Goal: Task Accomplishment & Management: Manage account settings

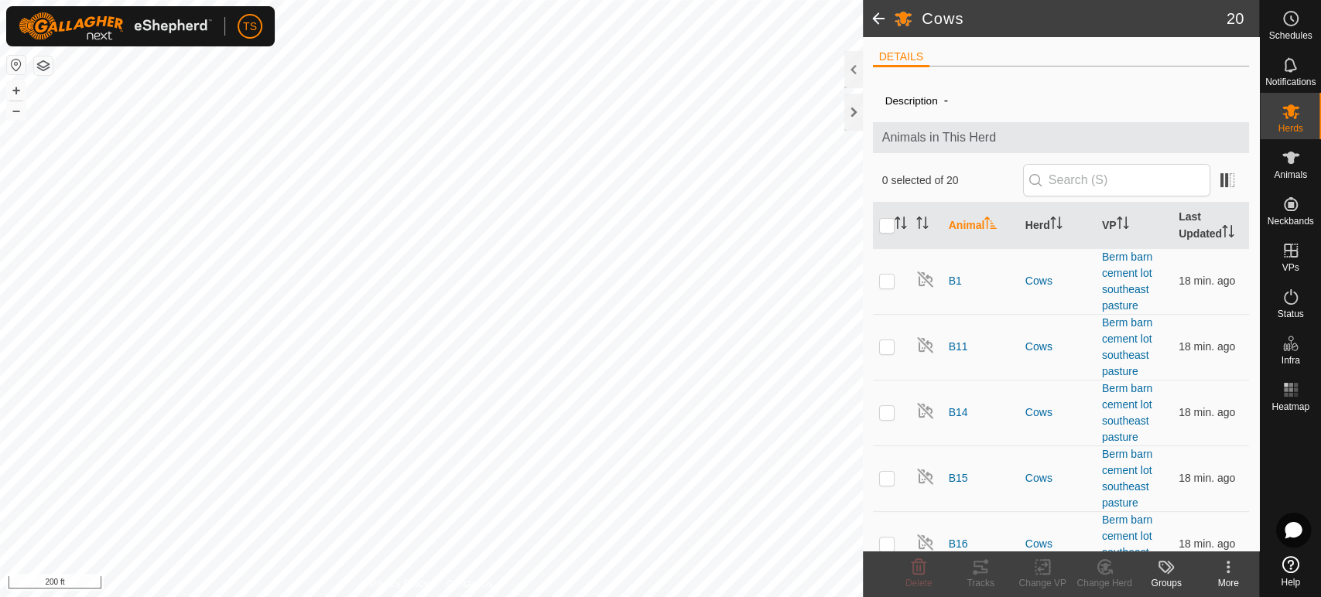
click at [884, 15] on span at bounding box center [878, 18] width 31 height 37
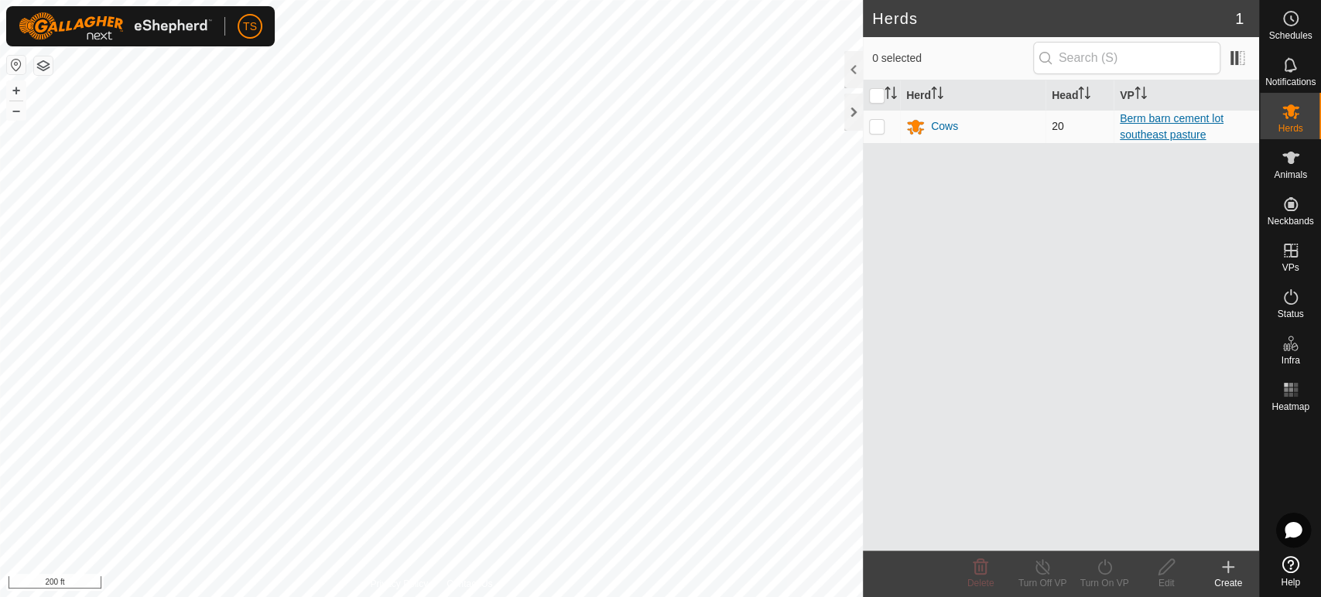
click at [1159, 128] on link "Berm barn cement lot southeast pasture" at bounding box center [1172, 126] width 104 height 29
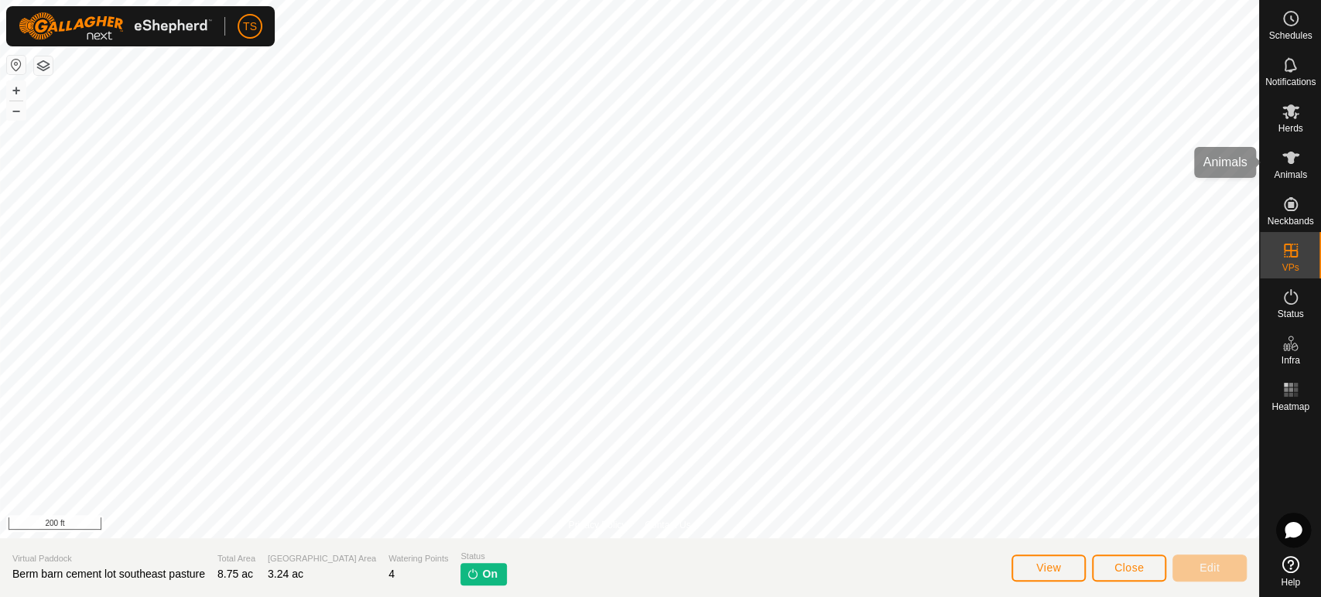
click at [1296, 163] on icon at bounding box center [1291, 158] width 19 height 19
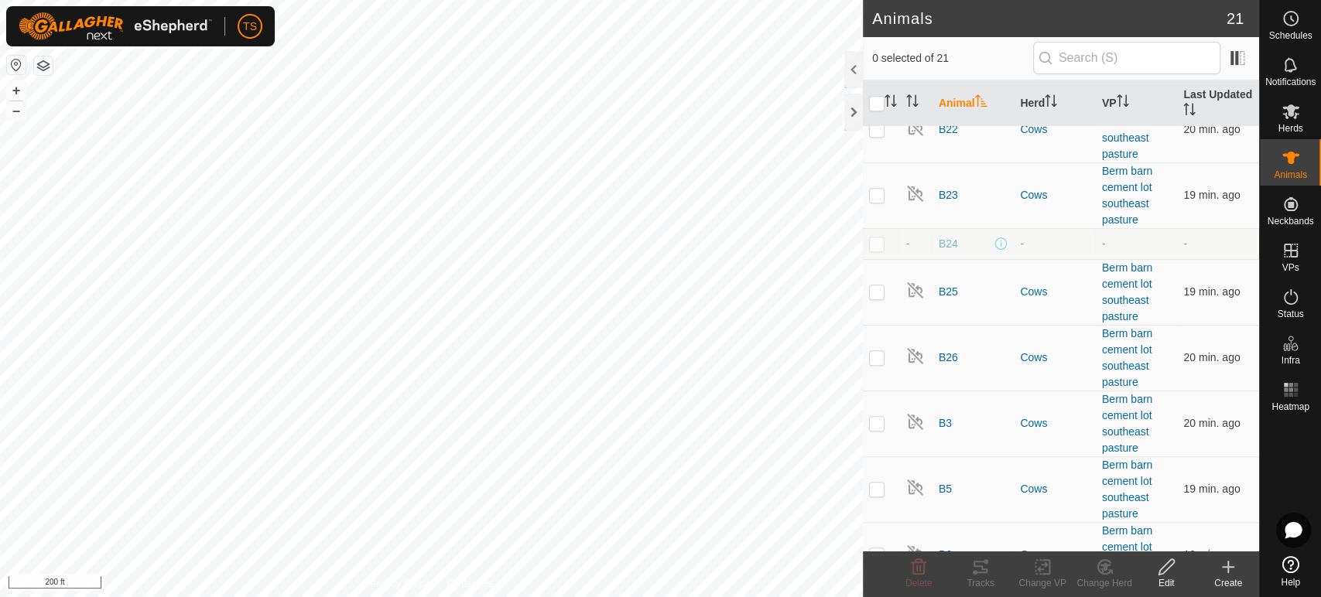
scroll to position [919, 0]
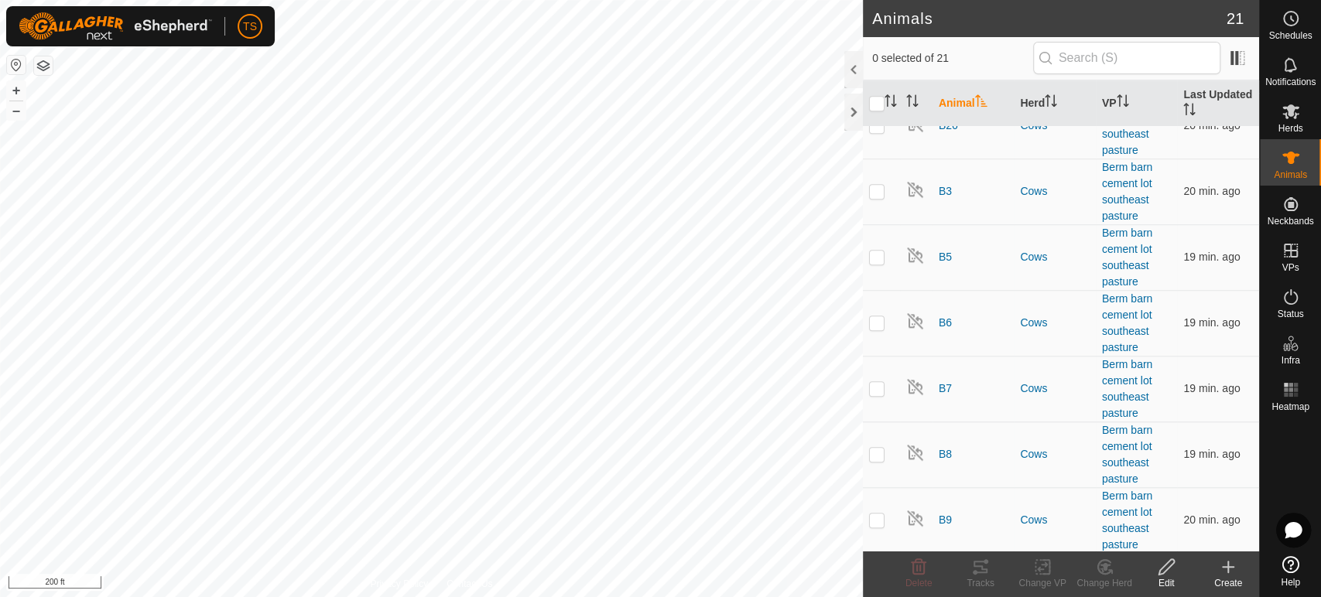
click at [1236, 567] on icon at bounding box center [1228, 567] width 19 height 19
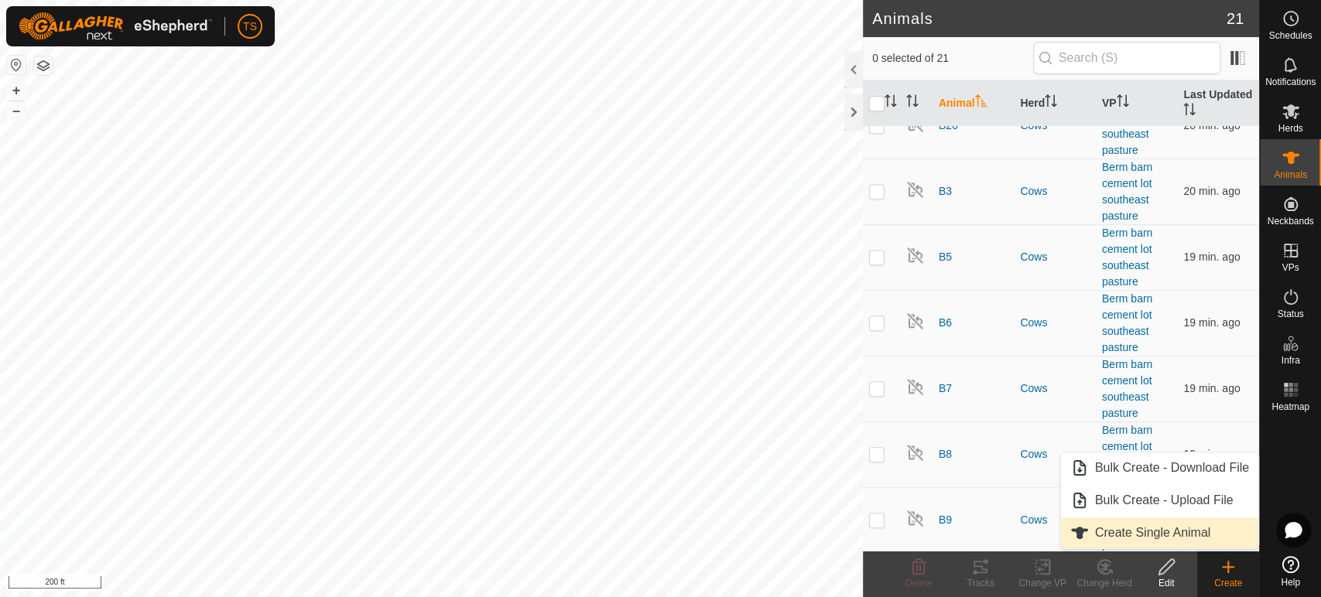
click at [1172, 533] on link "Create Single Animal" at bounding box center [1159, 533] width 197 height 31
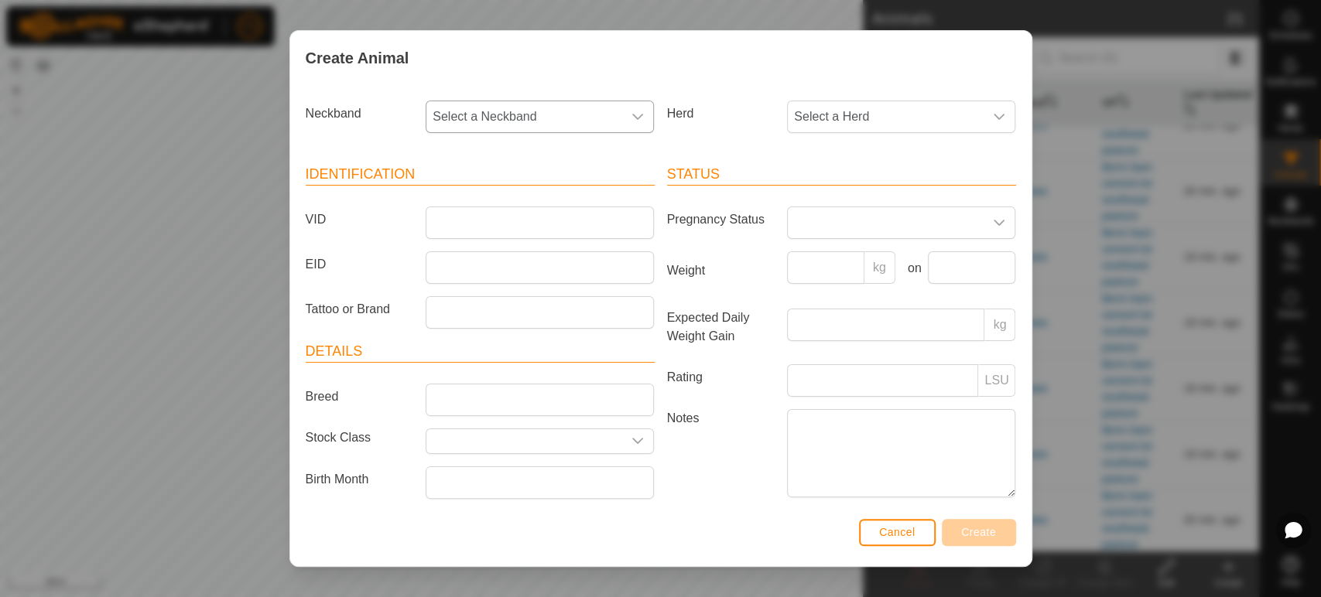
click at [637, 115] on icon "dropdown trigger" at bounding box center [638, 117] width 12 height 12
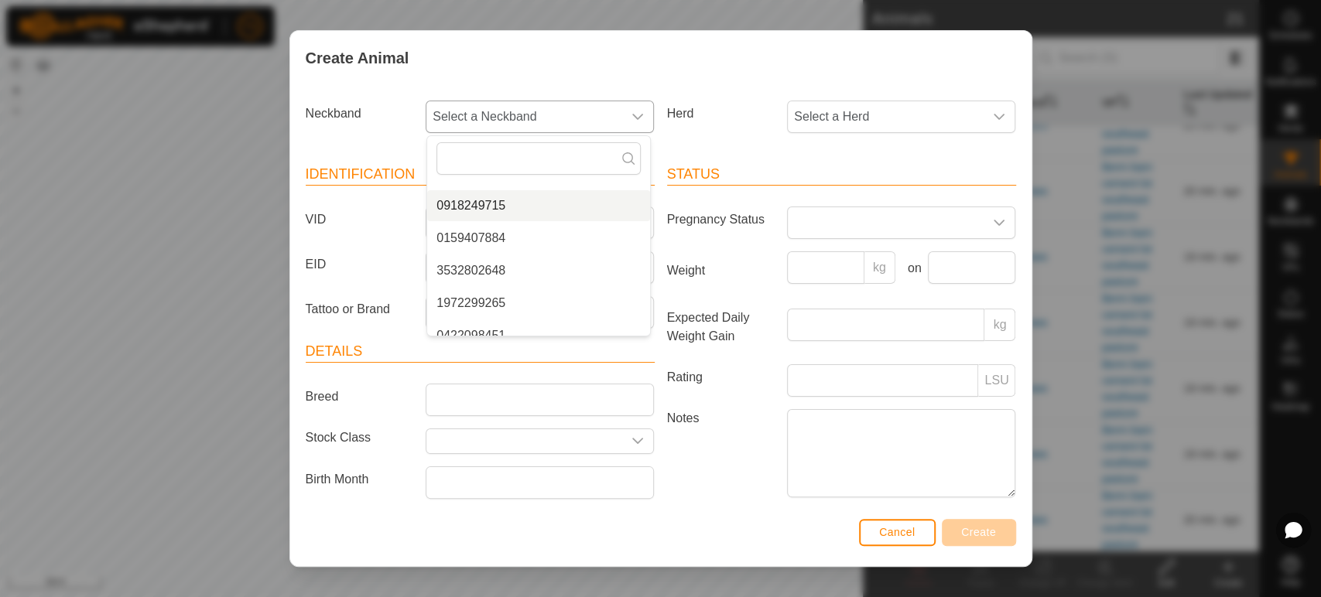
scroll to position [136, 0]
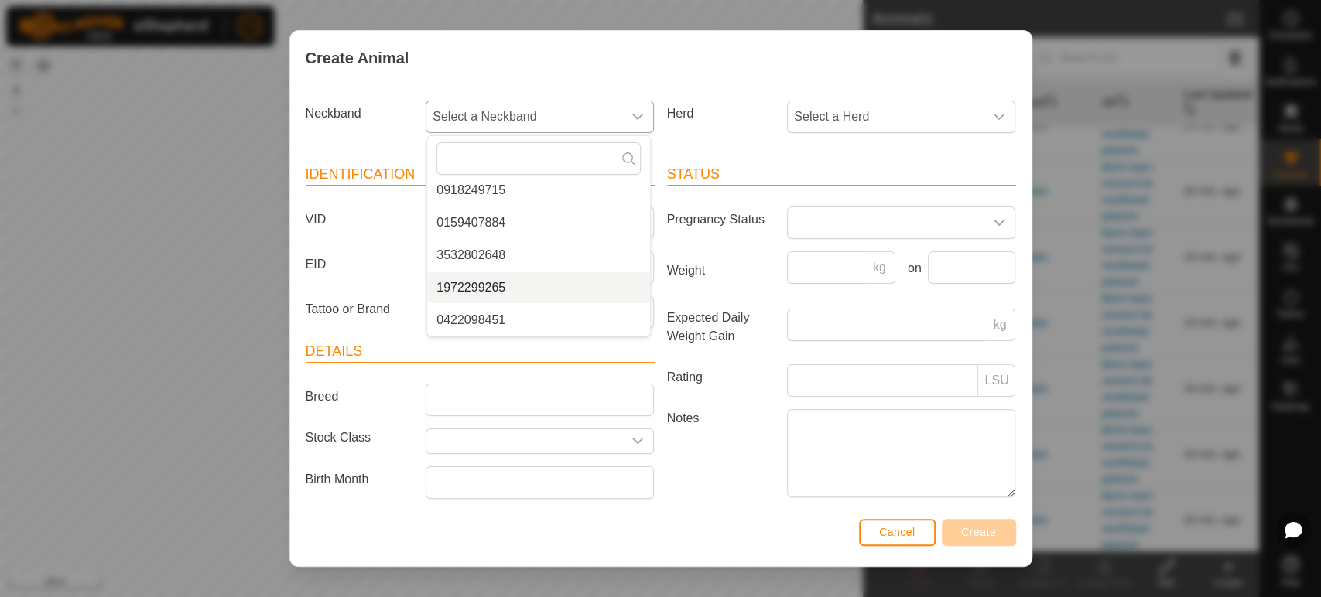
click at [514, 278] on li "1972299265" at bounding box center [538, 287] width 223 height 31
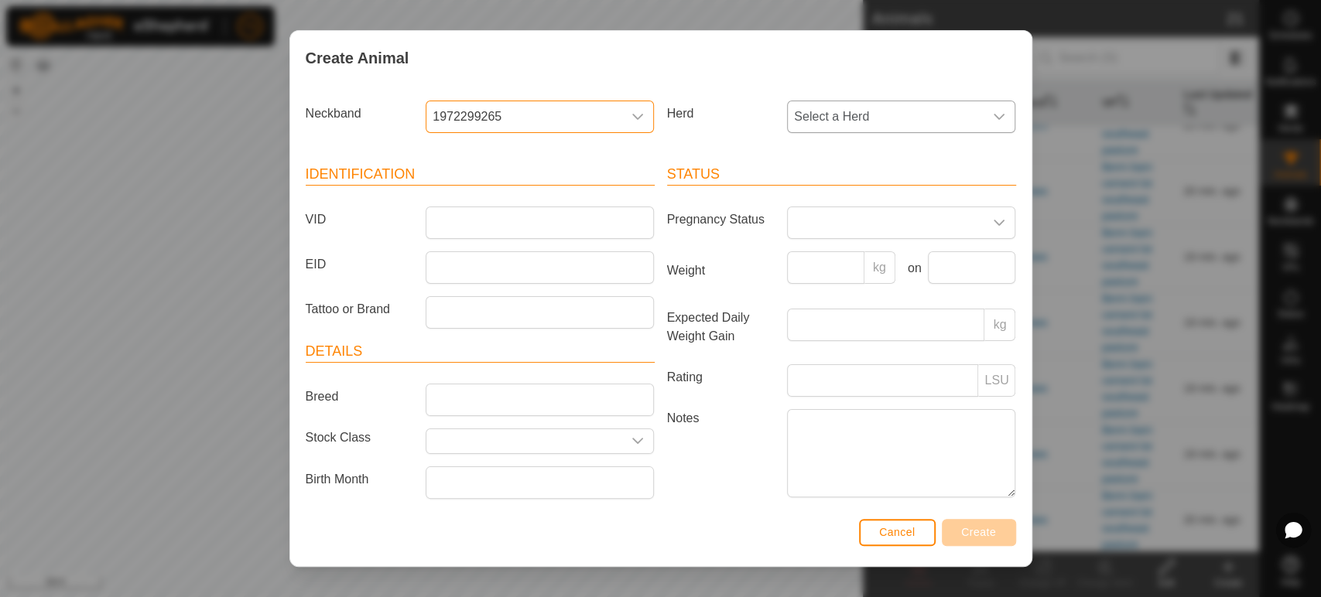
click at [873, 111] on span "Select a Herd" at bounding box center [886, 116] width 196 height 31
click at [835, 219] on li "Cows" at bounding box center [900, 229] width 223 height 31
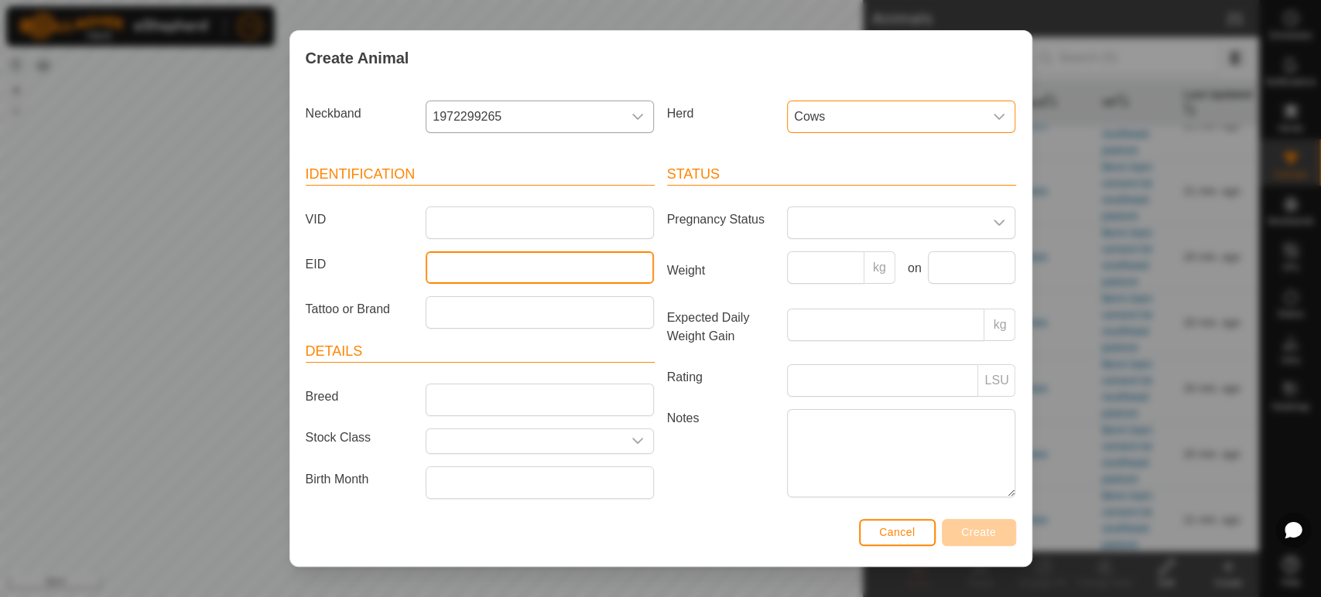
click at [497, 255] on input "EID" at bounding box center [540, 268] width 228 height 33
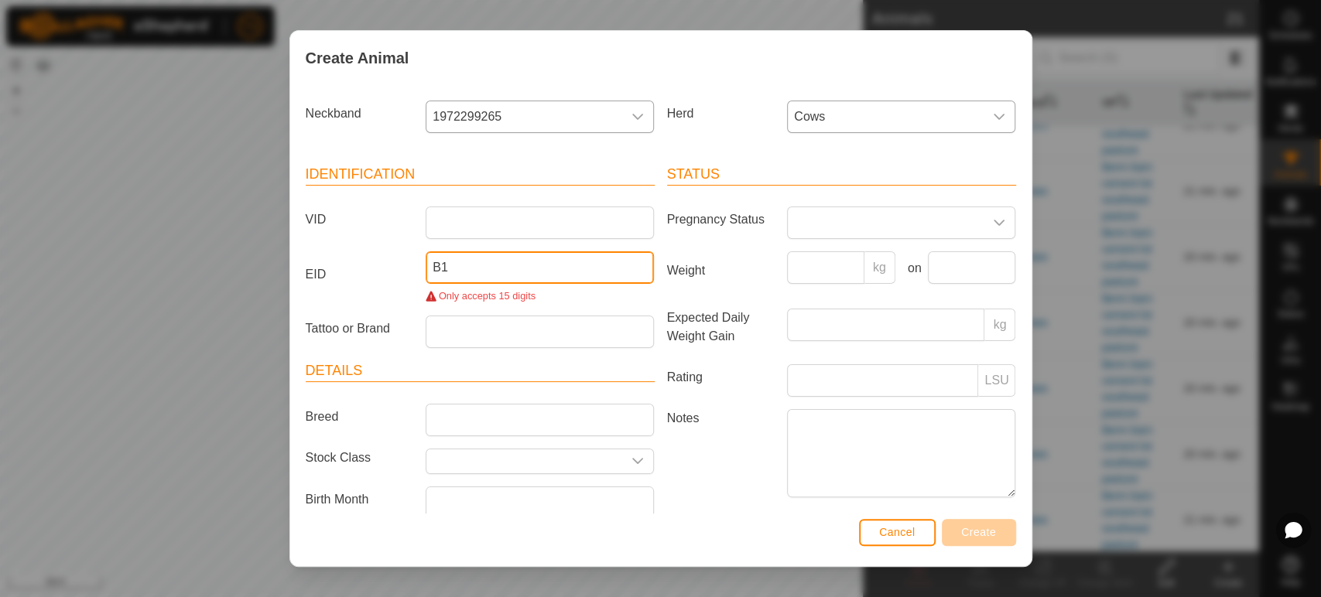
type input "B"
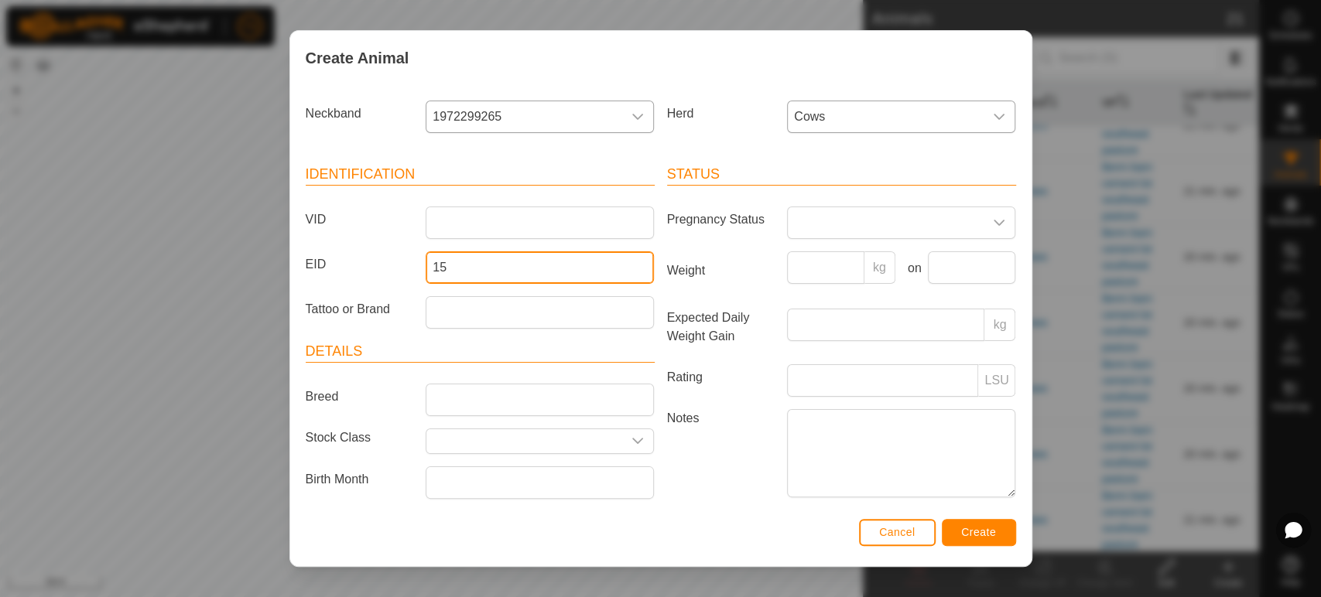
type input "1"
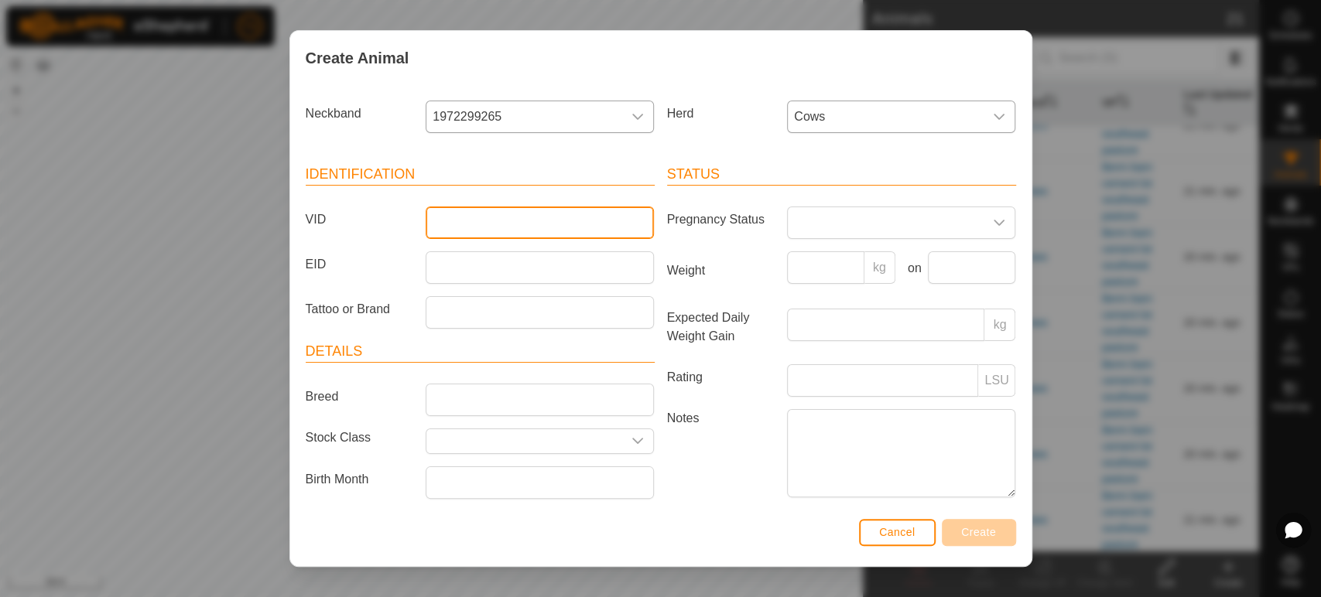
click at [495, 211] on input "VID" at bounding box center [540, 223] width 228 height 33
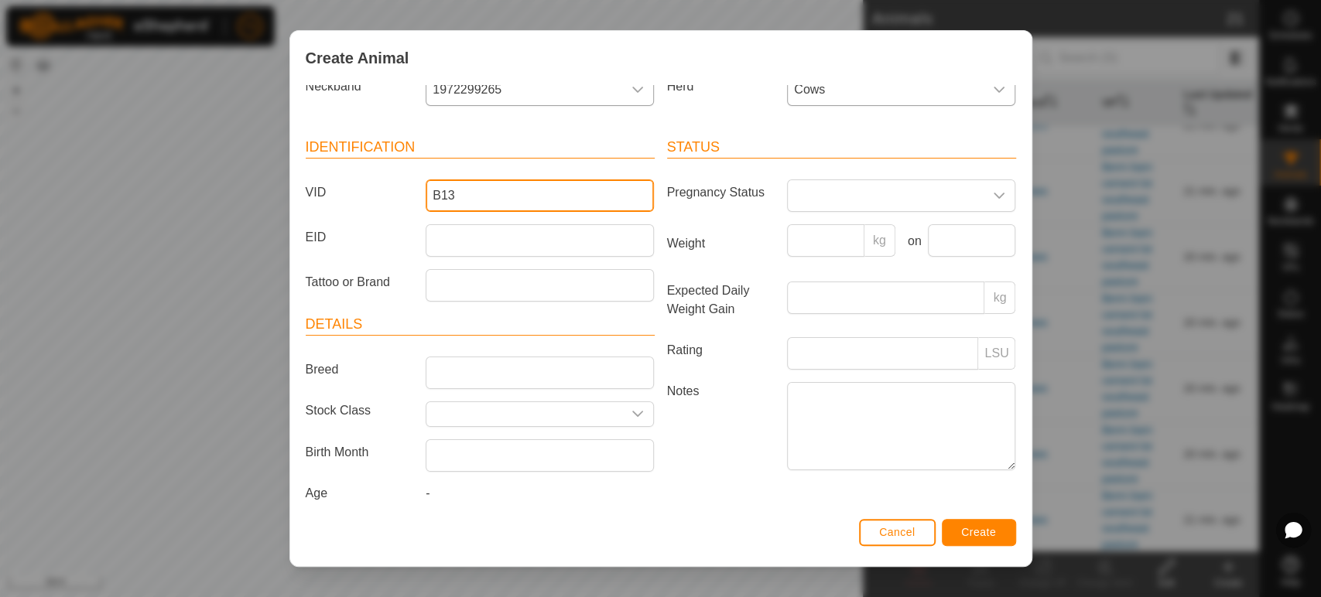
scroll to position [38, 0]
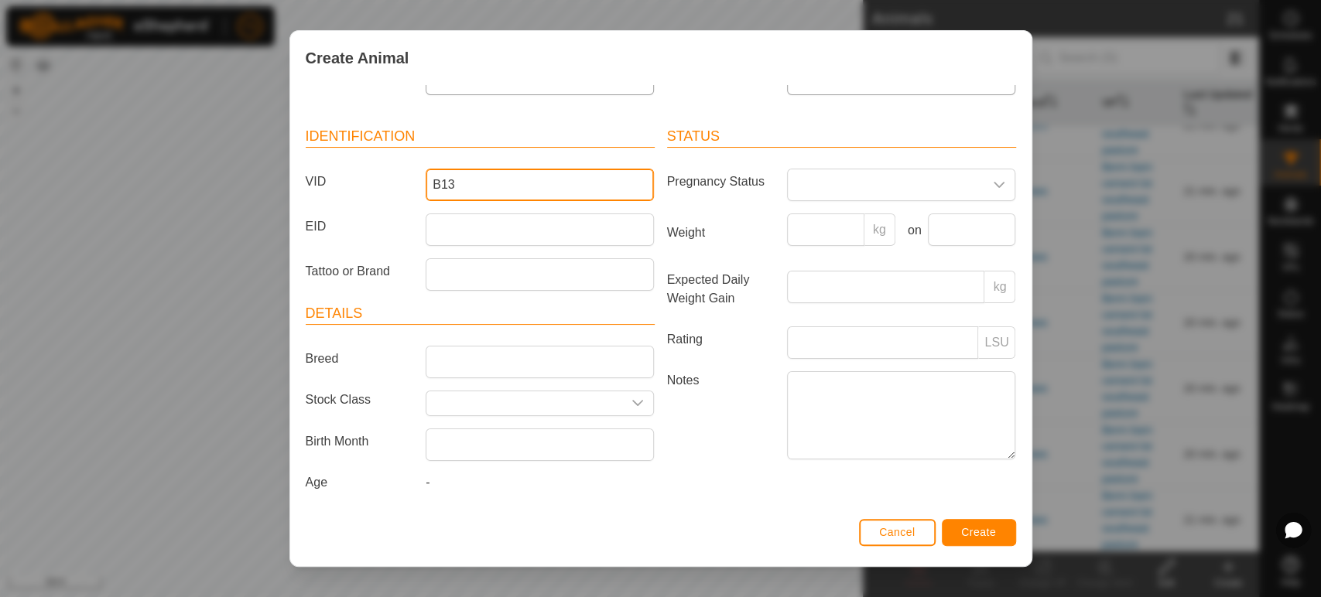
type input "B13"
click at [961, 536] on span "Create" at bounding box center [978, 532] width 35 height 12
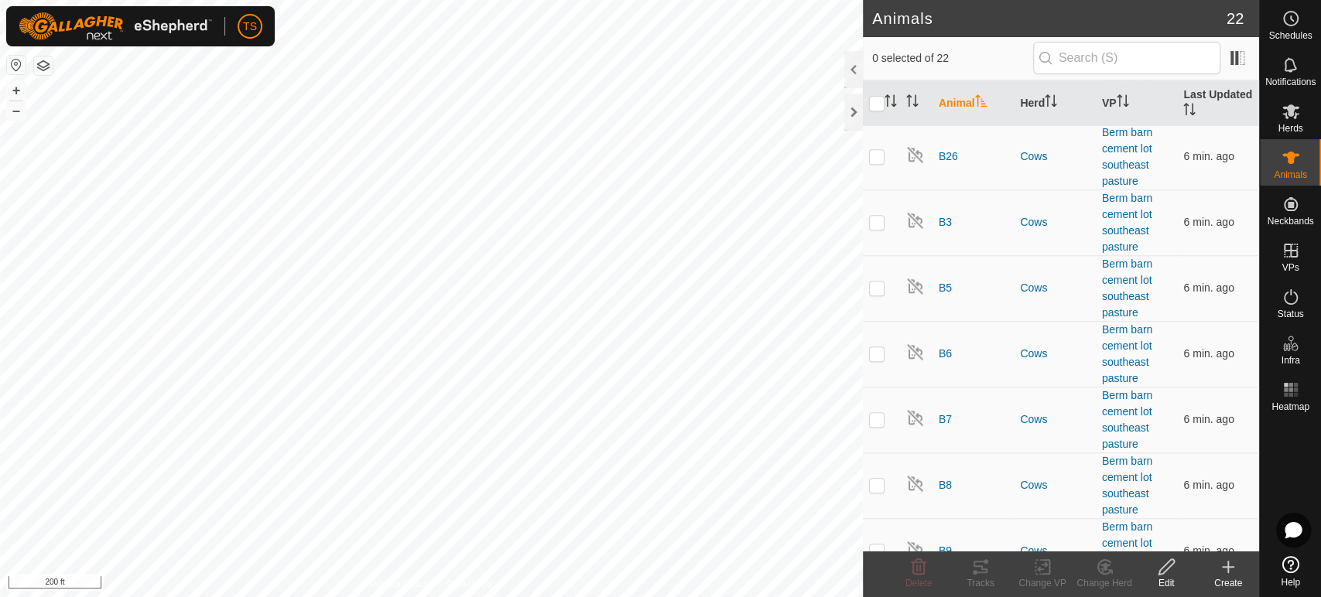
click at [1232, 580] on div "Create" at bounding box center [1228, 584] width 62 height 14
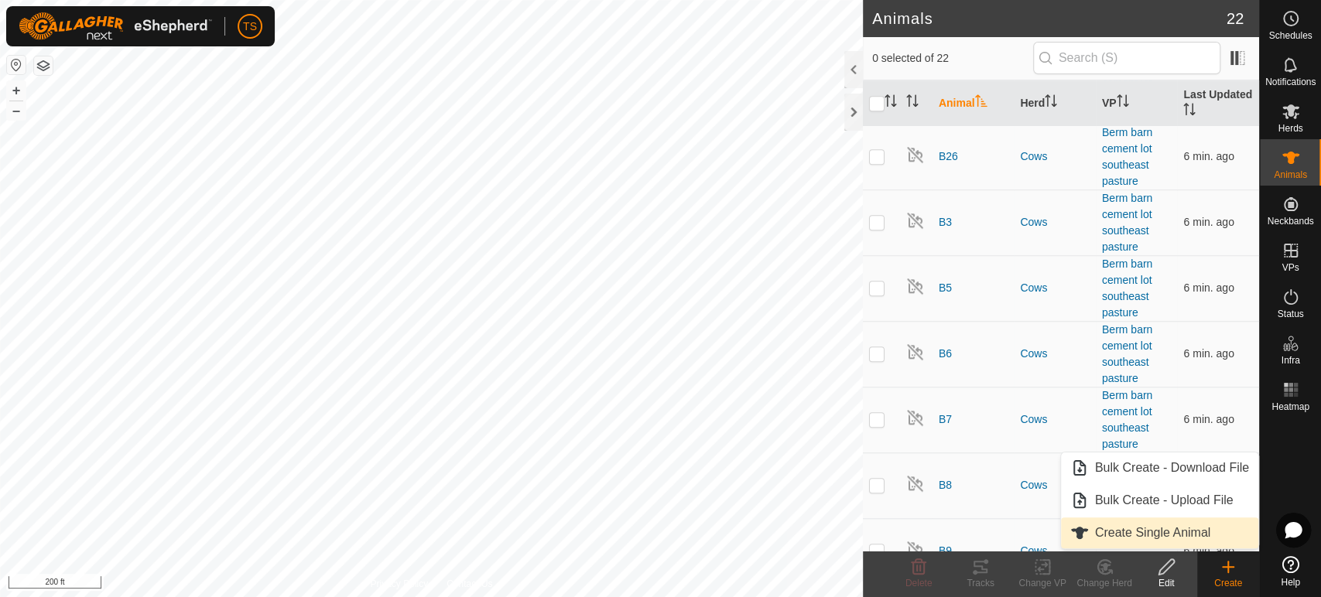
click at [1164, 531] on link "Create Single Animal" at bounding box center [1159, 533] width 197 height 31
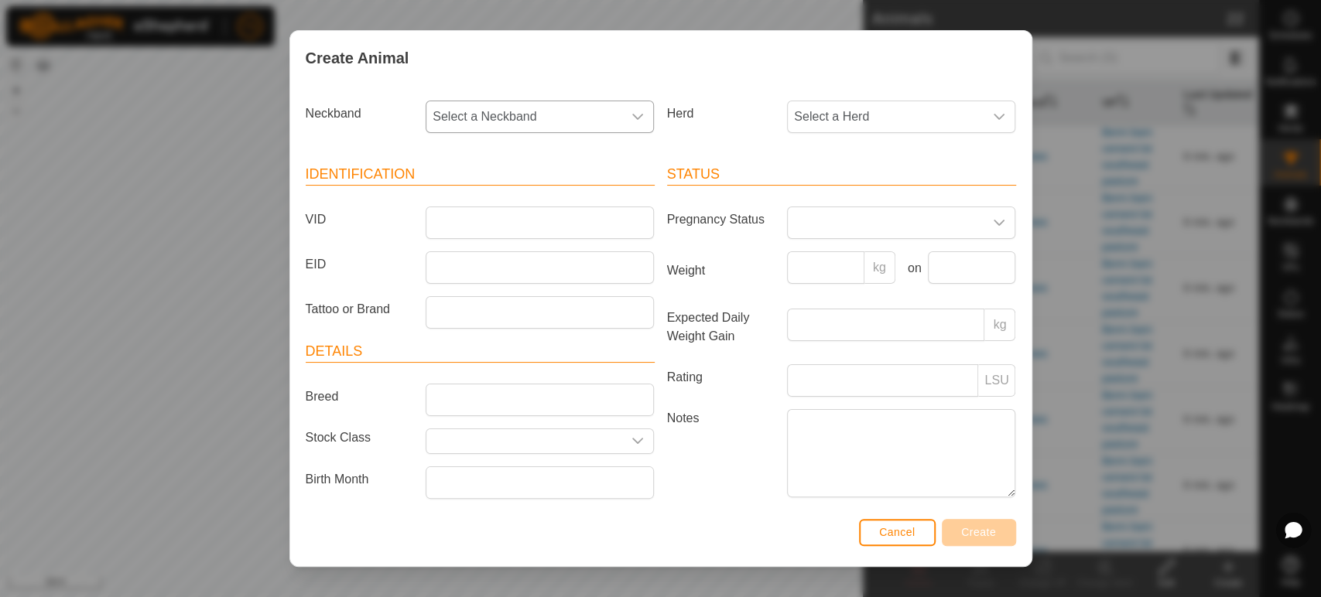
click at [622, 115] on div "dropdown trigger" at bounding box center [637, 116] width 31 height 31
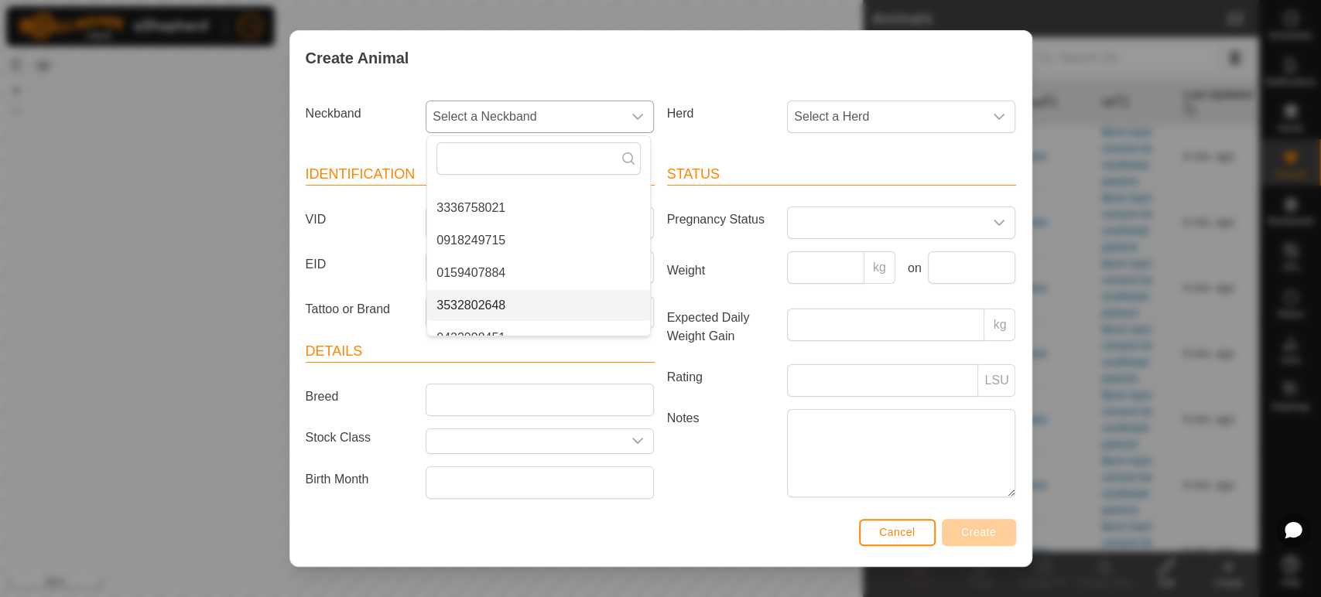
click at [502, 307] on li "3532802648" at bounding box center [538, 305] width 223 height 31
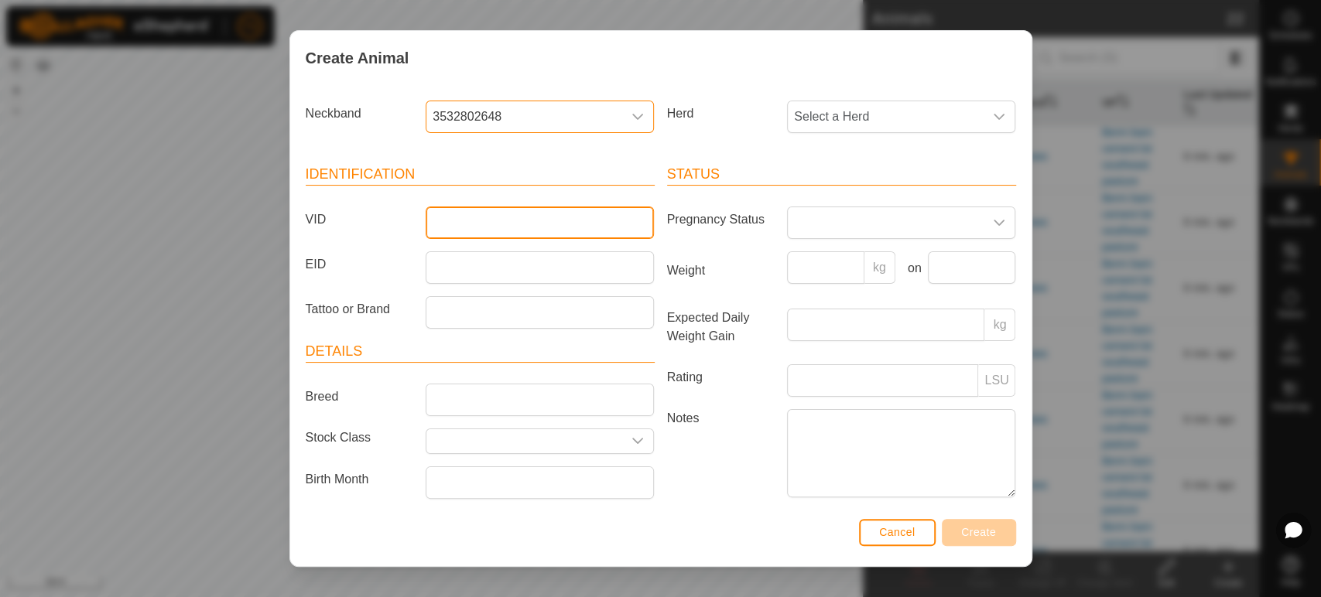
click at [511, 221] on input "VID" at bounding box center [540, 223] width 228 height 33
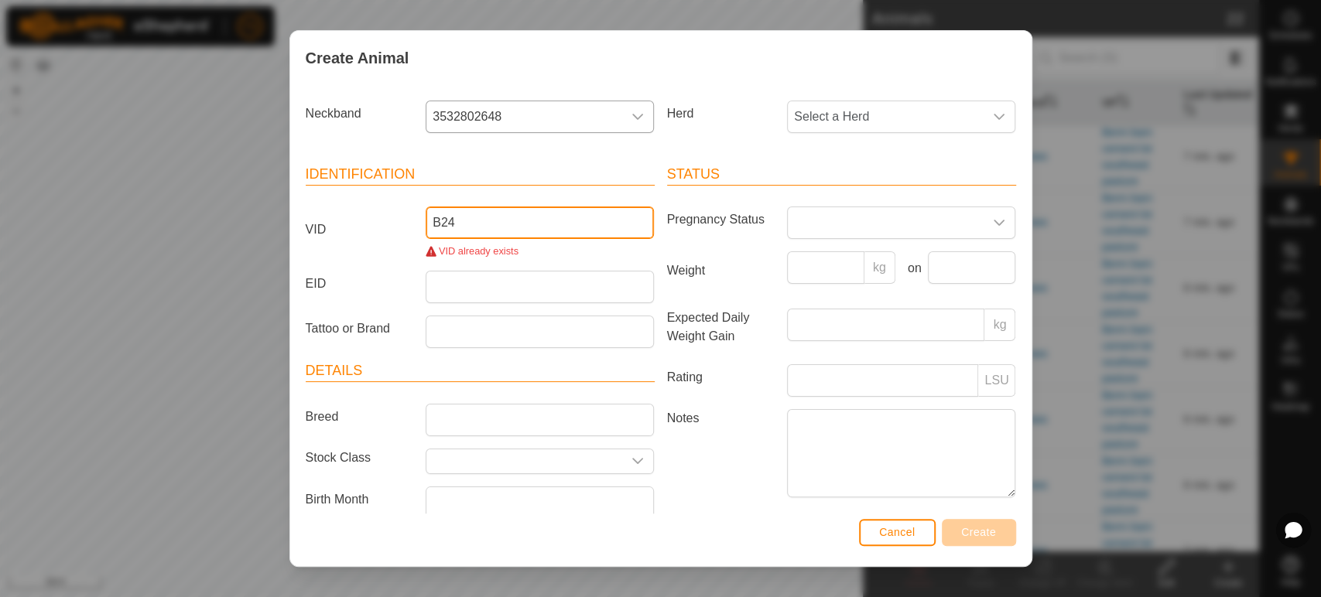
type input "B24"
click at [637, 116] on icon "dropdown trigger" at bounding box center [638, 117] width 12 height 12
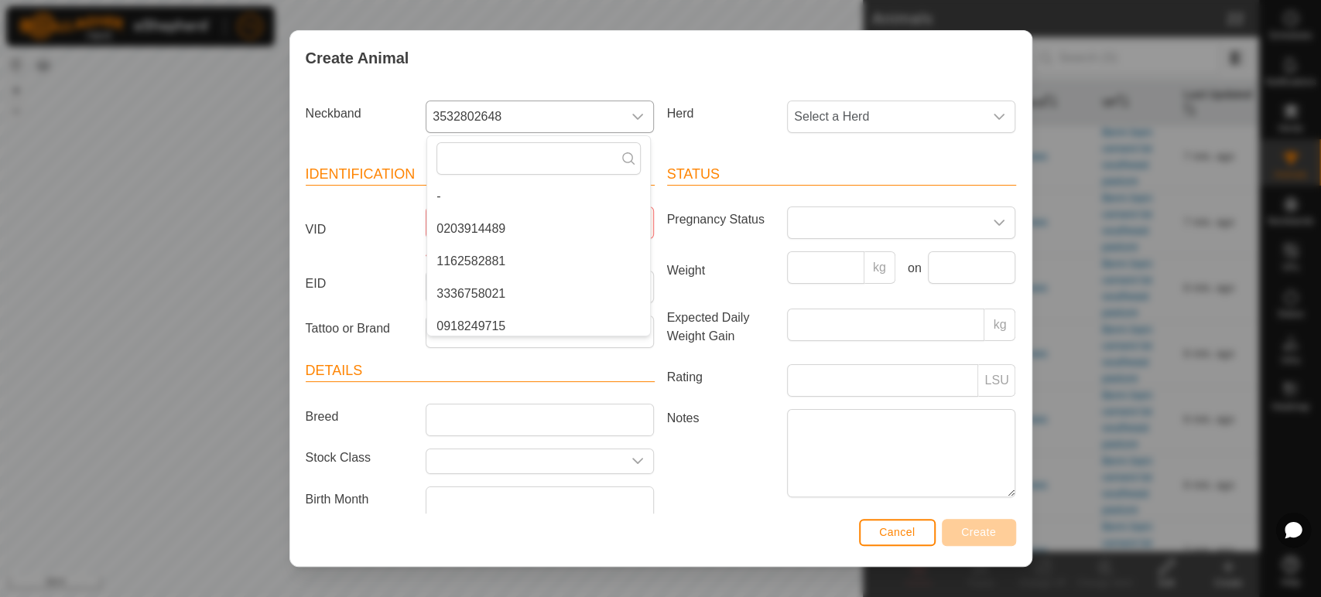
scroll to position [71, 0]
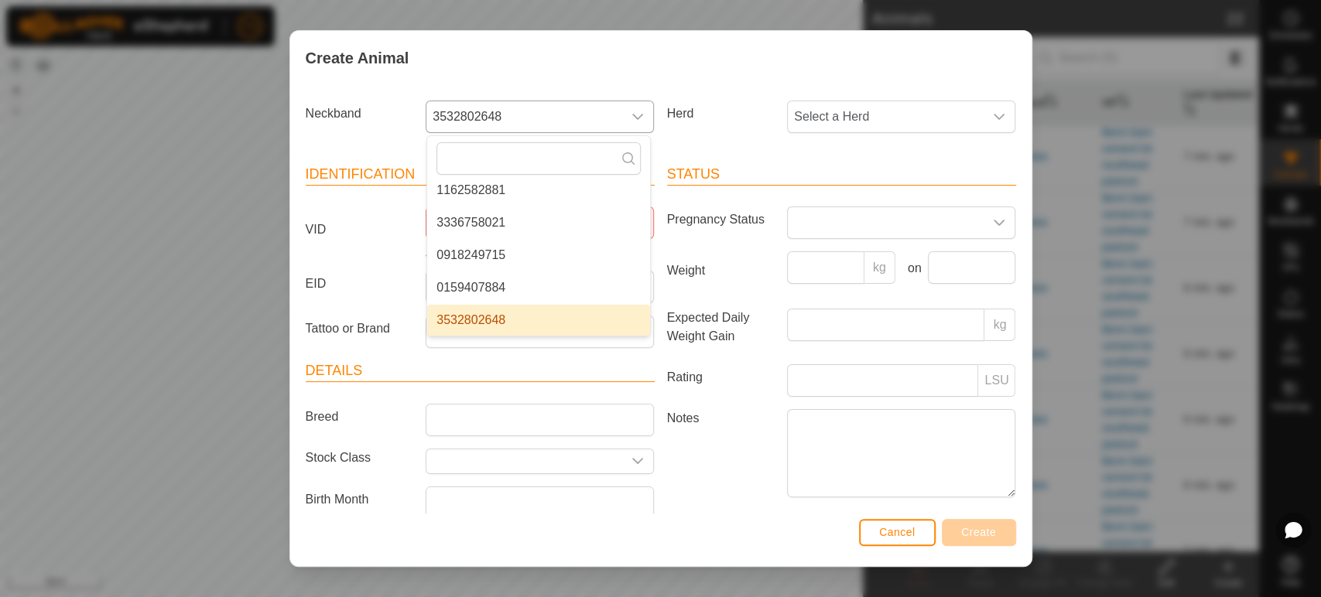
click at [635, 111] on icon "dropdown trigger" at bounding box center [638, 117] width 12 height 12
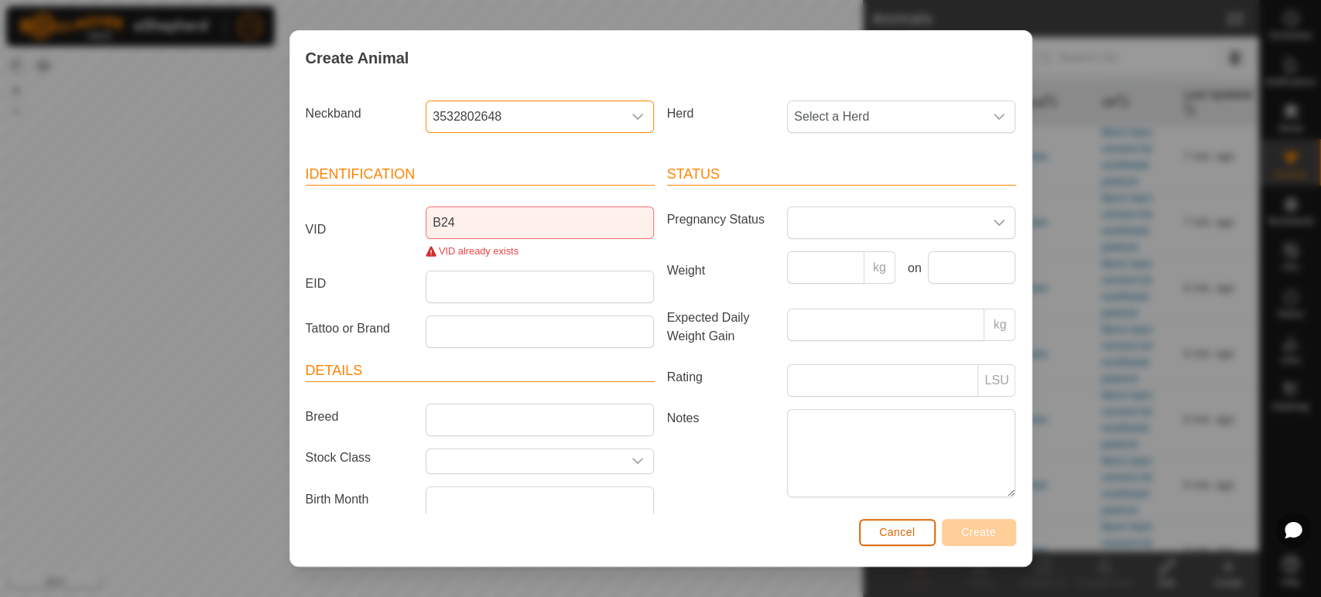
click at [876, 525] on button "Cancel" at bounding box center [897, 532] width 77 height 27
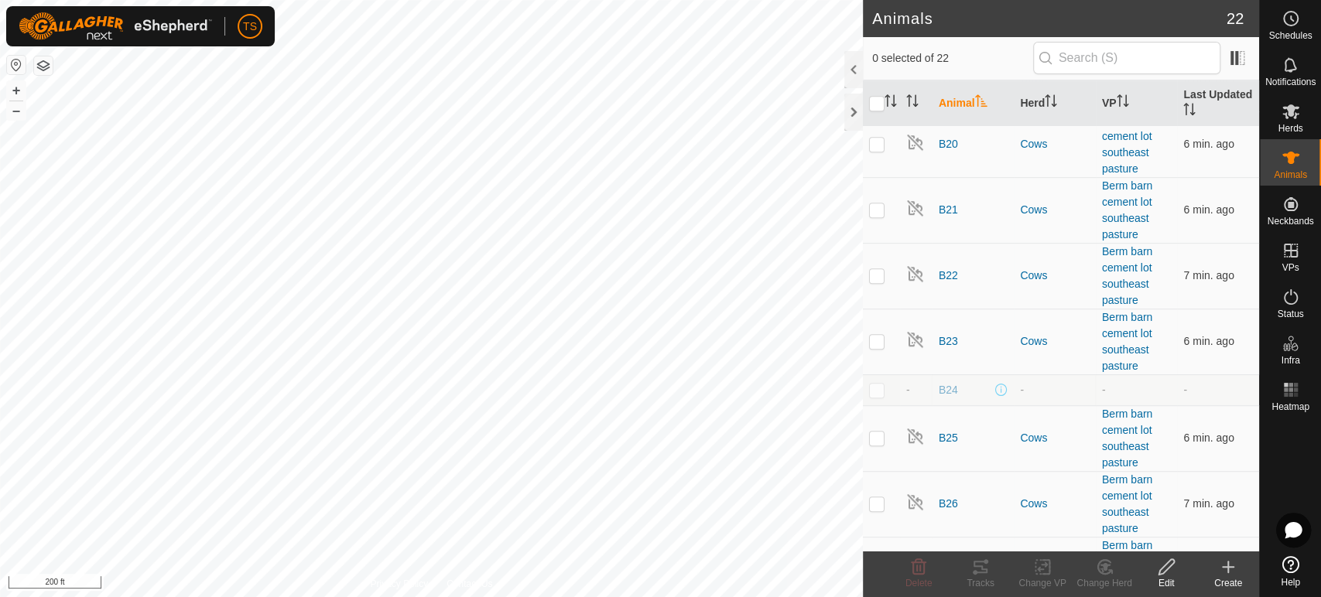
scroll to position [601, 0]
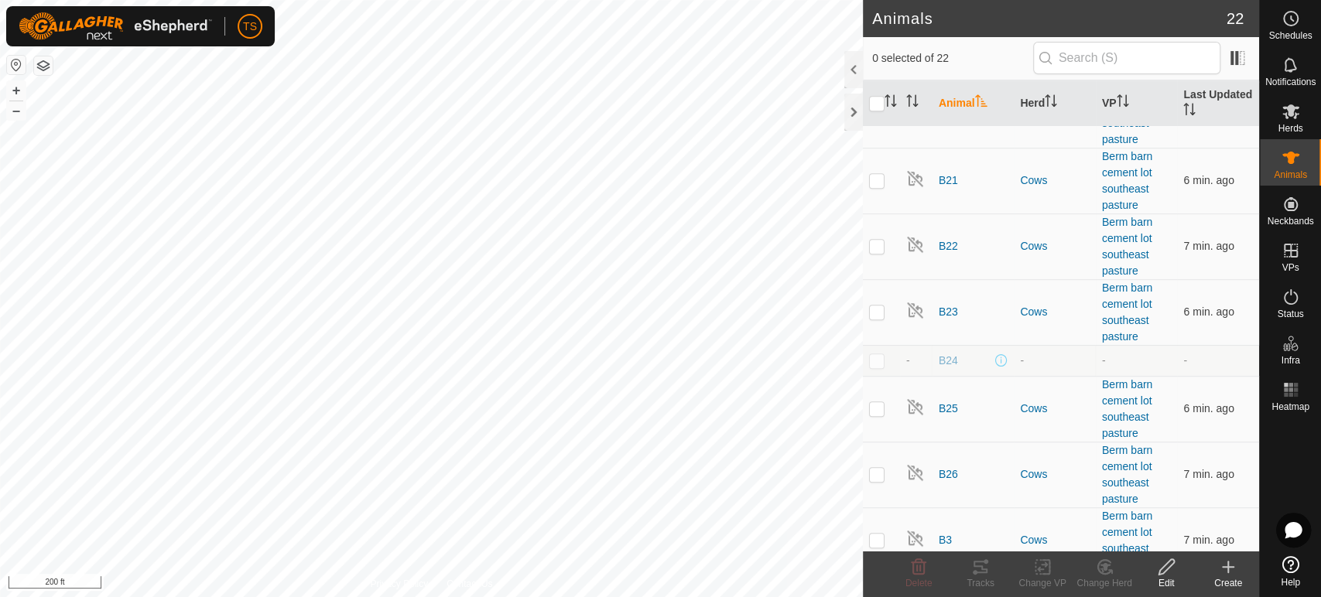
click at [874, 365] on td at bounding box center [881, 360] width 37 height 31
checkbox input "true"
click at [911, 574] on icon at bounding box center [918, 567] width 19 height 19
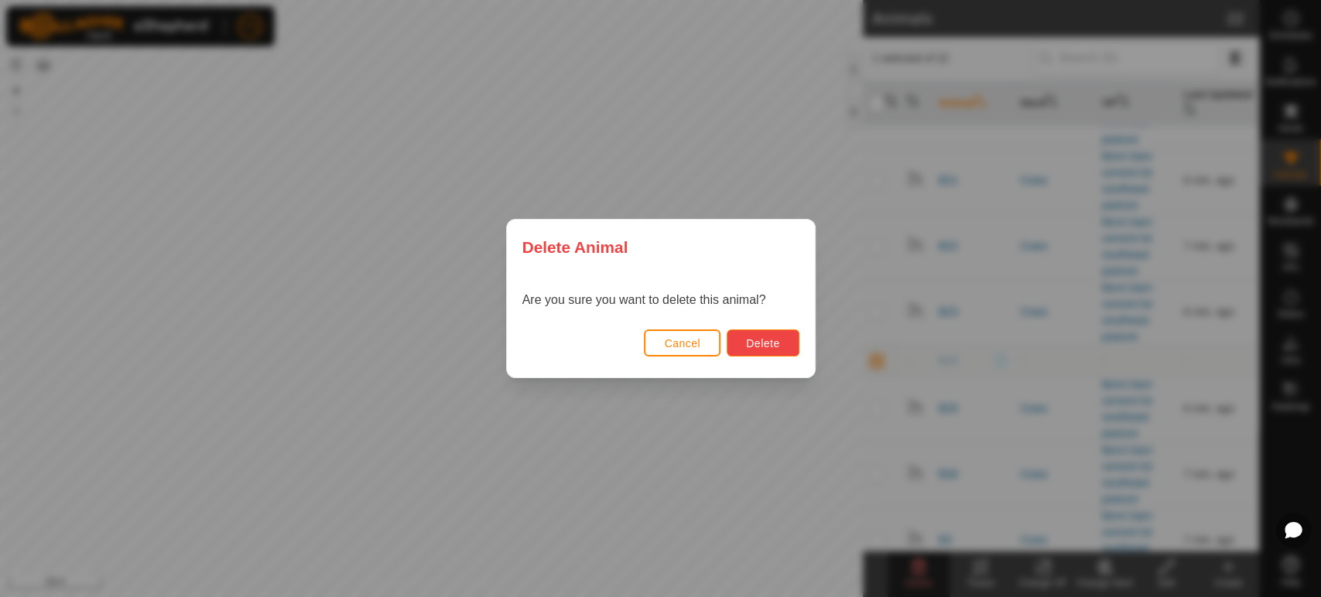
click at [787, 351] on button "Delete" at bounding box center [763, 343] width 72 height 27
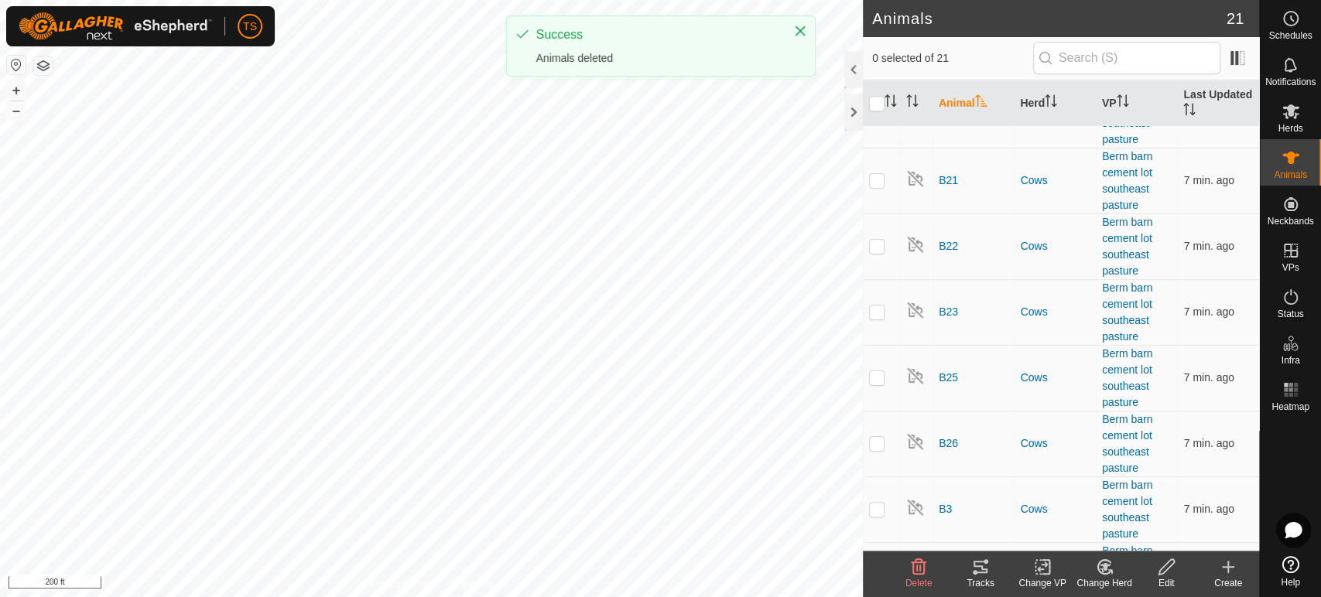
click at [1228, 570] on icon at bounding box center [1228, 567] width 0 height 11
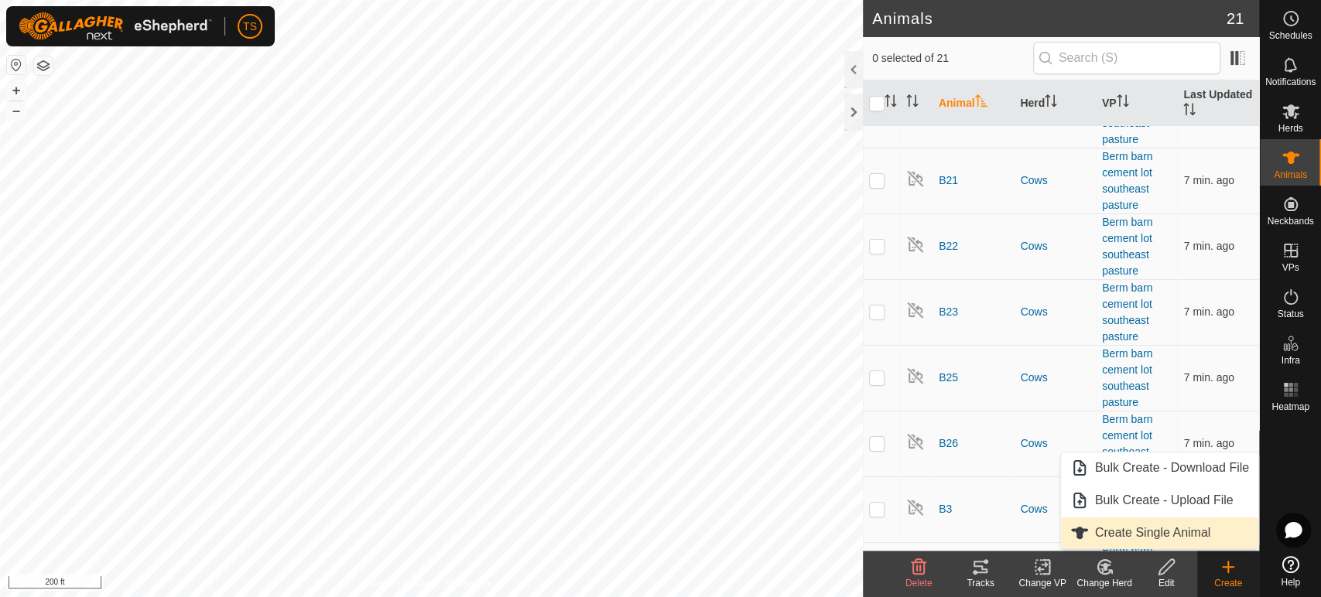
click at [1212, 541] on link "Create Single Animal" at bounding box center [1159, 533] width 197 height 31
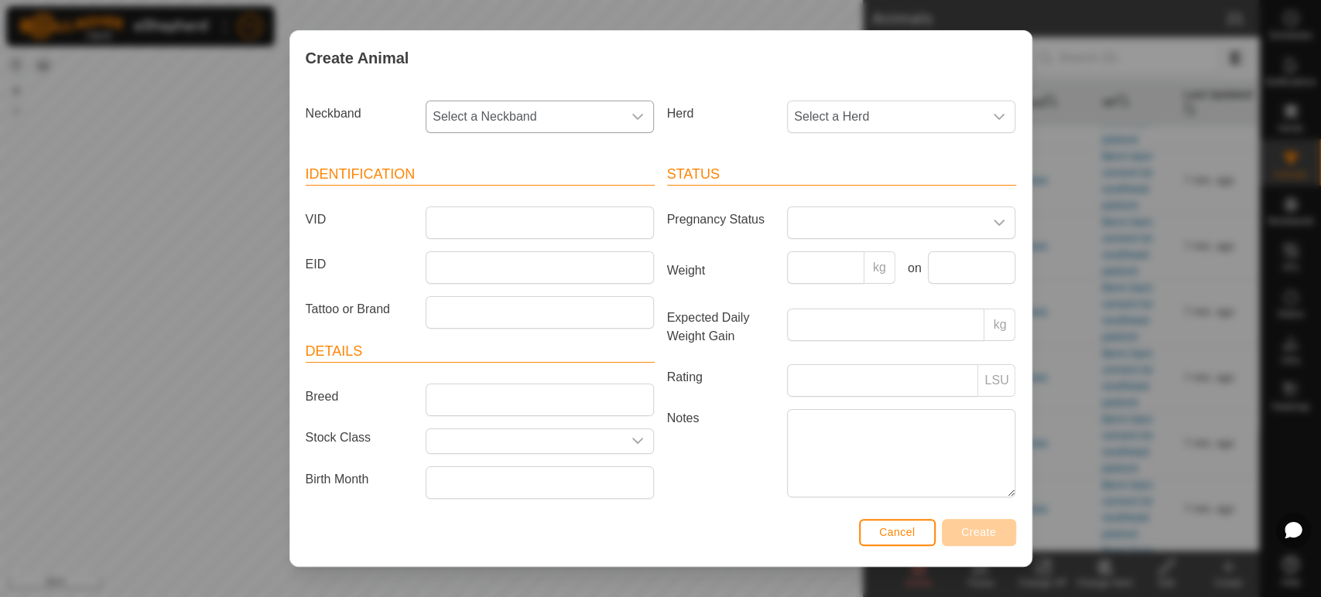
click at [504, 117] on span "Select a Neckband" at bounding box center [524, 116] width 196 height 31
click at [508, 298] on li "3532802648" at bounding box center [538, 305] width 223 height 31
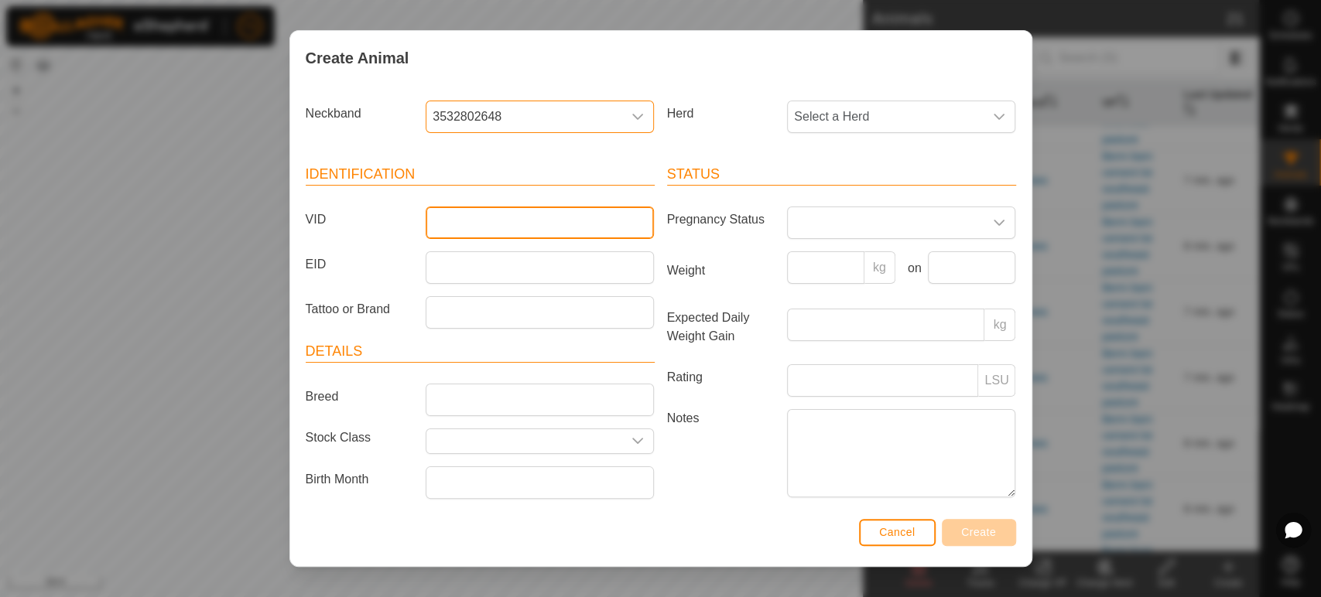
click at [495, 223] on input "VID" at bounding box center [540, 223] width 228 height 33
type input "B24"
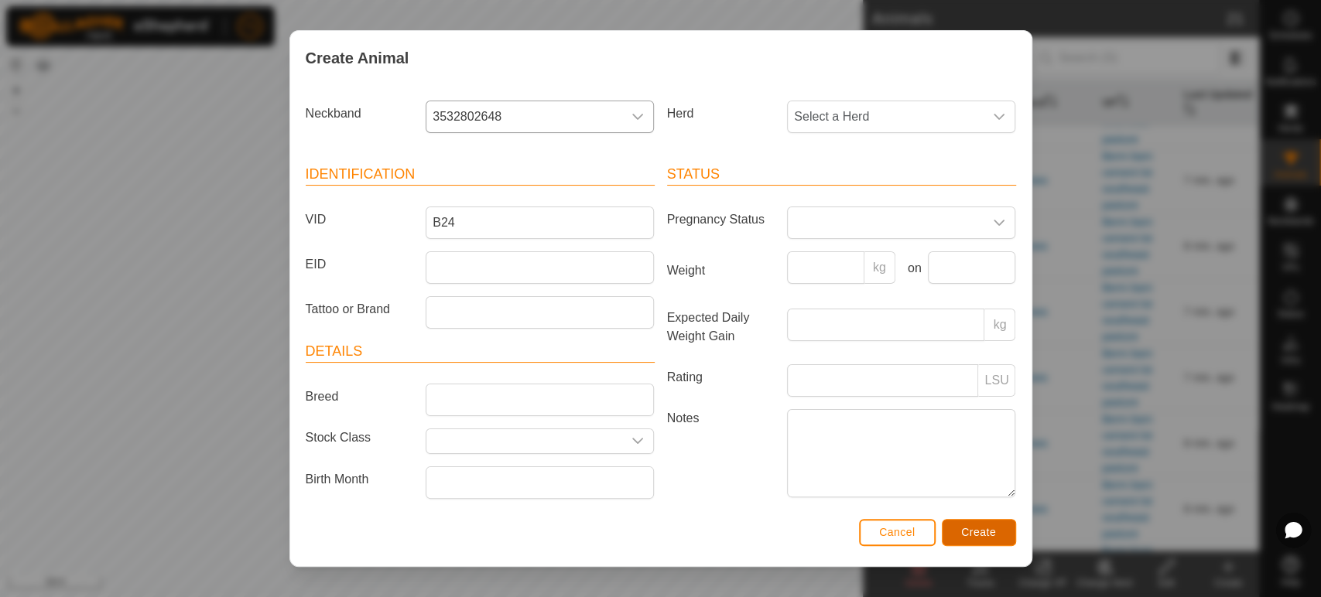
click at [957, 538] on button "Create" at bounding box center [979, 532] width 74 height 27
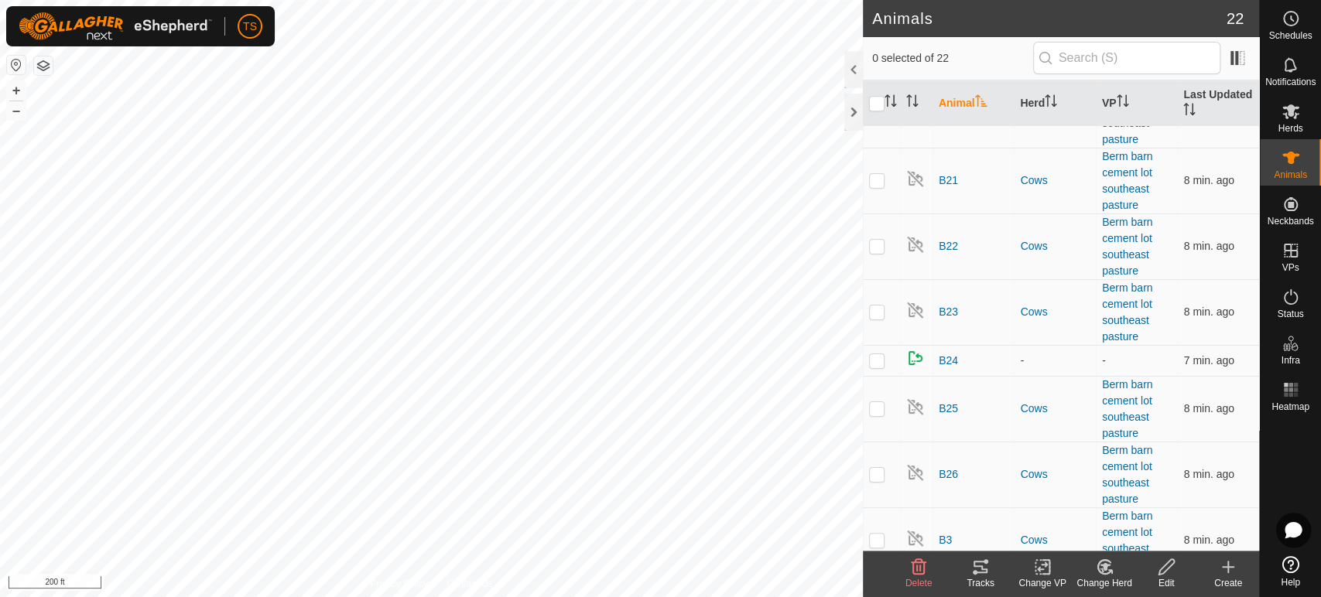
click at [1231, 580] on div "Create" at bounding box center [1228, 584] width 62 height 14
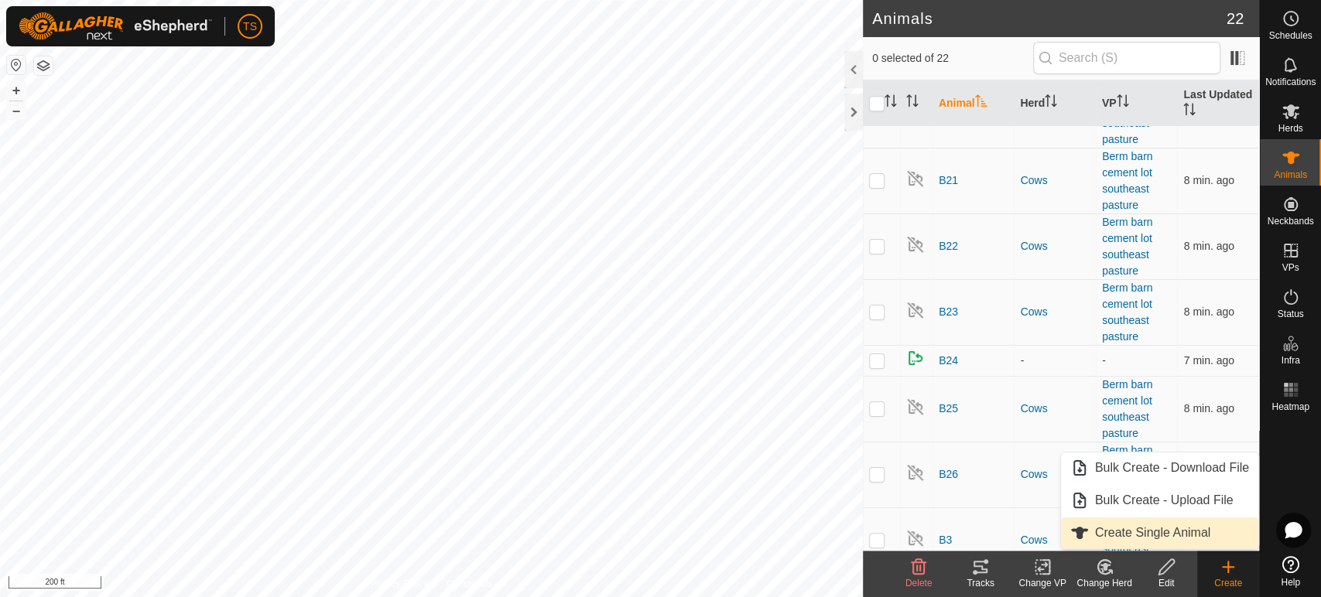
click at [1132, 523] on link "Create Single Animal" at bounding box center [1159, 533] width 197 height 31
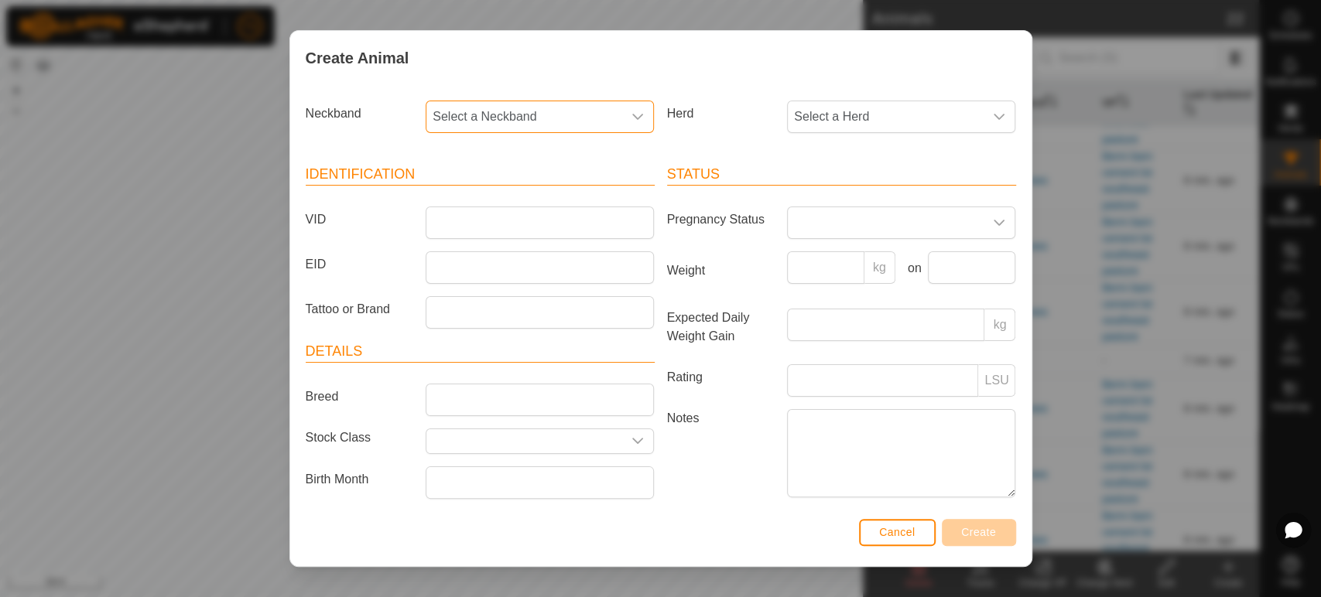
click at [607, 122] on span "Select a Neckband" at bounding box center [524, 116] width 196 height 31
click at [505, 313] on li "0918249715" at bounding box center [538, 320] width 223 height 31
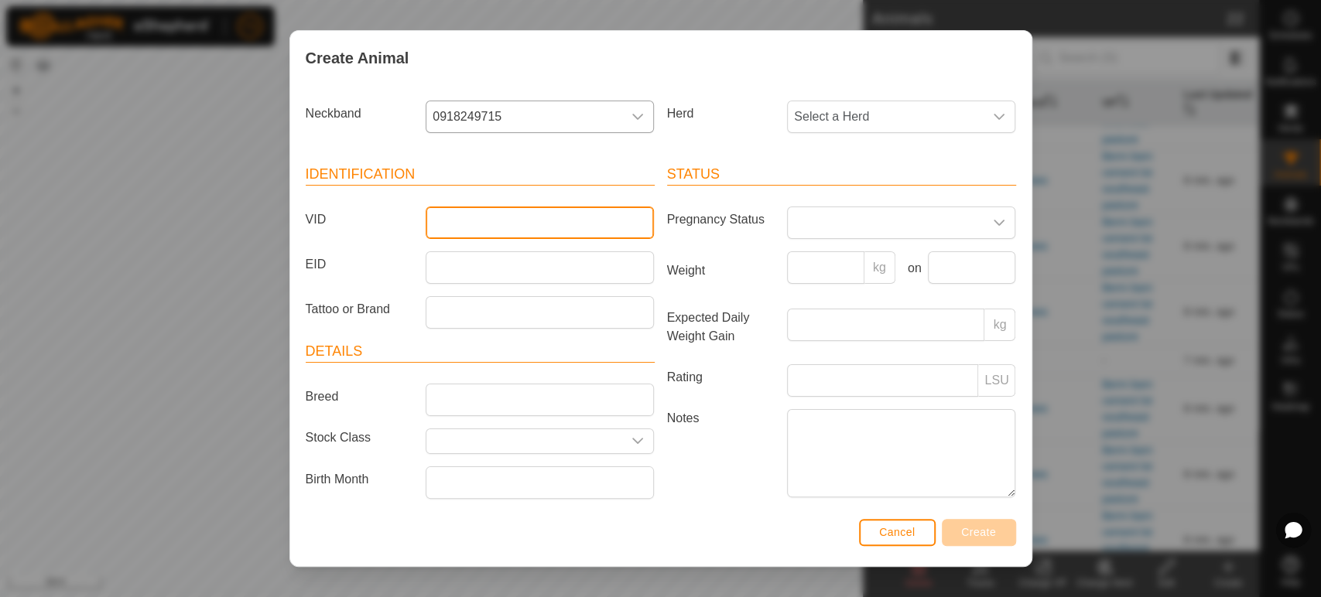
click at [515, 224] on input "VID" at bounding box center [540, 223] width 228 height 33
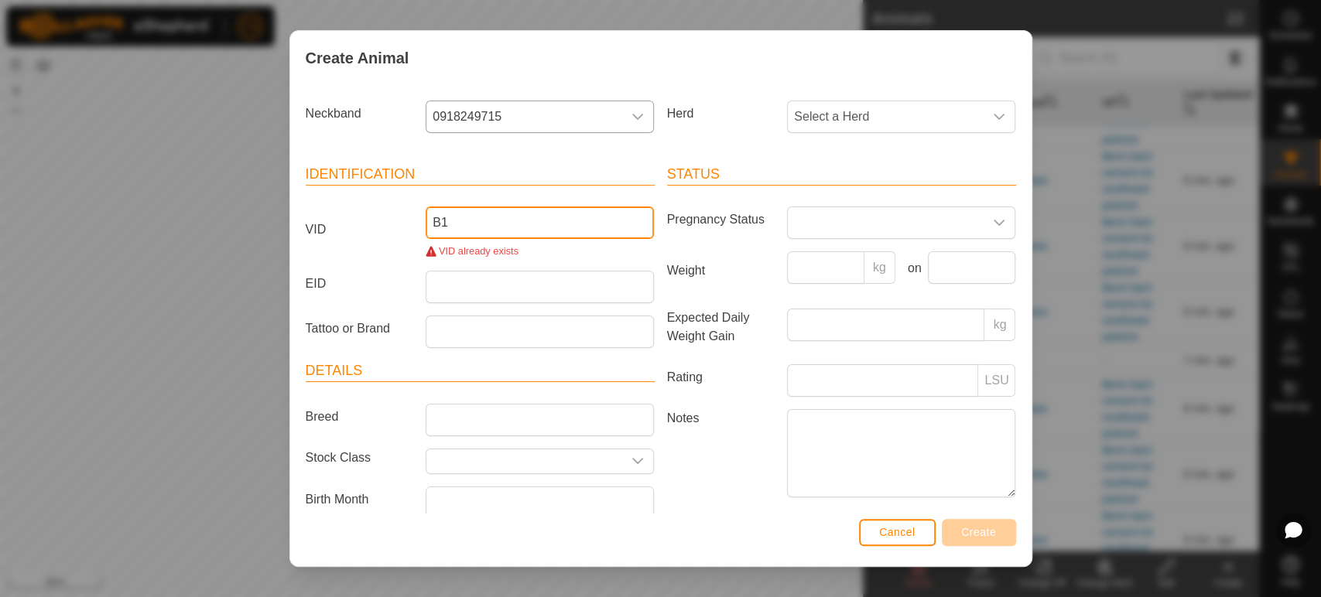
type input "B10"
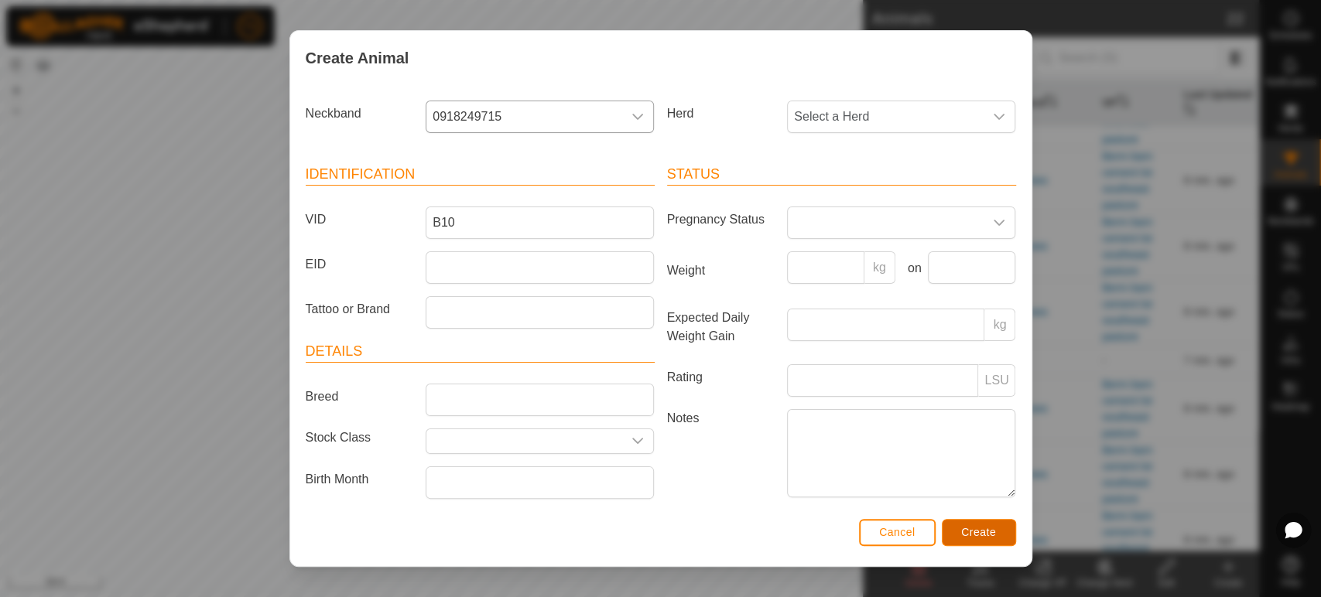
click at [989, 533] on span "Create" at bounding box center [978, 532] width 35 height 12
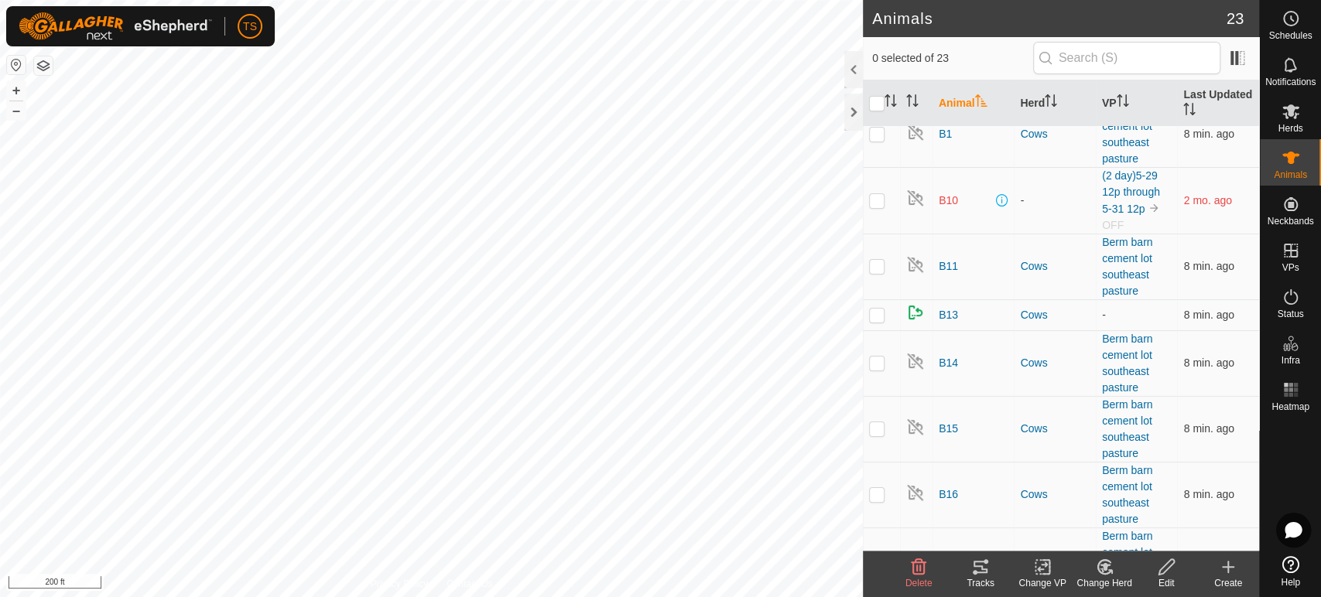
scroll to position [0, 0]
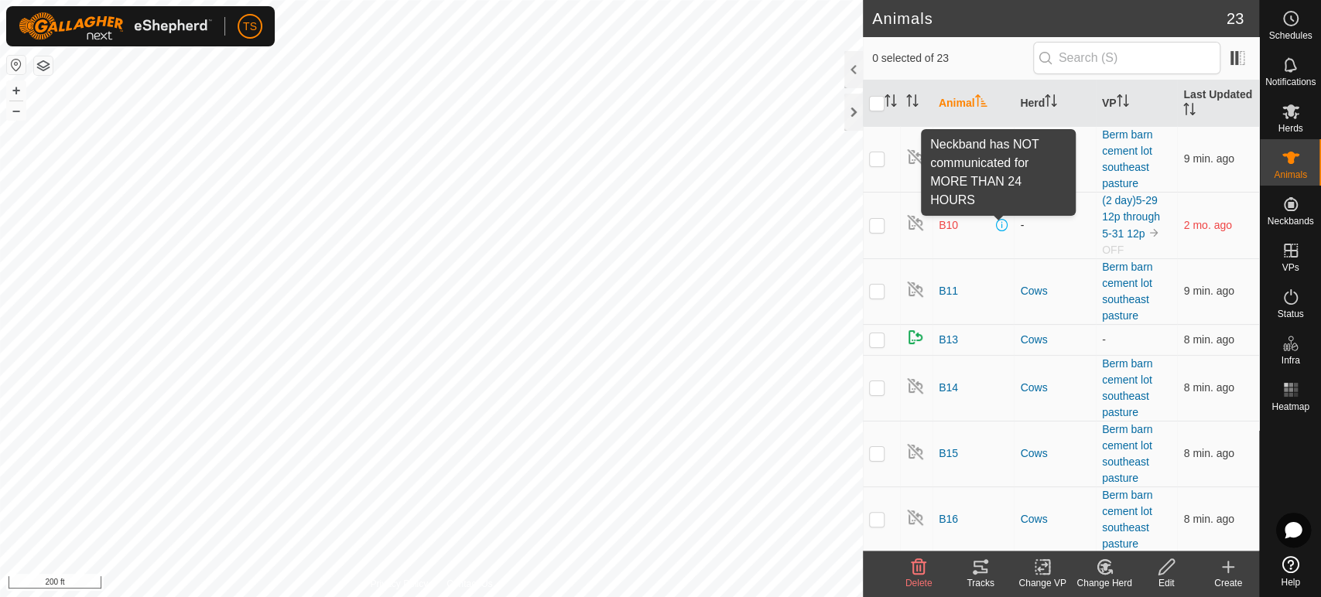
click at [1000, 221] on span at bounding box center [1001, 225] width 12 height 12
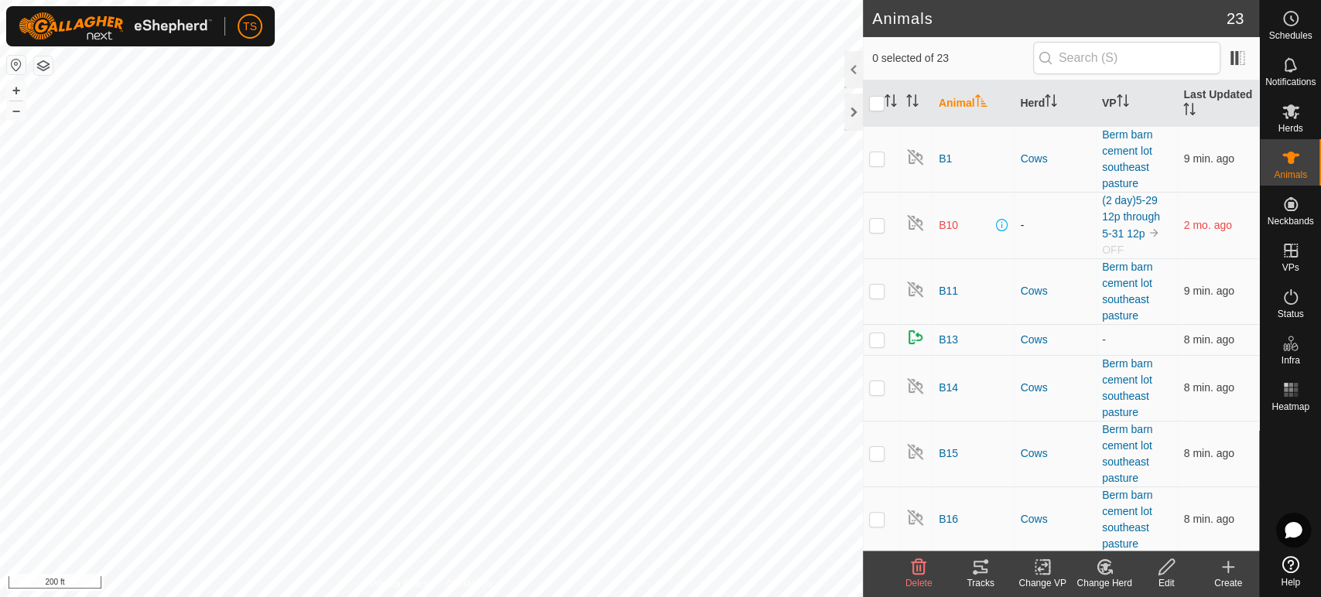
click at [882, 228] on p-checkbox at bounding box center [876, 225] width 15 height 12
checkbox input "true"
click at [941, 224] on span "B10" at bounding box center [948, 225] width 19 height 16
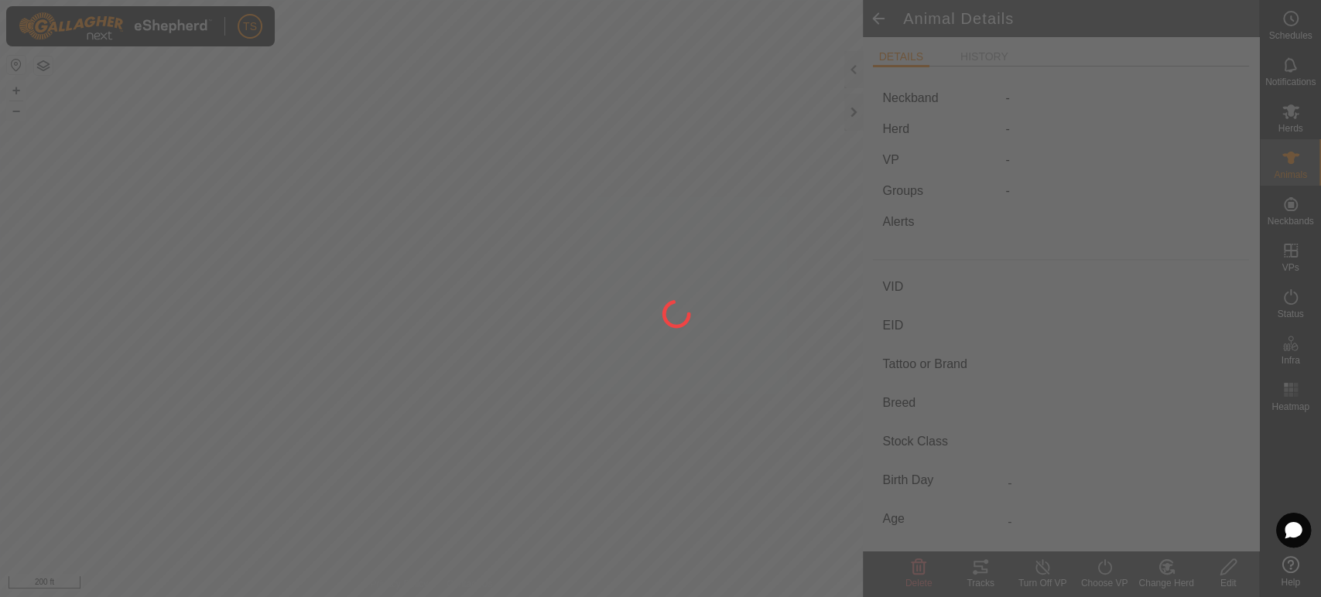
type input "B10"
type input "-"
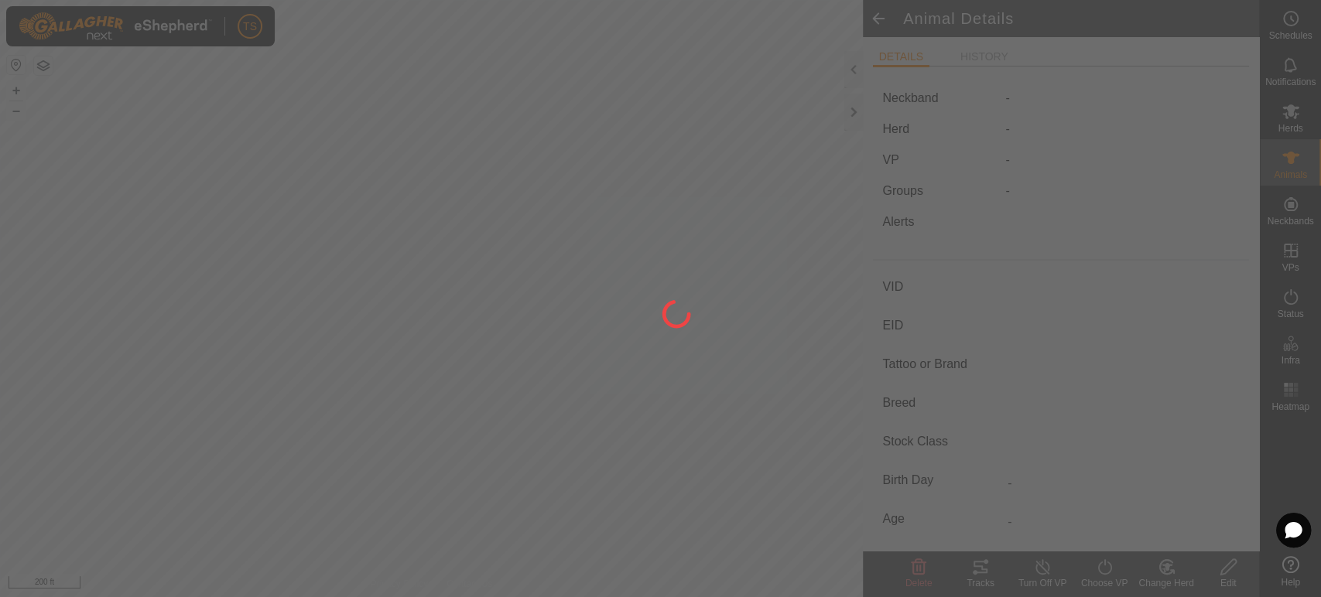
type input "0 kg"
type input "-"
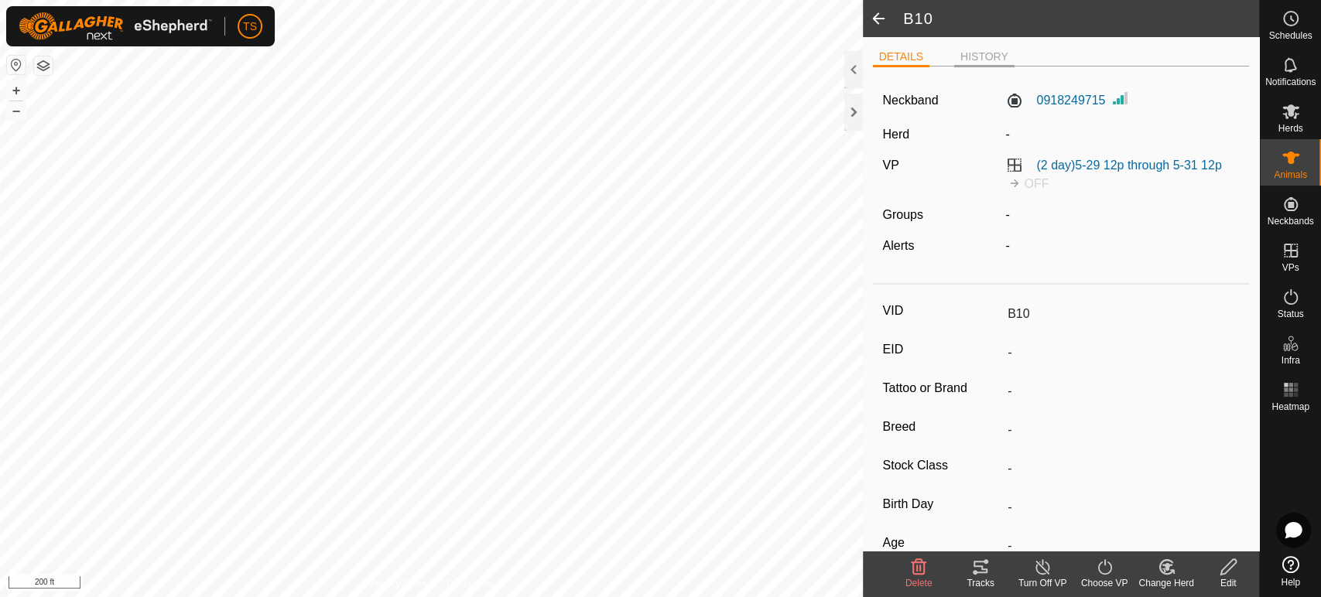
click at [998, 60] on li "HISTORY" at bounding box center [984, 58] width 60 height 19
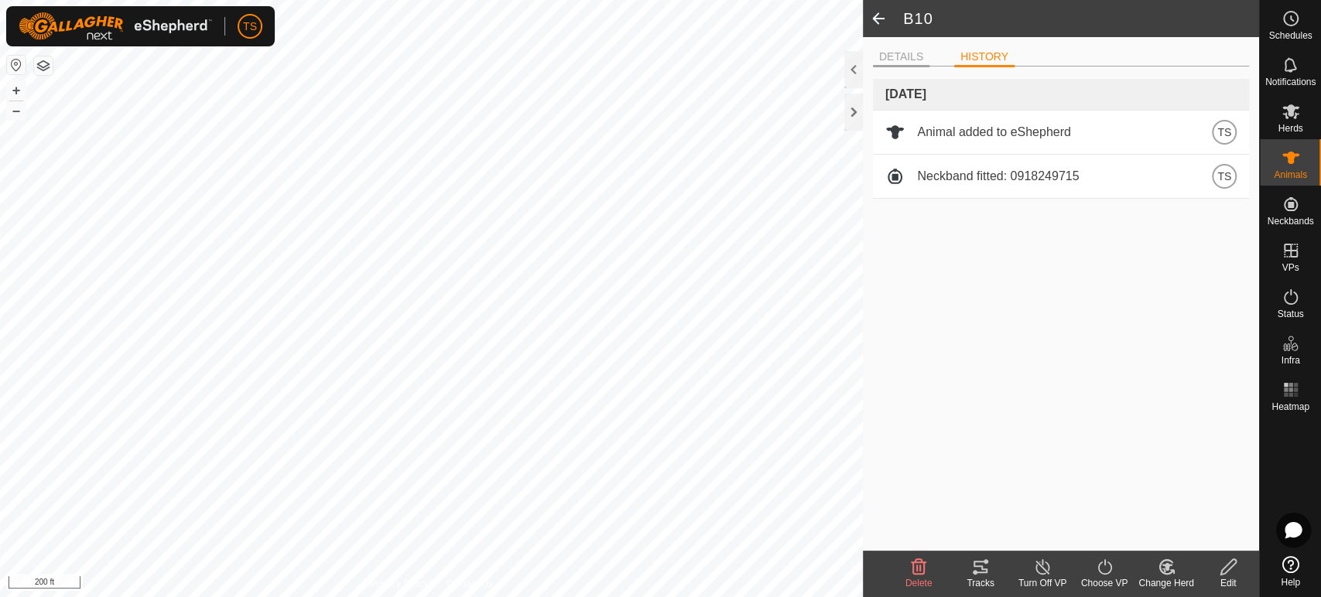
click at [893, 62] on li "DETAILS" at bounding box center [901, 58] width 56 height 19
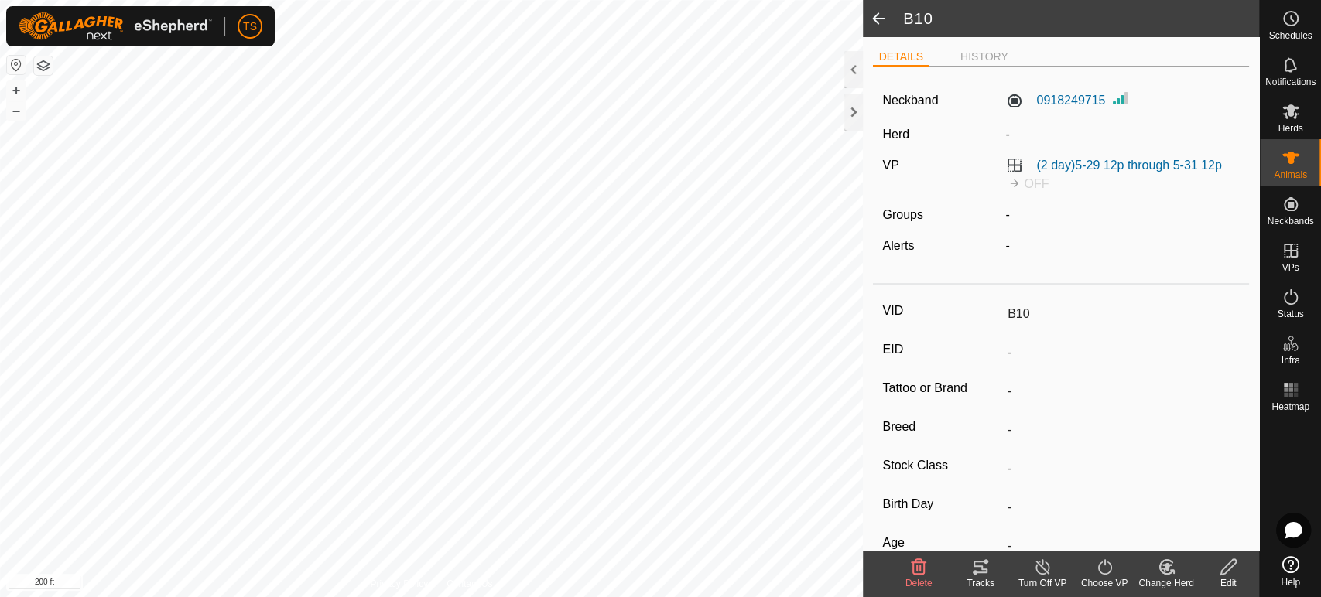
click at [879, 16] on span at bounding box center [878, 18] width 31 height 37
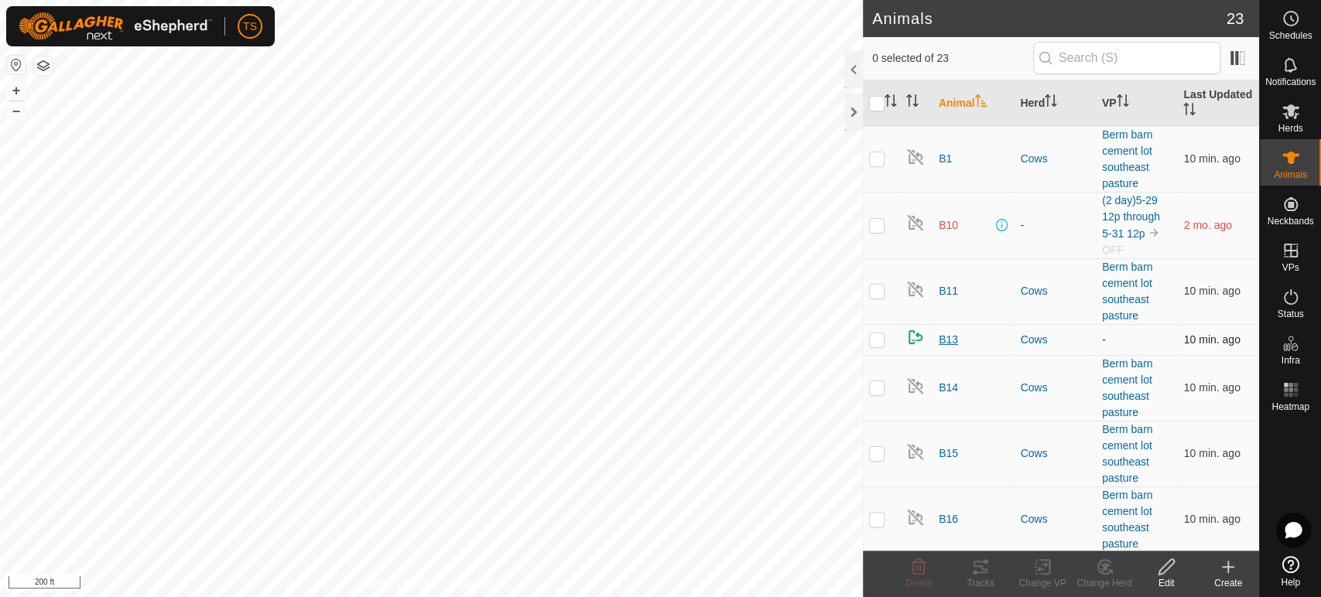
click at [951, 337] on span "B13" at bounding box center [948, 340] width 19 height 16
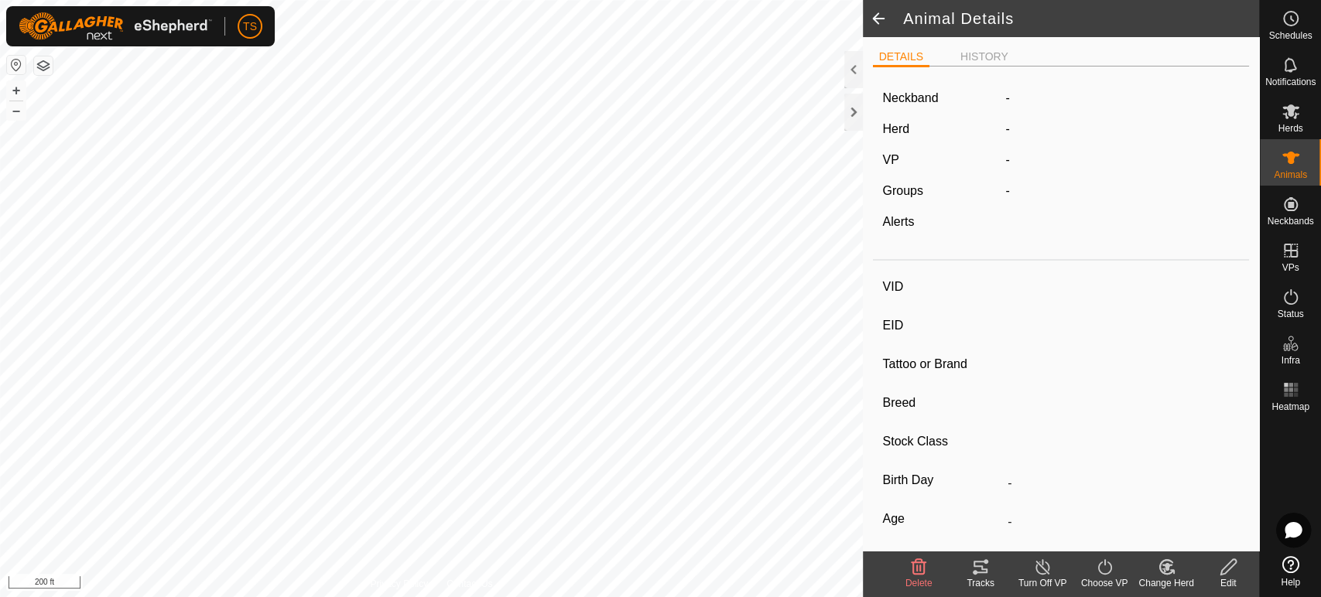
type input "B13"
type input "-"
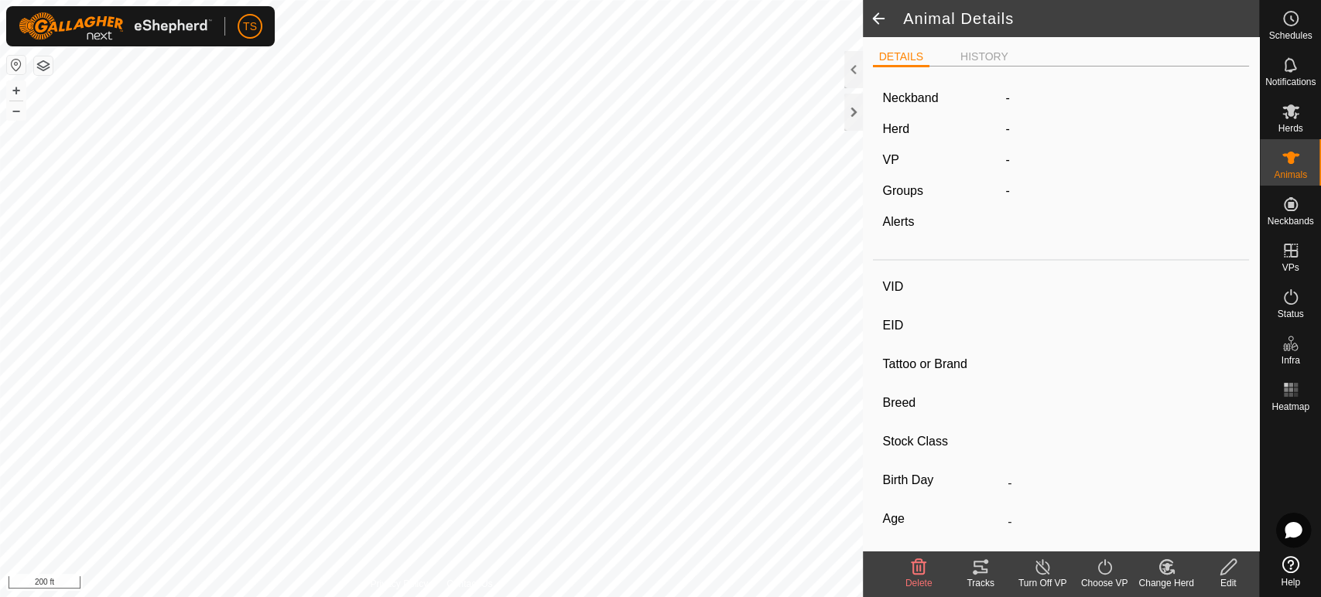
type input "0 kg"
type input "-"
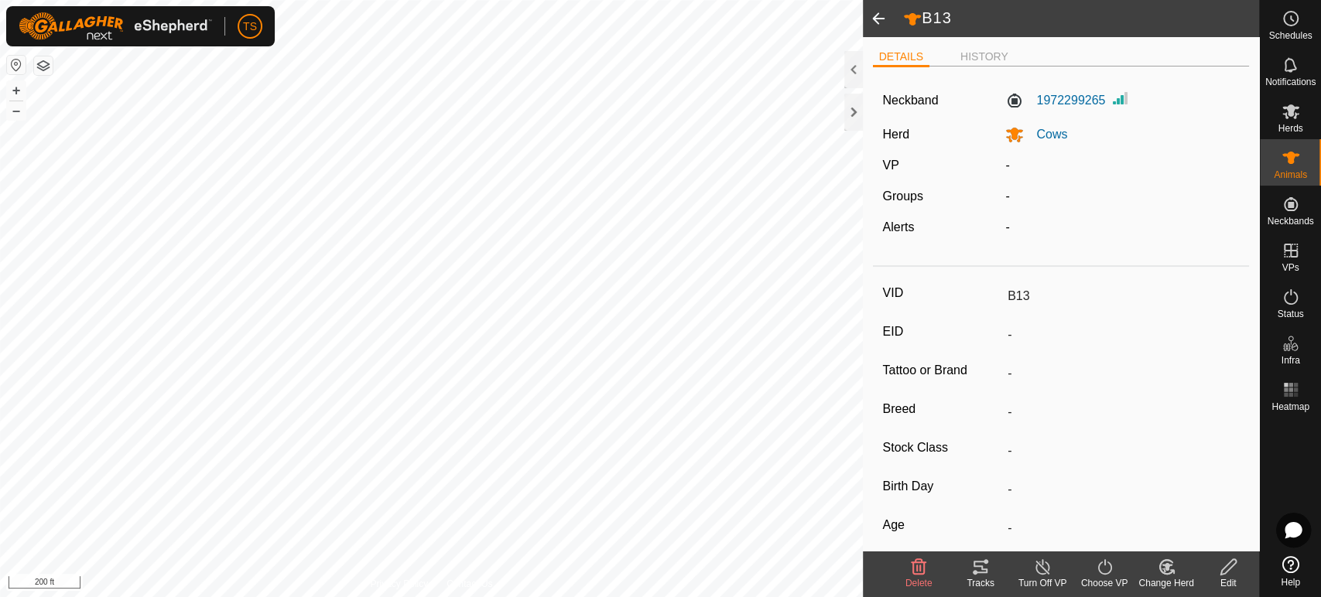
click at [885, 15] on span at bounding box center [878, 18] width 31 height 37
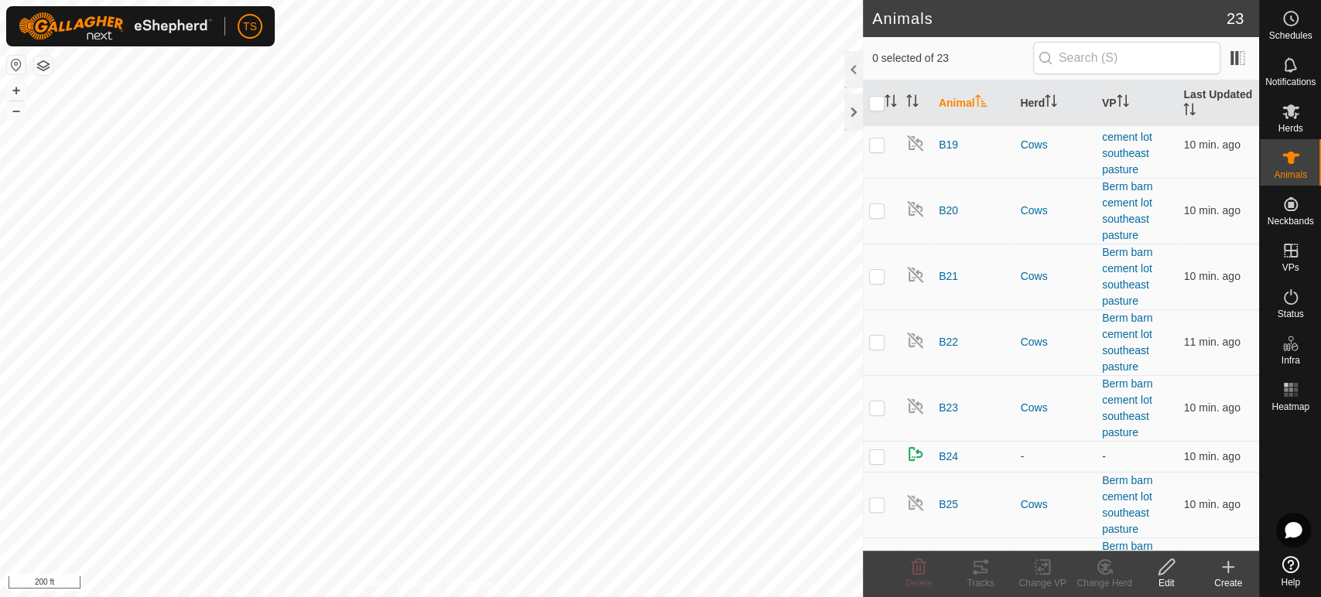
scroll to position [601, 0]
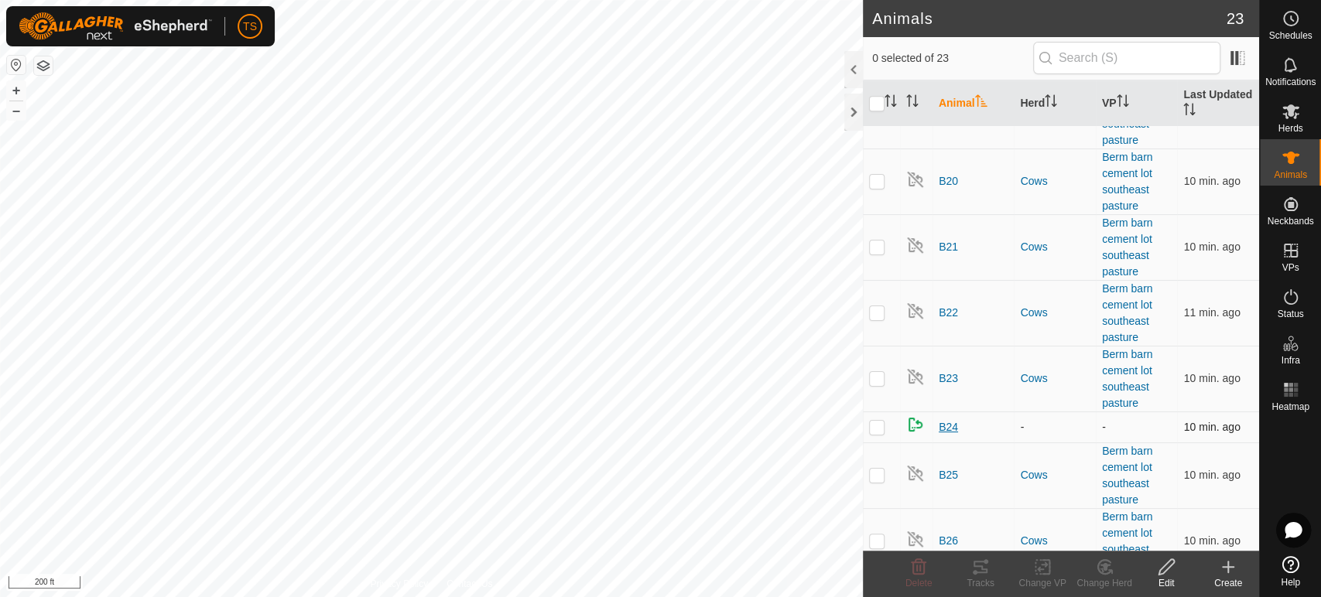
click at [950, 426] on span "B24" at bounding box center [948, 427] width 19 height 16
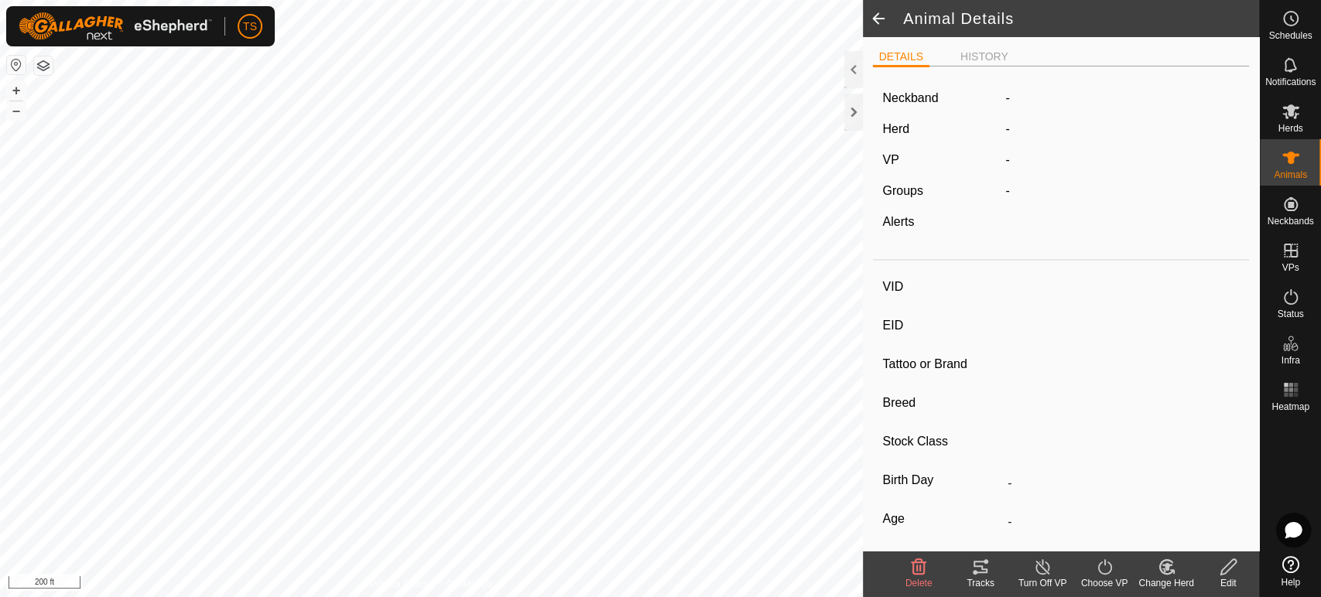
type input "B24"
type input "-"
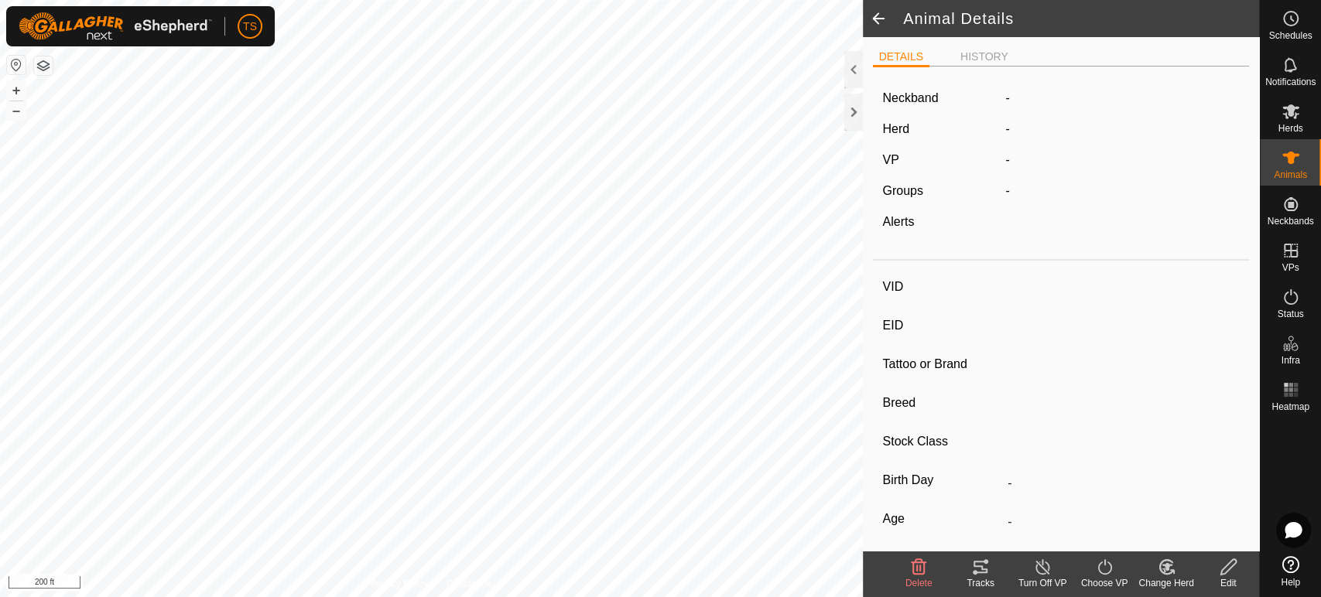
type input "0 kg"
type input "-"
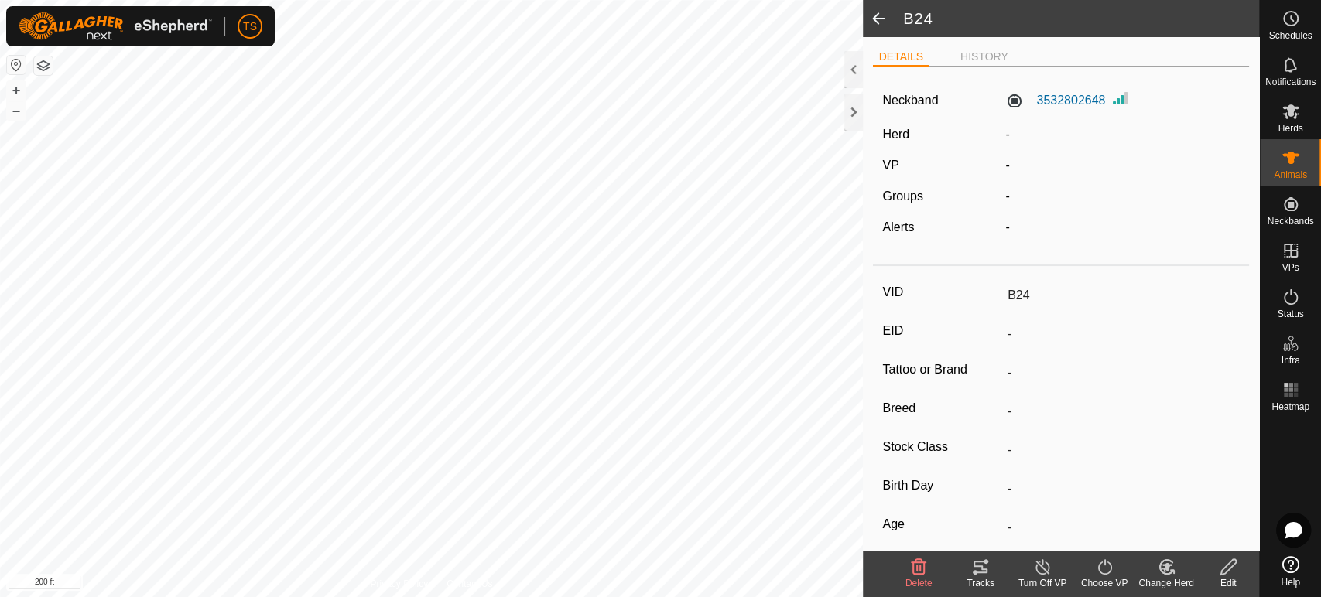
click at [877, 22] on span at bounding box center [878, 18] width 31 height 37
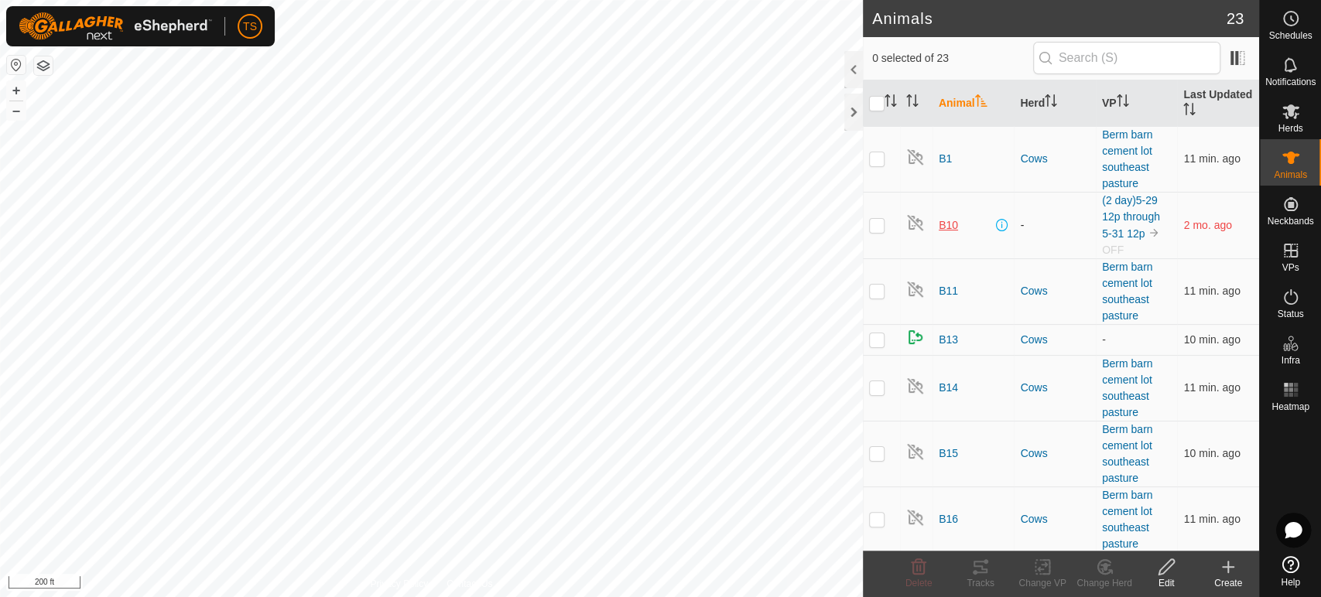
click at [948, 224] on span "B10" at bounding box center [948, 225] width 19 height 16
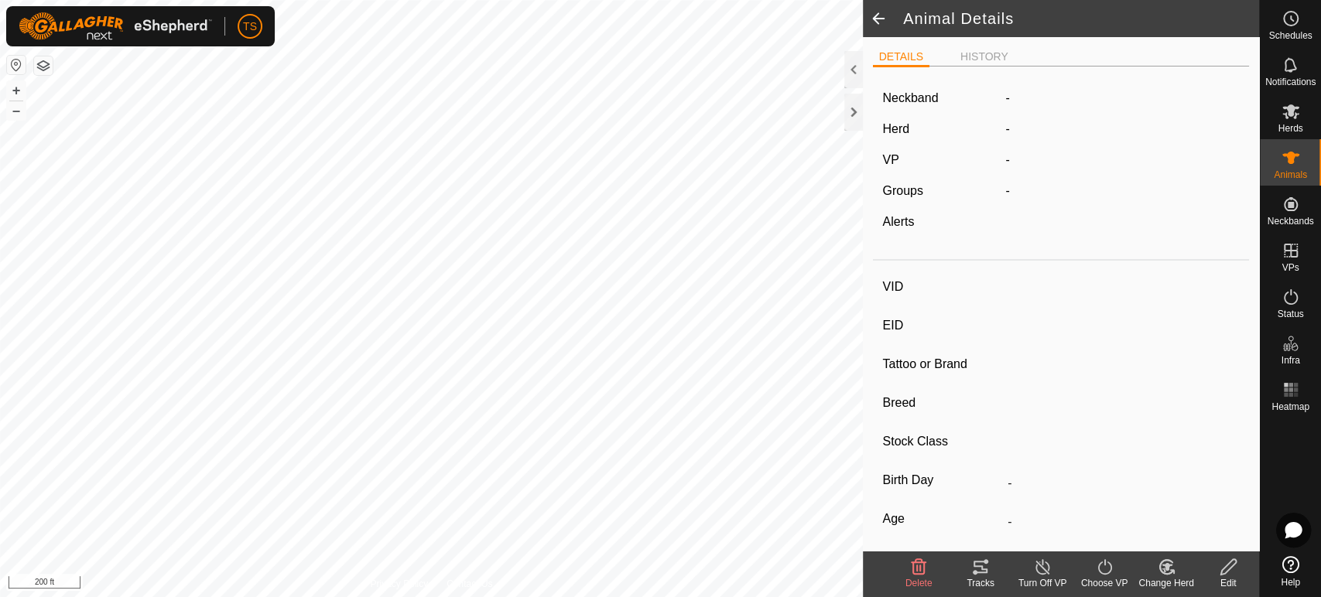
type input "B10"
type input "-"
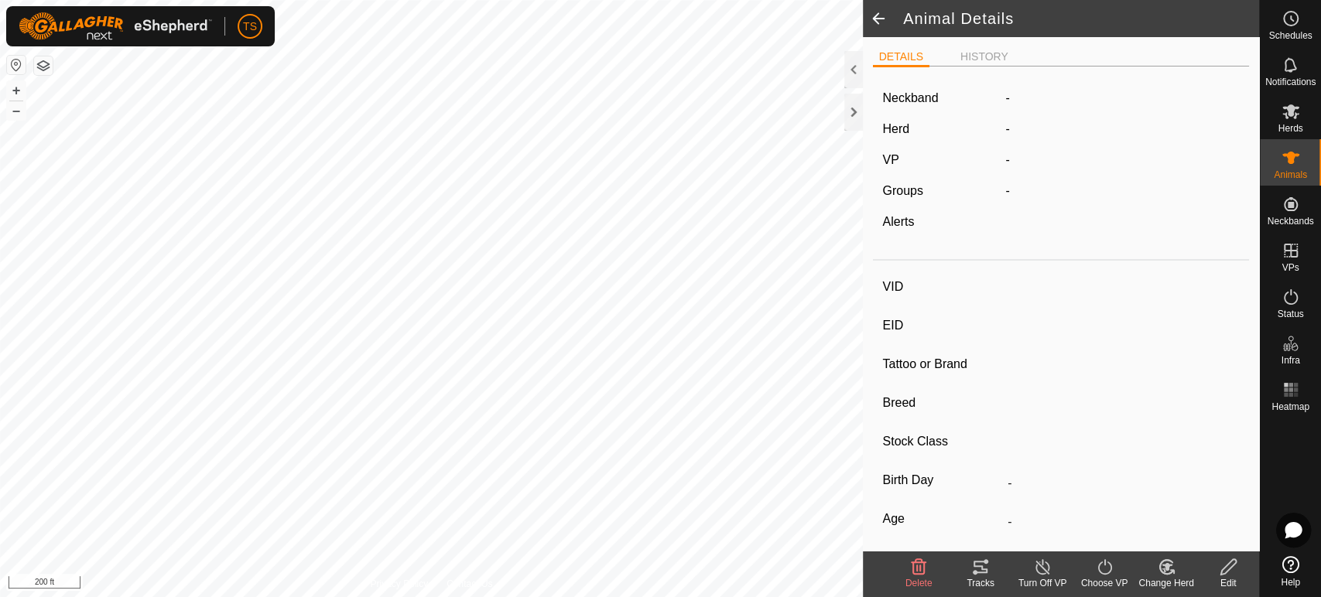
type input "0 kg"
type input "-"
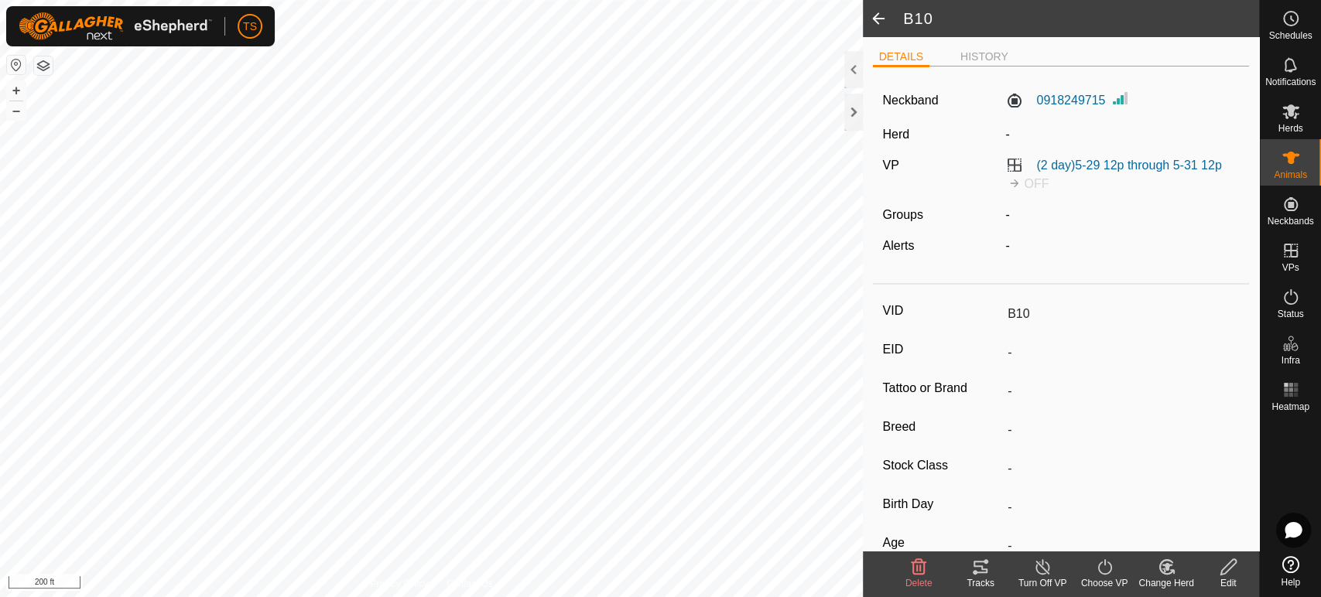
click at [878, 18] on span at bounding box center [878, 18] width 31 height 37
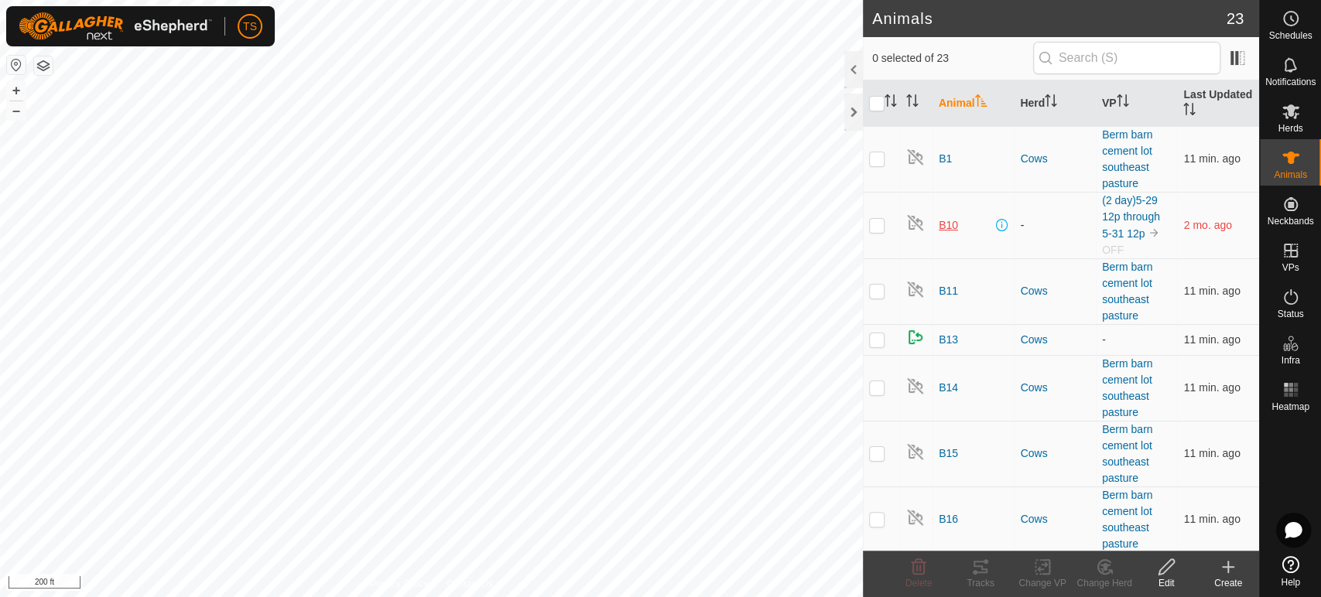
click at [950, 229] on span "B10" at bounding box center [948, 225] width 19 height 16
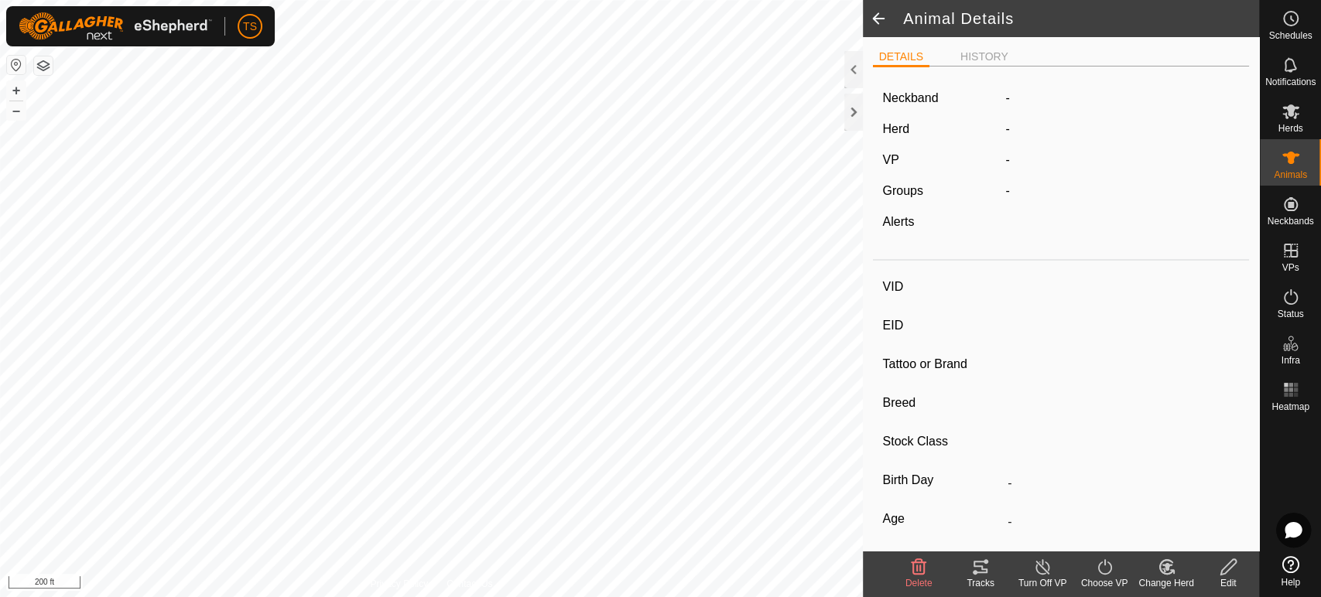
type input "B10"
type input "-"
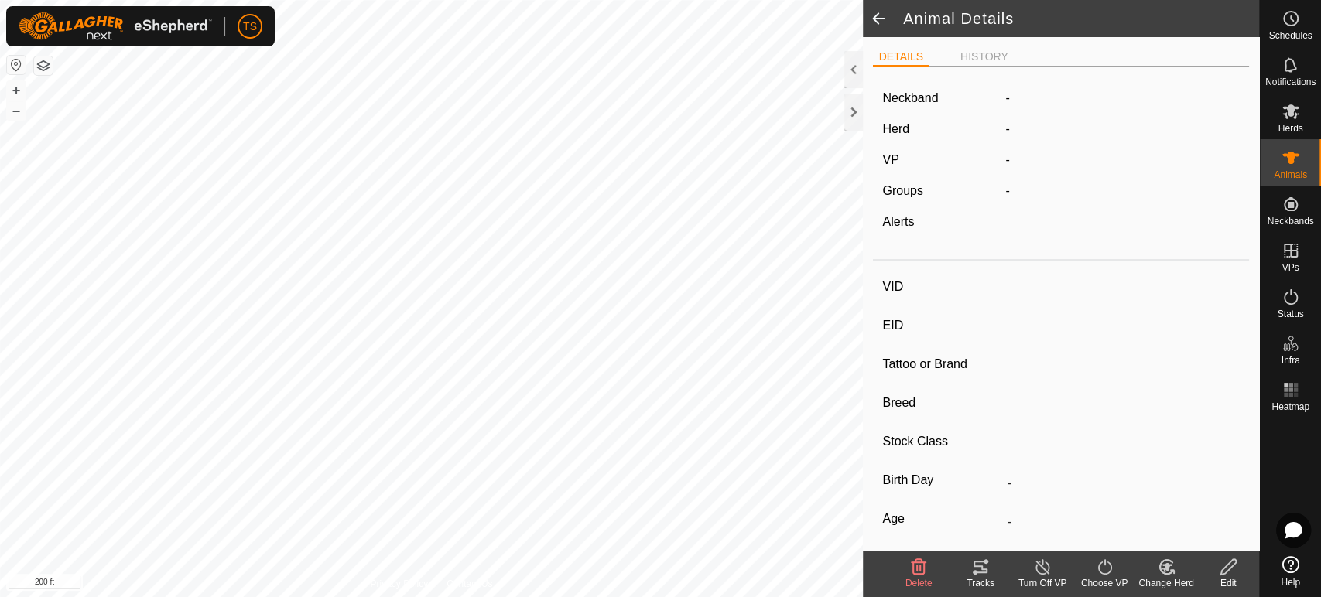
type input "0 kg"
type input "-"
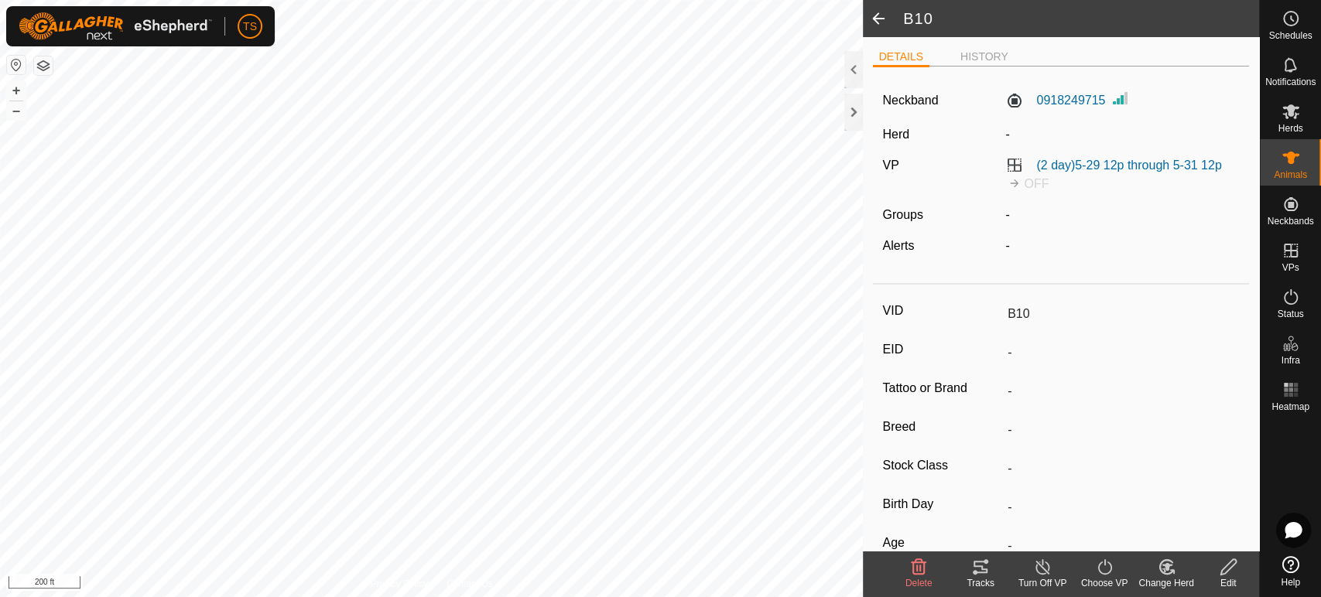
click at [882, 16] on span at bounding box center [878, 18] width 31 height 37
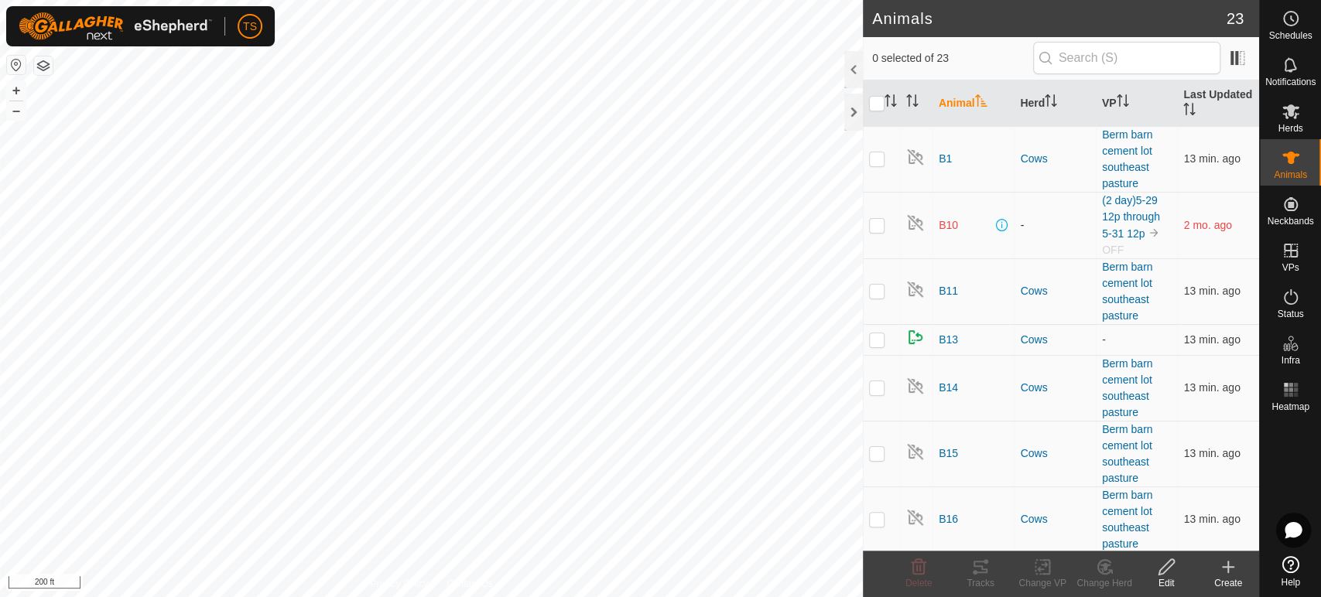
click at [879, 227] on p-checkbox at bounding box center [876, 225] width 15 height 12
checkbox input "true"
click at [912, 575] on icon at bounding box center [918, 567] width 19 height 19
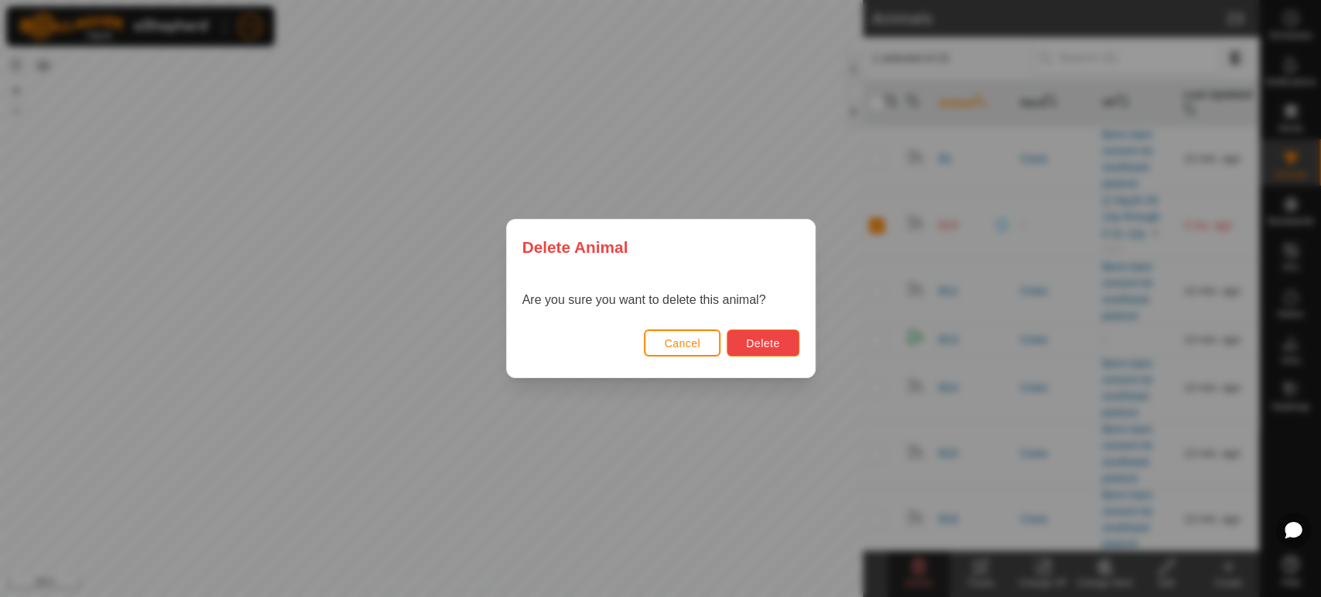
click at [738, 339] on button "Delete" at bounding box center [763, 343] width 72 height 27
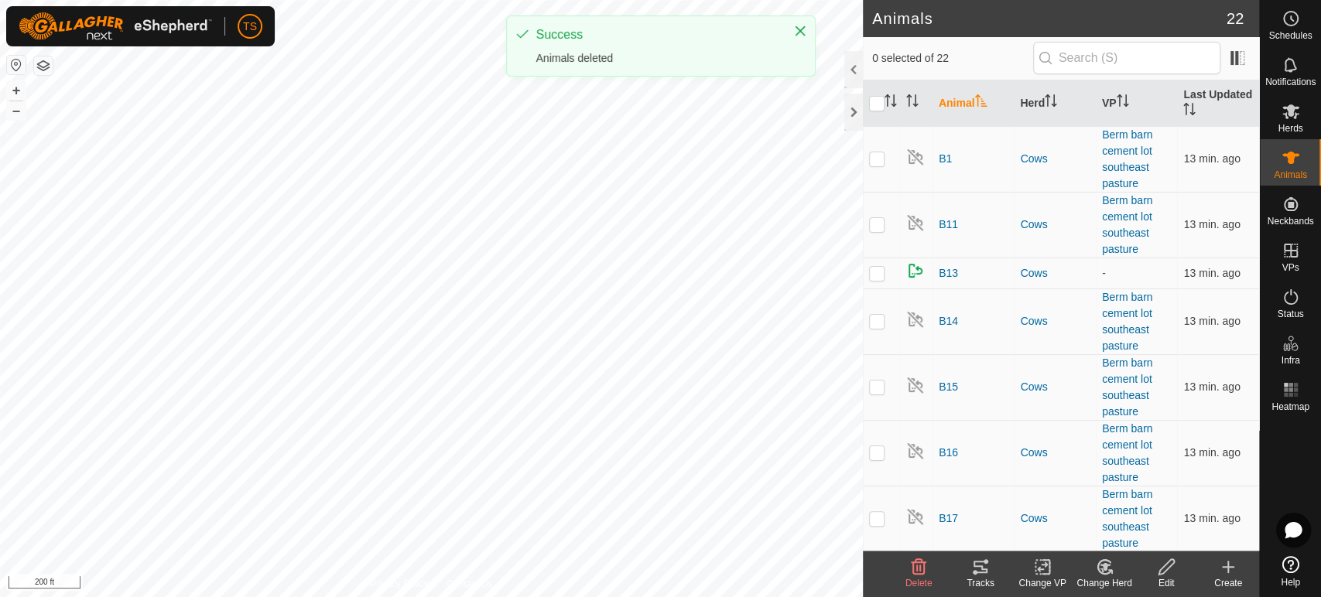
click at [1234, 585] on div "Create" at bounding box center [1228, 584] width 62 height 14
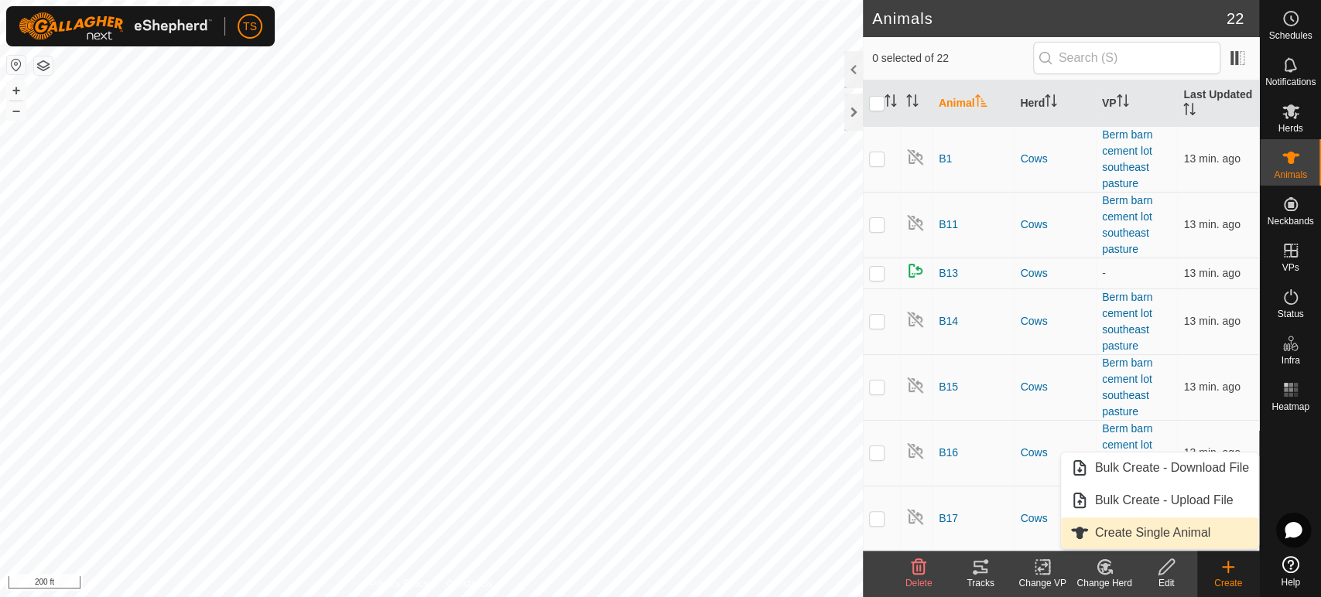
click at [1183, 541] on link "Create Single Animal" at bounding box center [1159, 533] width 197 height 31
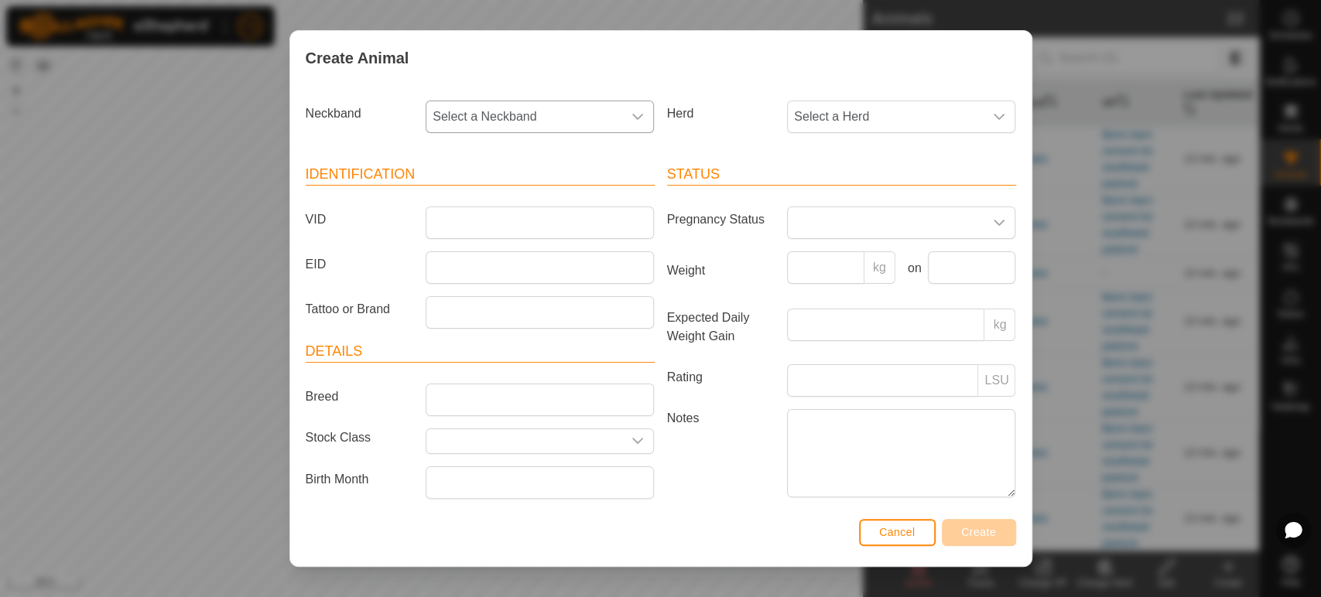
click at [632, 121] on icon "dropdown trigger" at bounding box center [638, 117] width 12 height 12
click at [503, 289] on li "3336758021" at bounding box center [538, 294] width 223 height 31
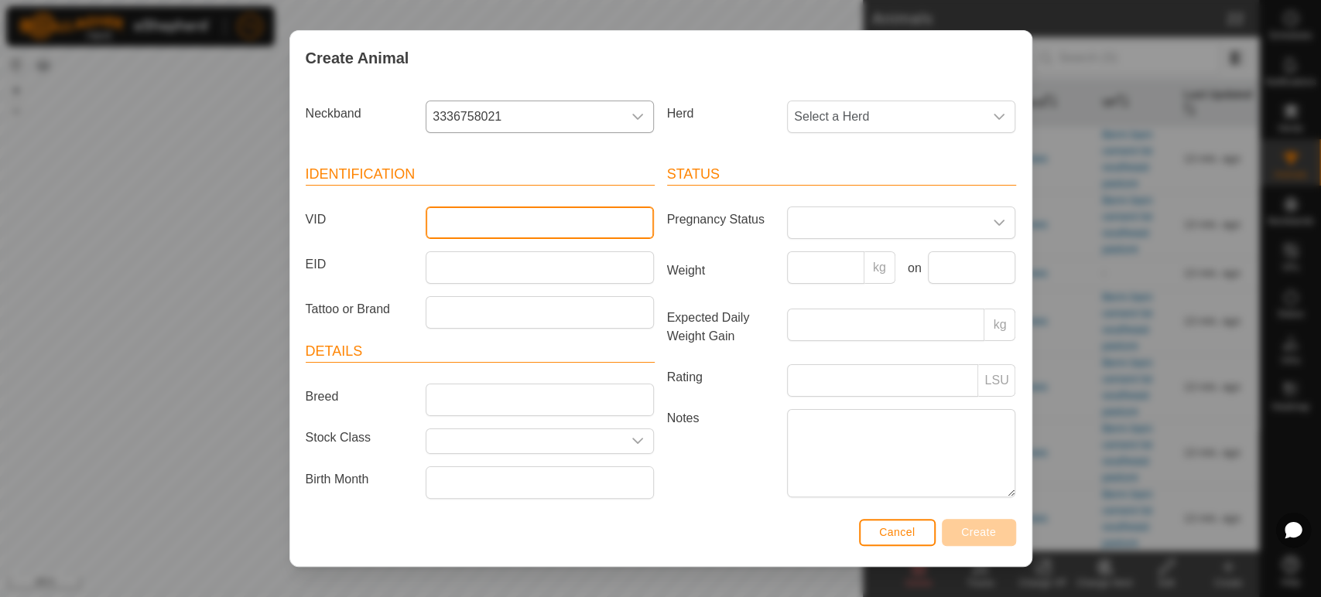
click at [519, 231] on input "VID" at bounding box center [540, 223] width 228 height 33
type input "B10"
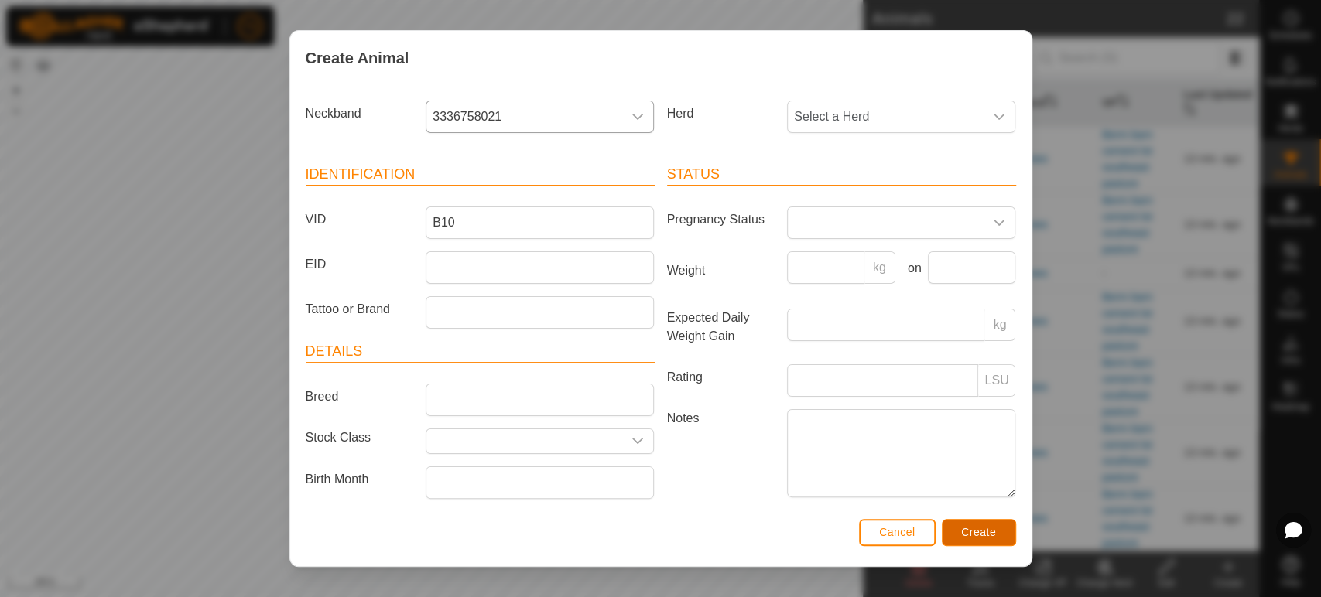
click at [983, 532] on span "Create" at bounding box center [978, 532] width 35 height 12
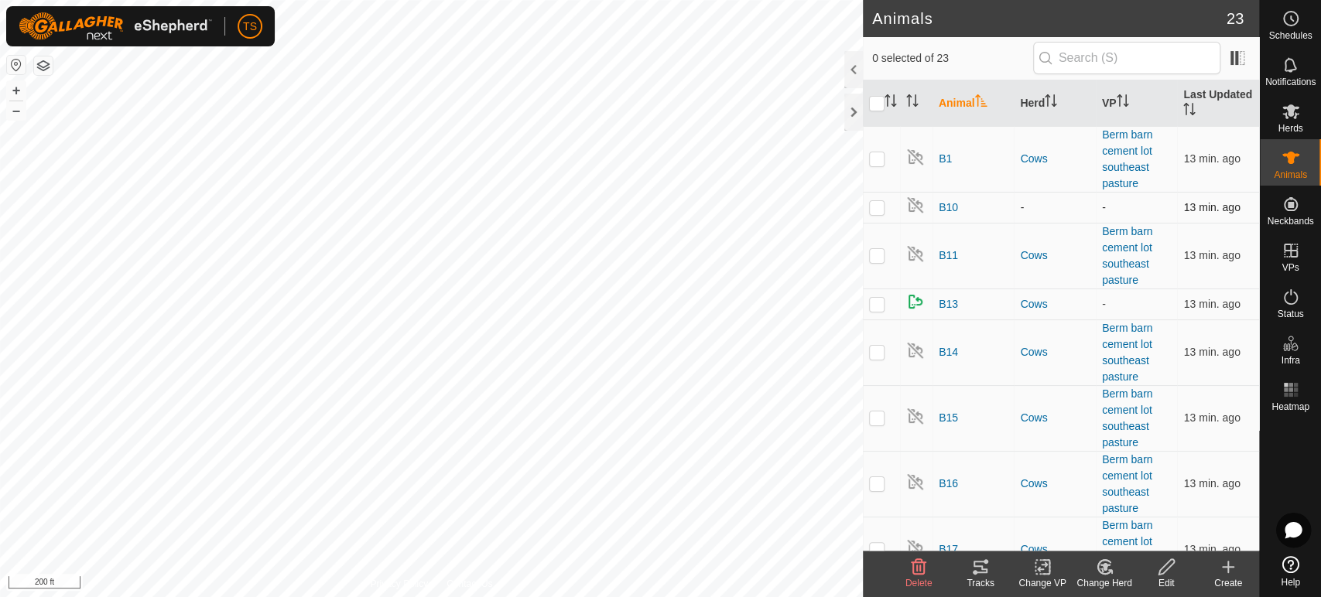
click at [878, 209] on p-checkbox at bounding box center [876, 207] width 15 height 12
checkbox input "false"
click at [50, 67] on button "button" at bounding box center [43, 65] width 19 height 19
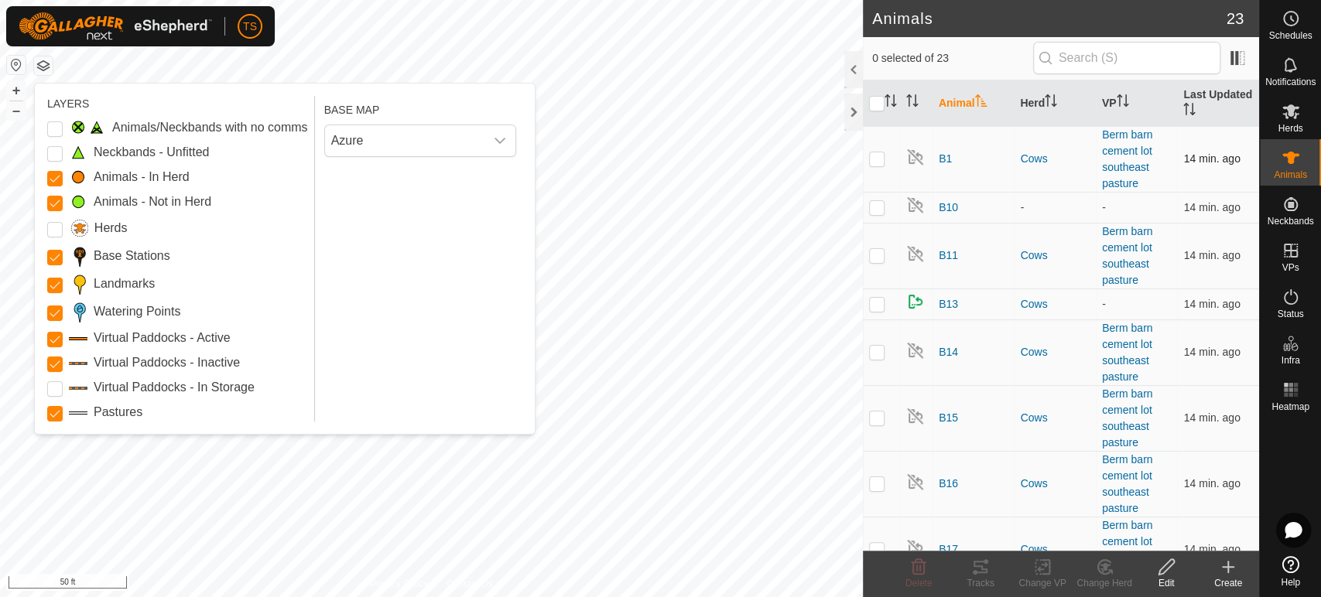
click at [896, 190] on div "Animals 23 0 selected of 23 Animal Herd VP Last Updated B1 Cows Berm barn cemen…" at bounding box center [629, 298] width 1259 height 597
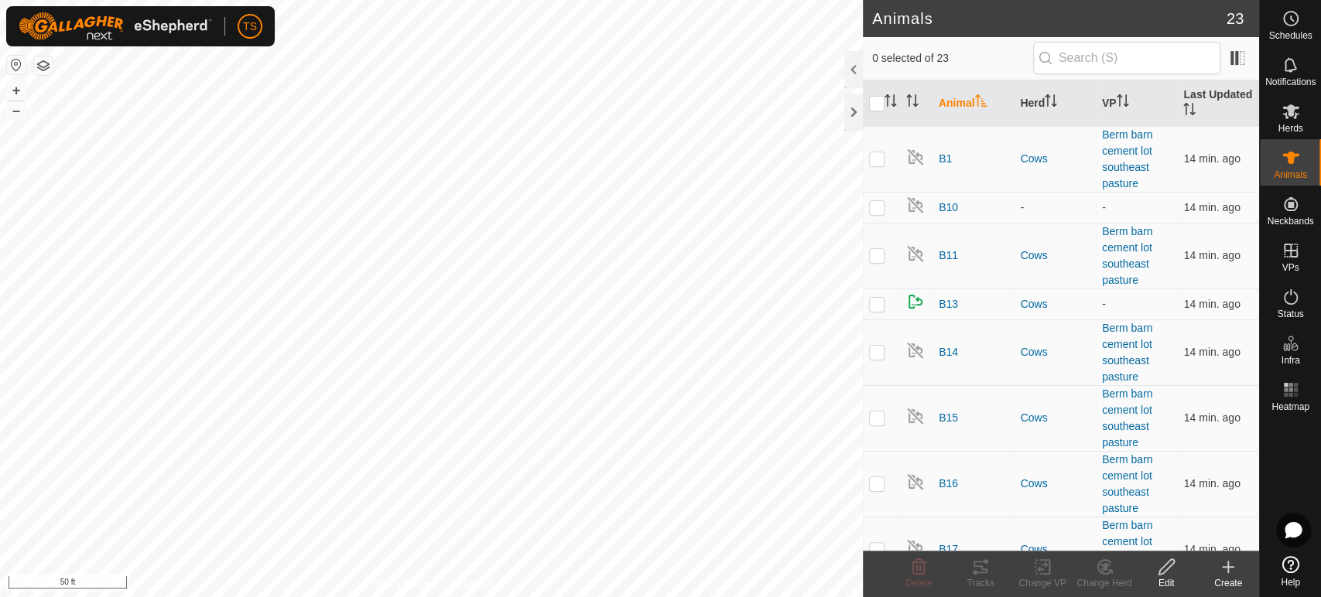
click at [39, 67] on button "button" at bounding box center [43, 65] width 19 height 19
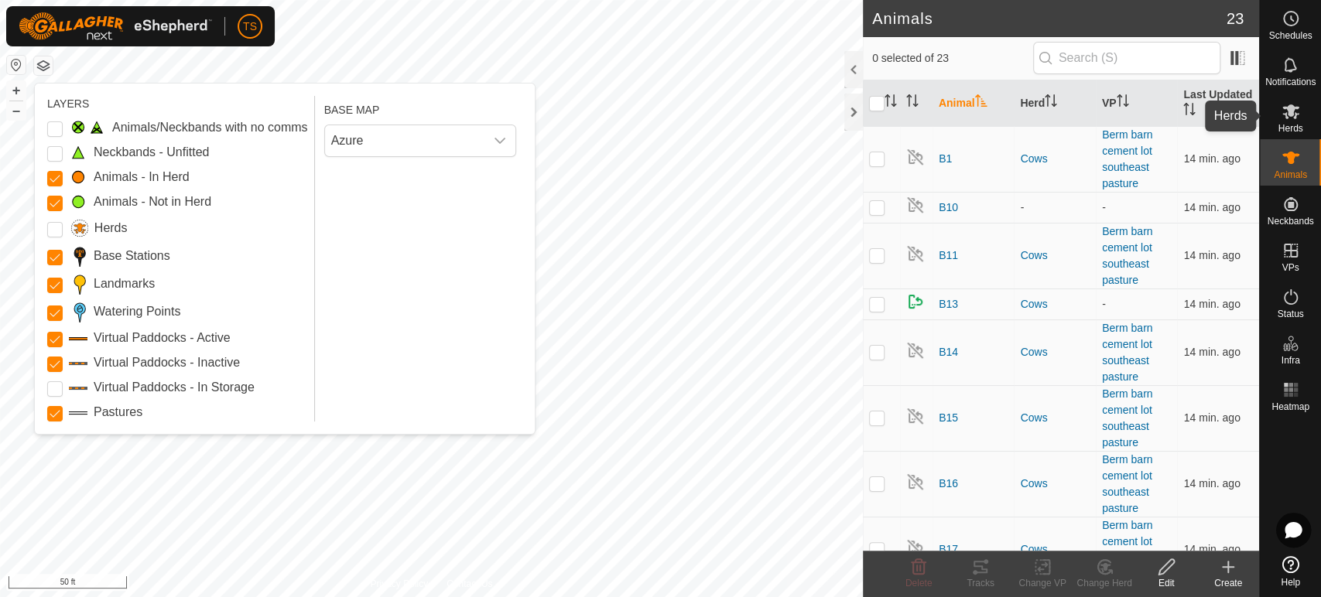
click at [1290, 122] on es-mob-svg-icon at bounding box center [1291, 111] width 28 height 25
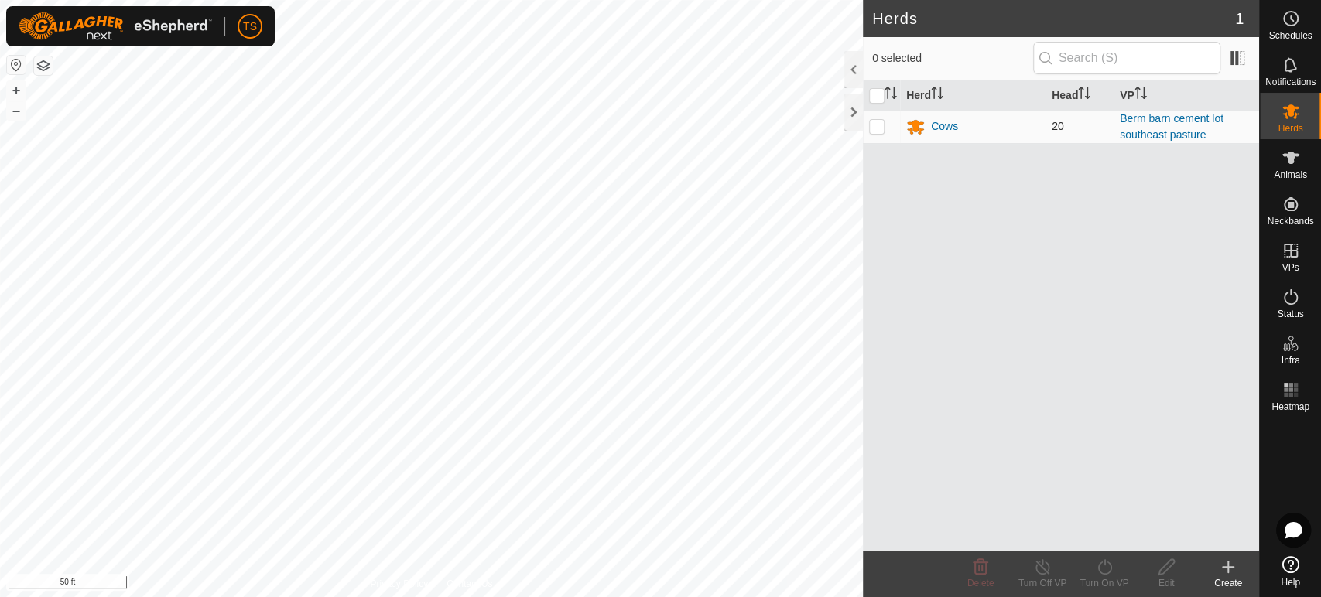
click at [877, 127] on p-checkbox at bounding box center [876, 126] width 15 height 12
checkbox input "true"
click at [1166, 577] on div "Edit" at bounding box center [1166, 584] width 62 height 14
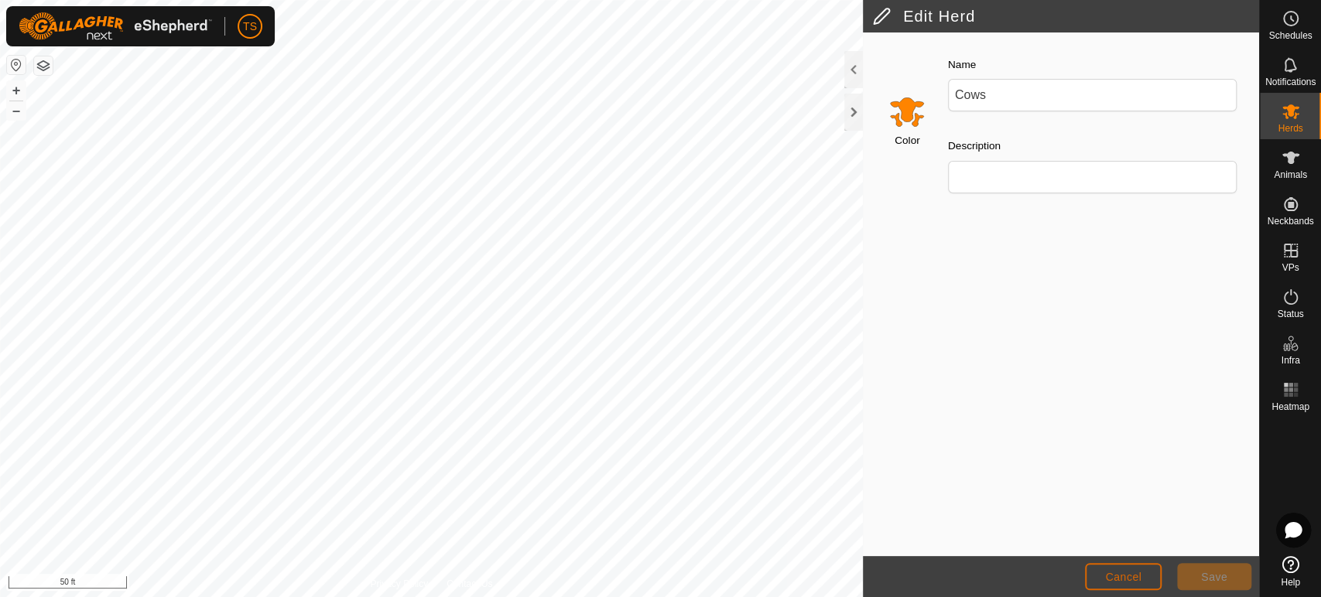
click at [1129, 580] on span "Cancel" at bounding box center [1123, 577] width 36 height 12
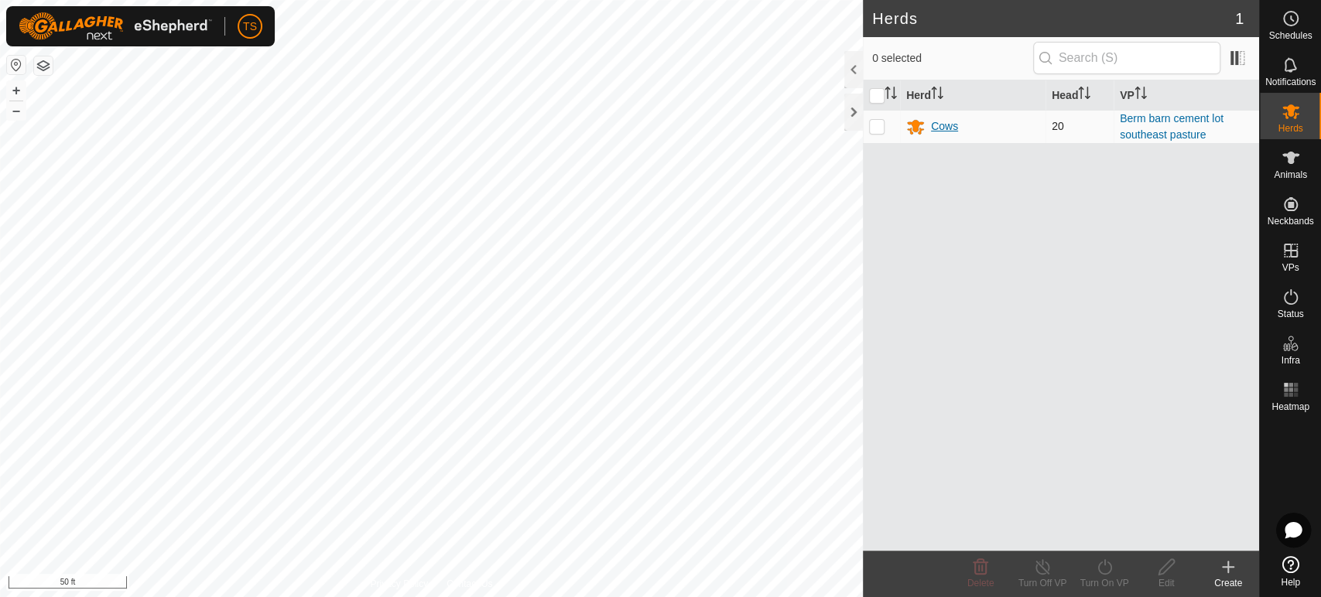
click at [938, 127] on div "Cows" at bounding box center [944, 126] width 27 height 16
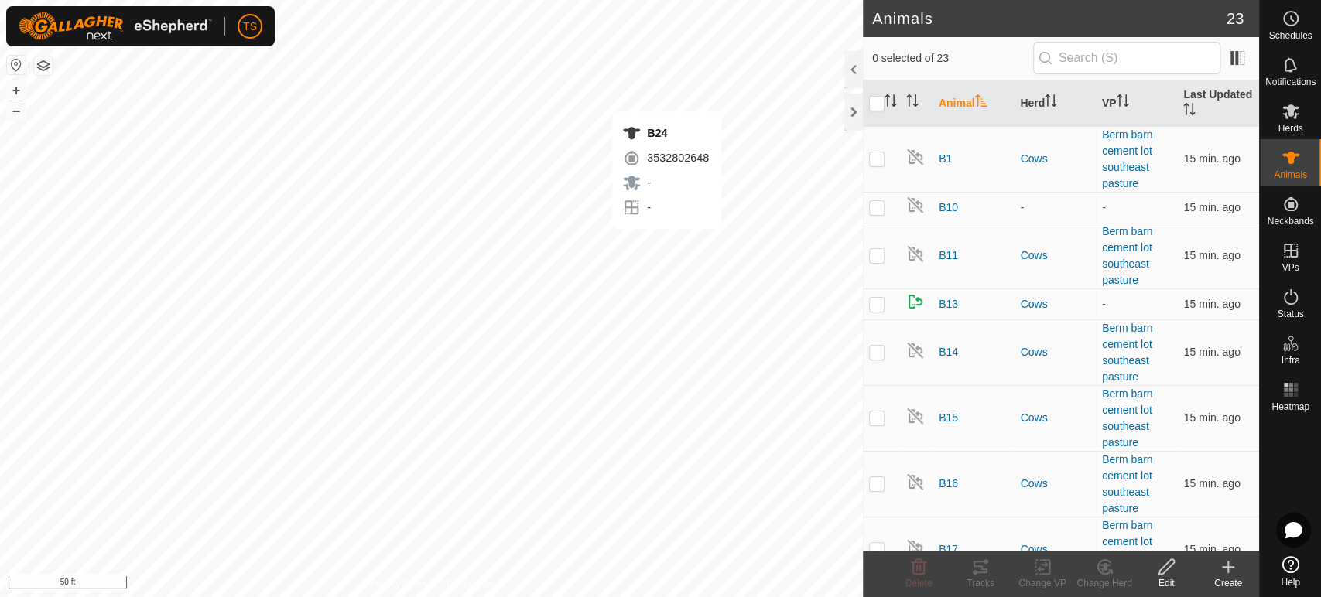
checkbox input "true"
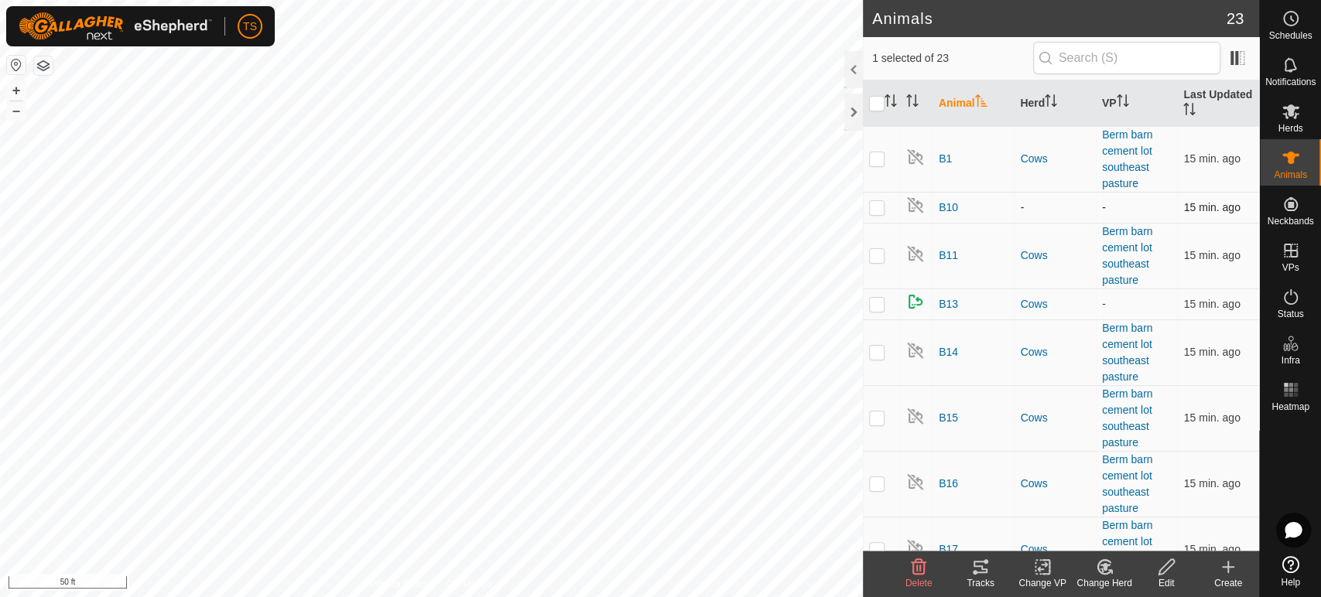
click at [878, 205] on p-checkbox at bounding box center [876, 207] width 15 height 12
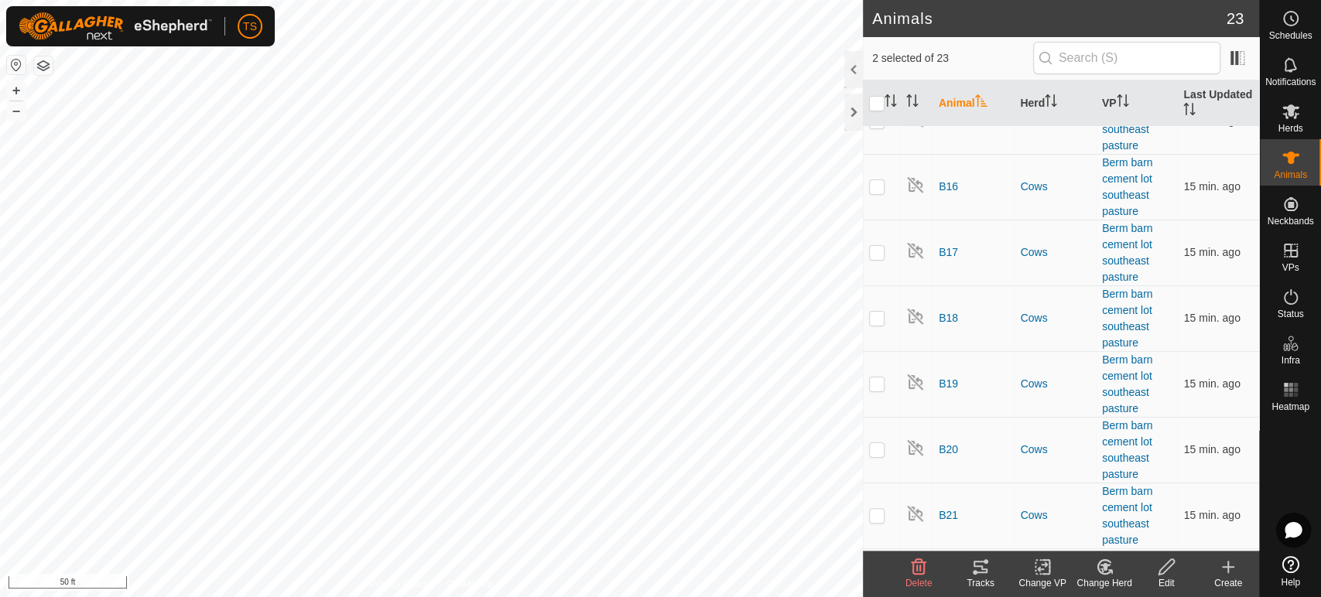
scroll to position [344, 0]
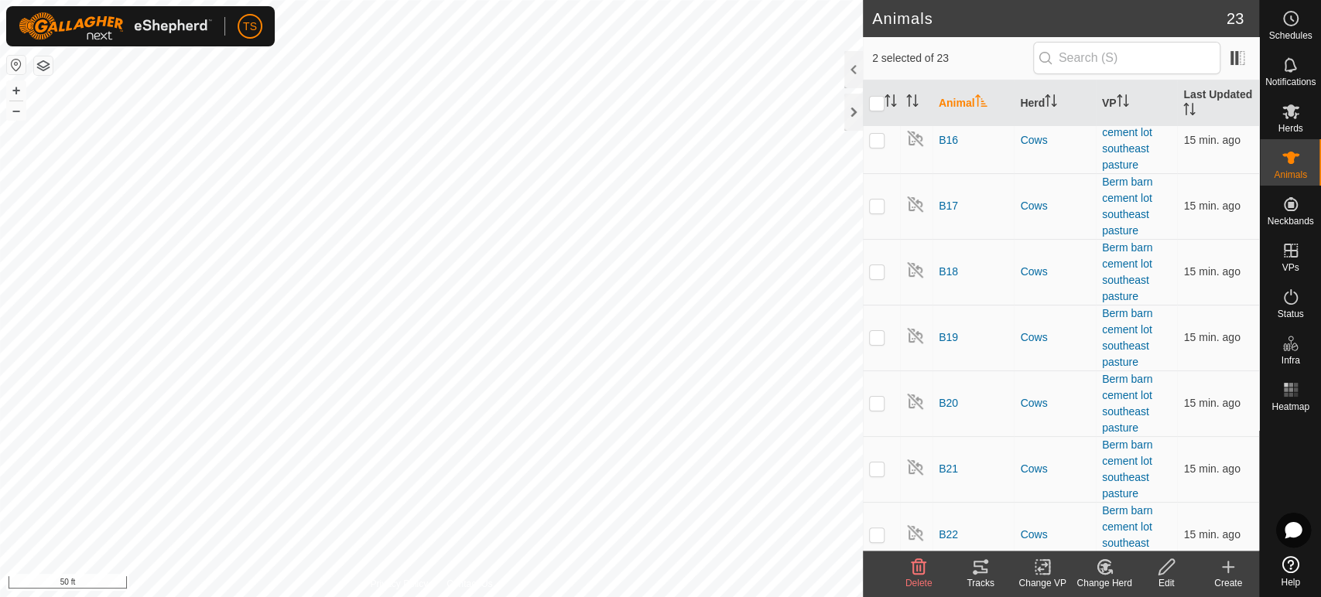
click at [1111, 573] on icon at bounding box center [1109, 571] width 3 height 3
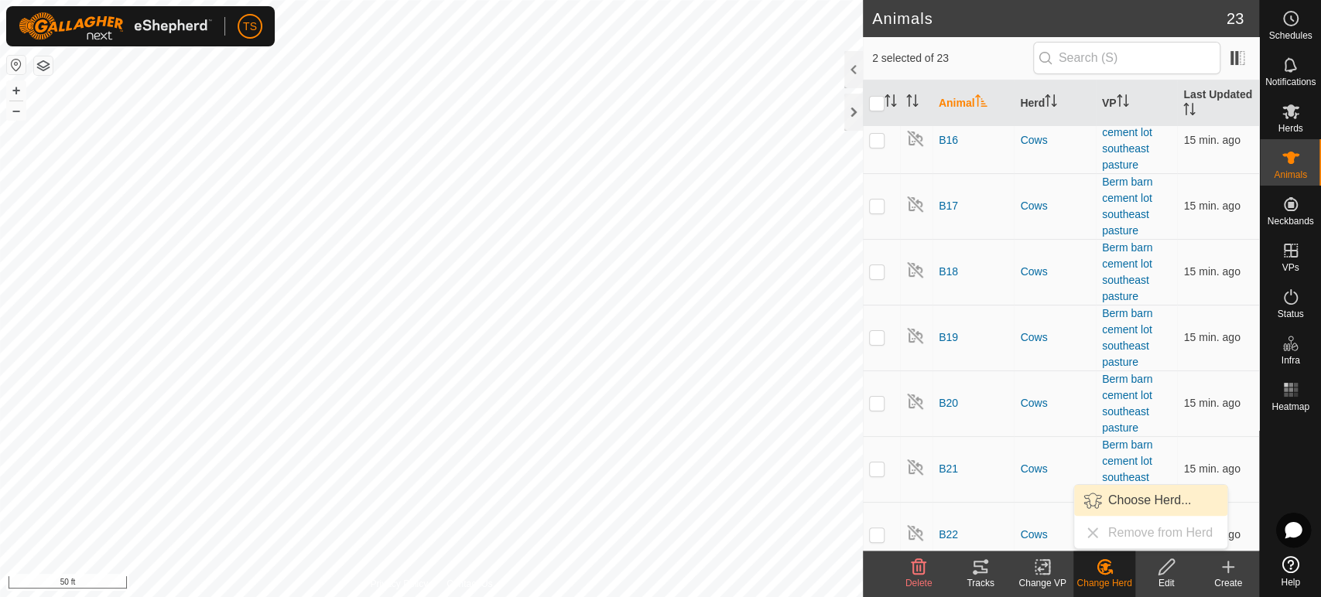
click at [1117, 498] on link "Choose Herd..." at bounding box center [1150, 500] width 153 height 31
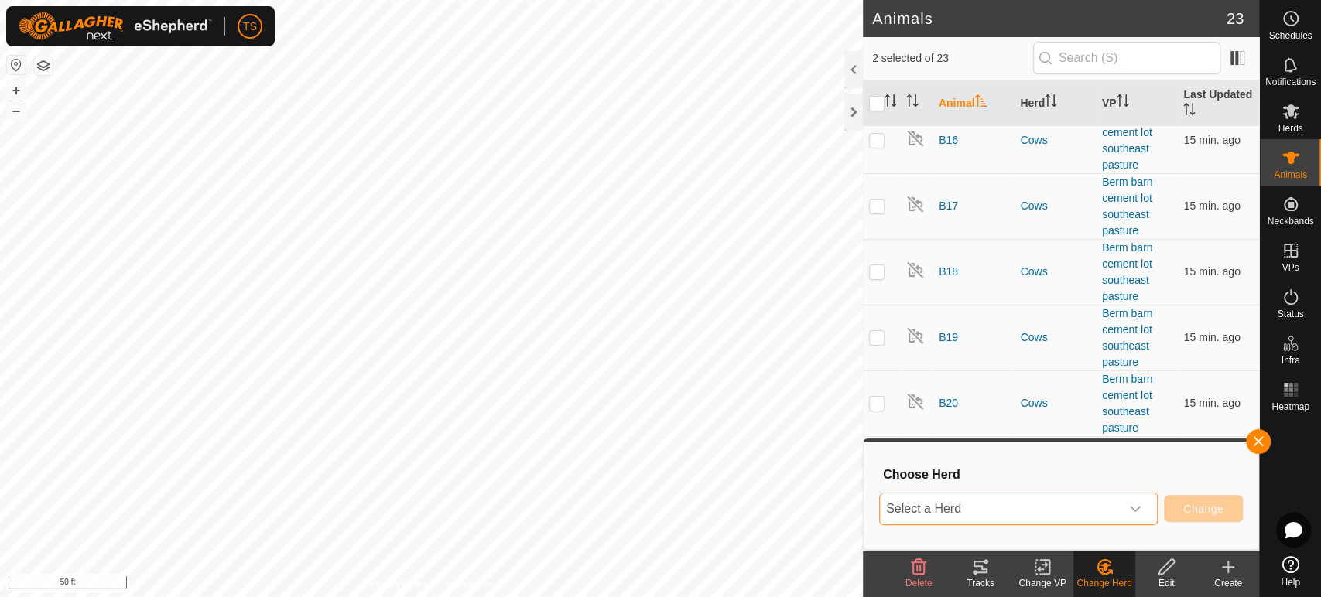
click at [1114, 501] on span "Select a Herd" at bounding box center [1000, 509] width 240 height 31
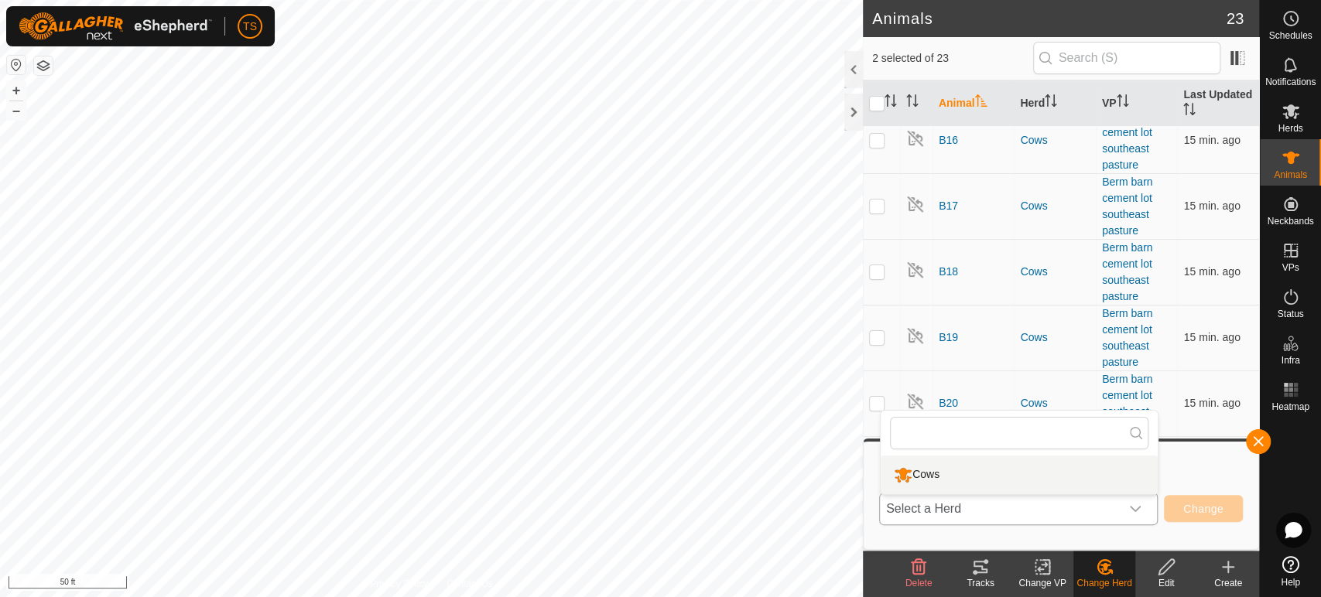
click at [976, 470] on li "Cows" at bounding box center [1019, 475] width 277 height 39
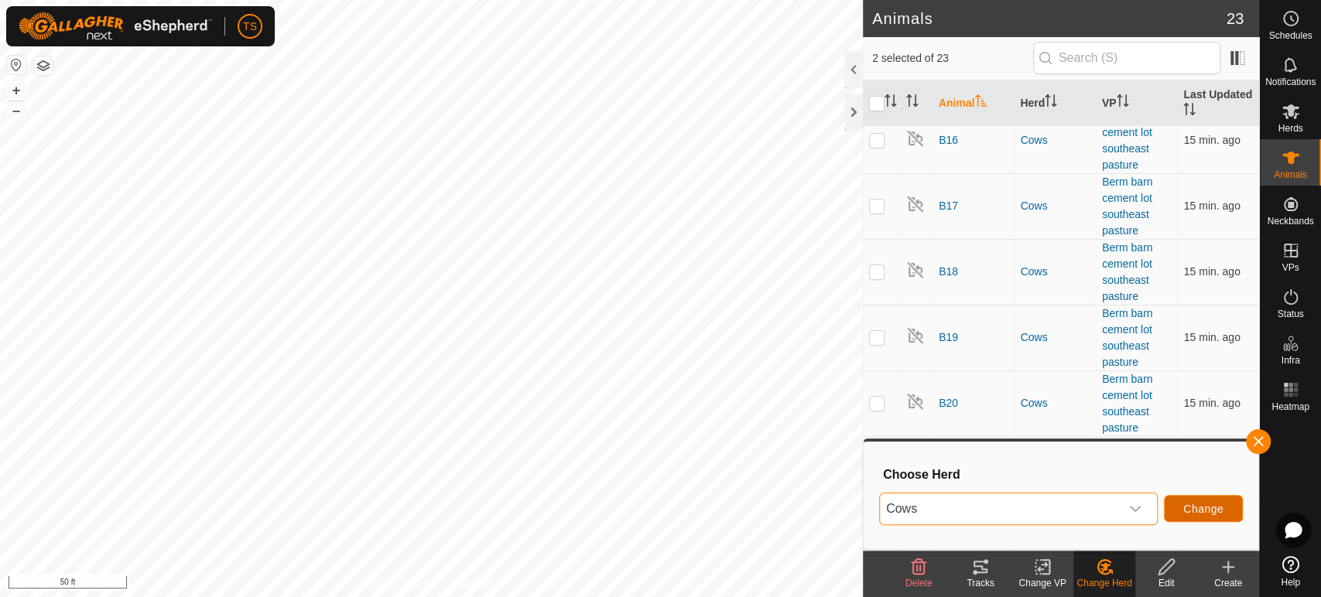
click at [1207, 512] on span "Change" at bounding box center [1203, 509] width 40 height 12
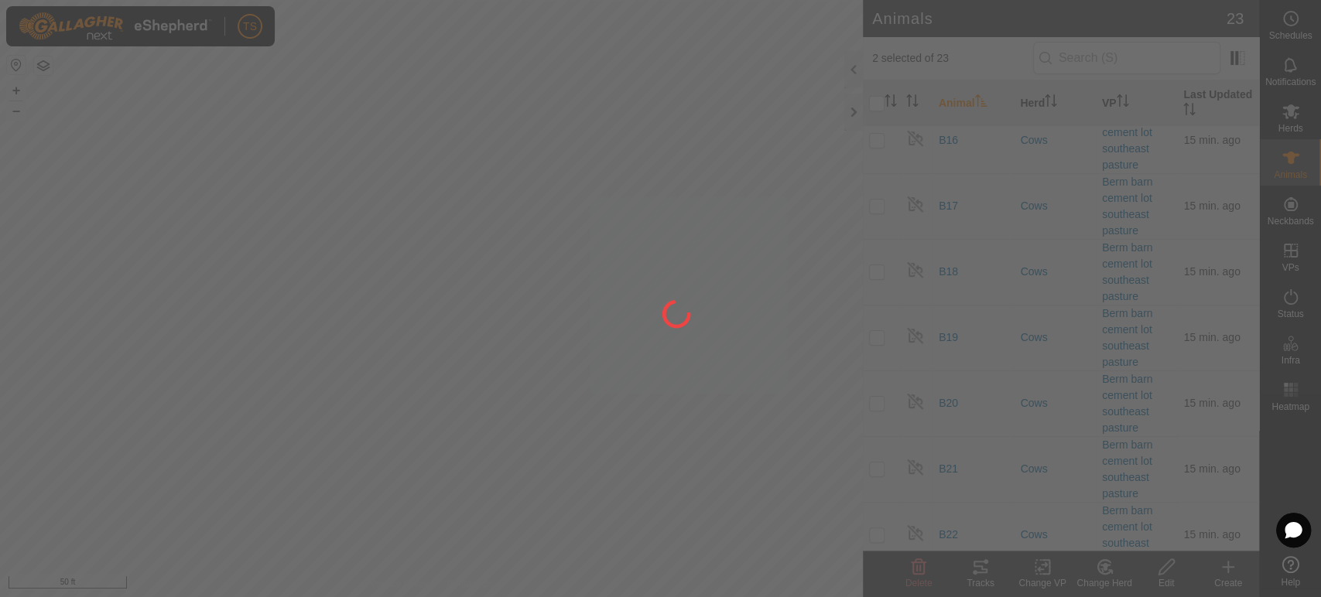
checkbox input "false"
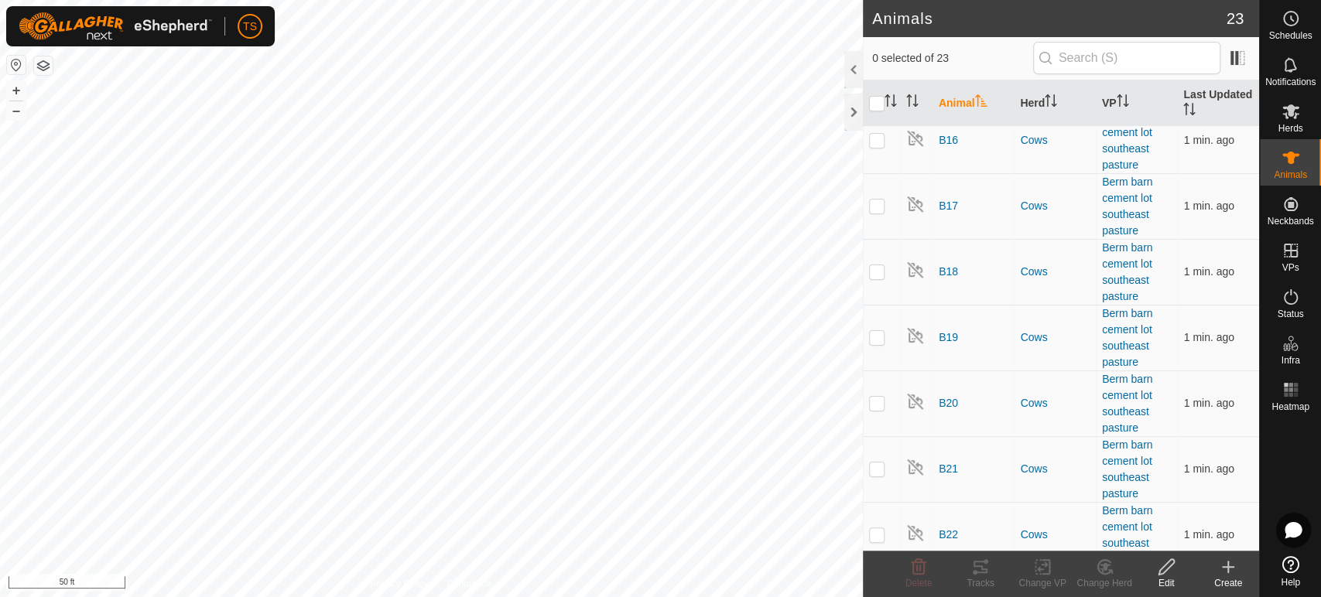
click at [42, 70] on button "button" at bounding box center [43, 65] width 19 height 19
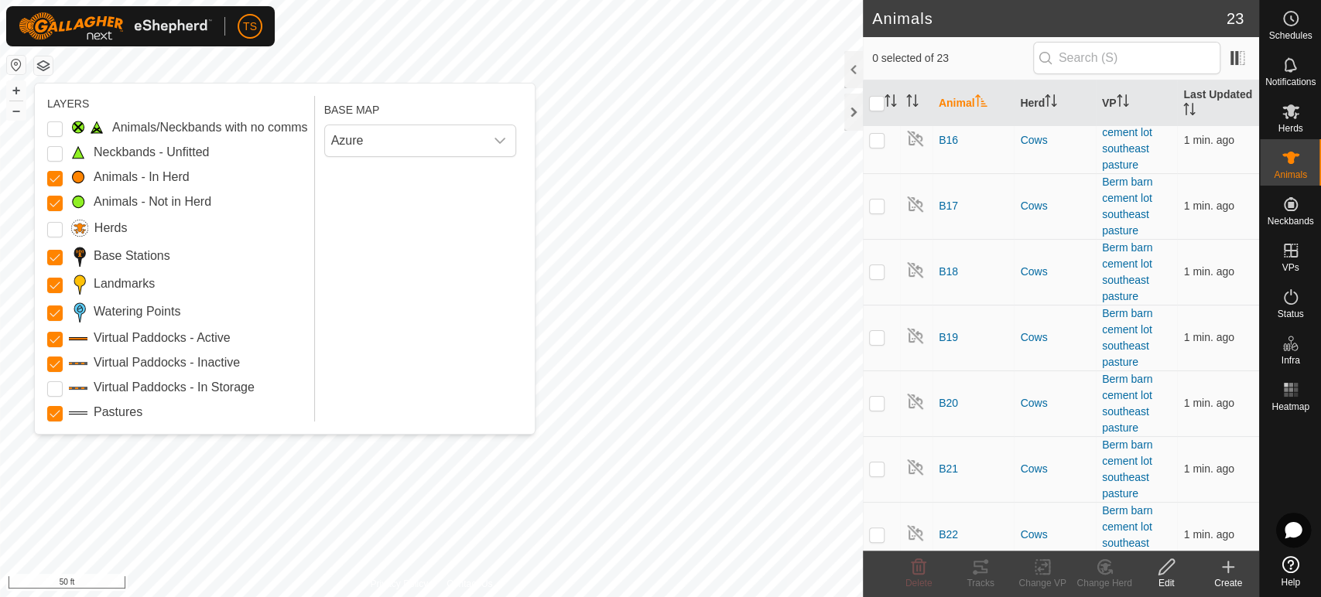
click at [44, 60] on button "button" at bounding box center [43, 65] width 19 height 19
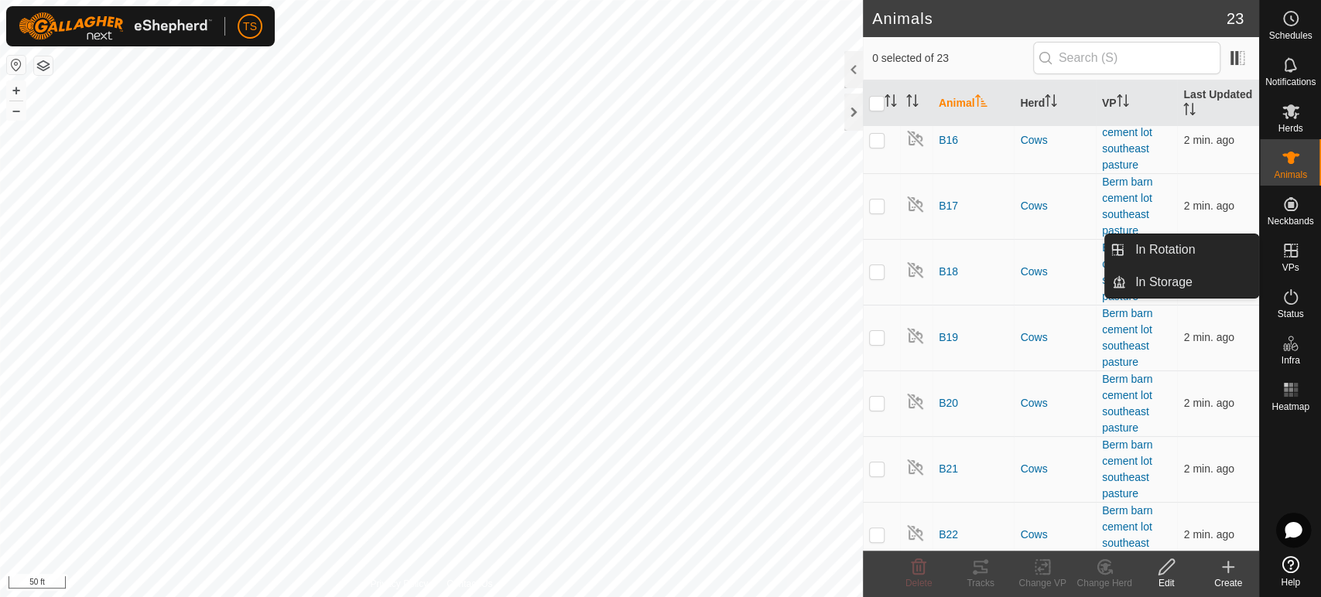
click at [1303, 262] on es-virtualpaddocks-svg-icon at bounding box center [1291, 250] width 28 height 25
click at [1183, 258] on link "In Rotation" at bounding box center [1192, 249] width 132 height 31
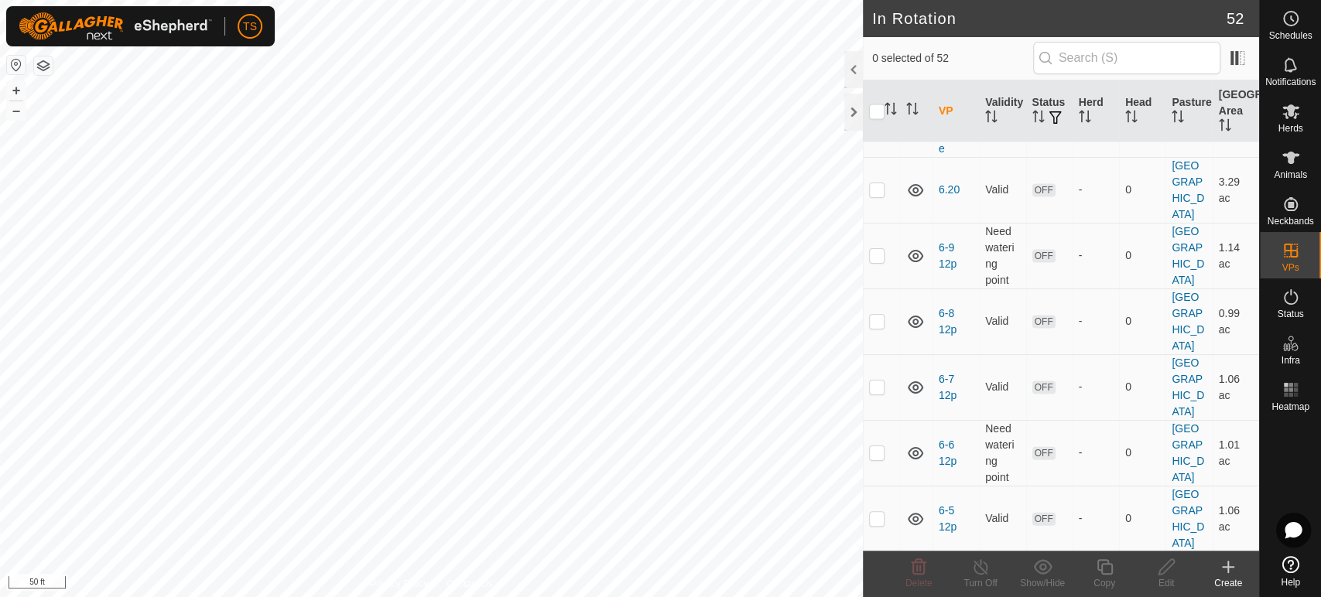
scroll to position [1977, 0]
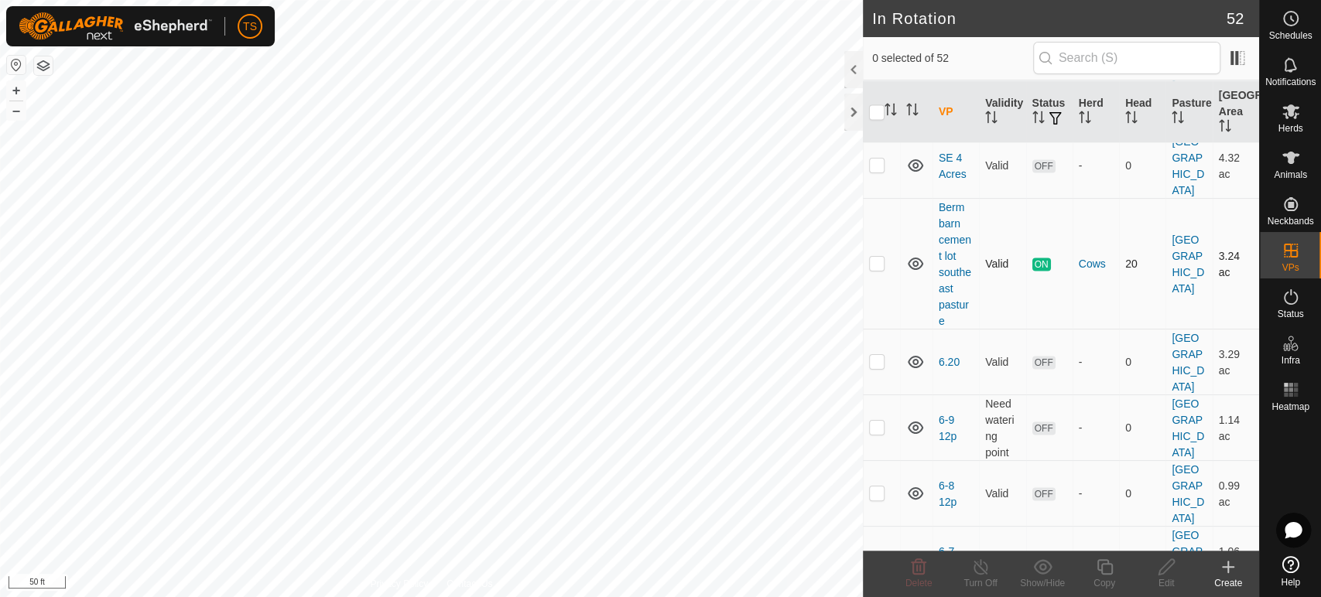
click at [873, 265] on p-checkbox at bounding box center [876, 263] width 15 height 12
checkbox input "true"
click at [1109, 578] on div "Copy" at bounding box center [1104, 584] width 62 height 14
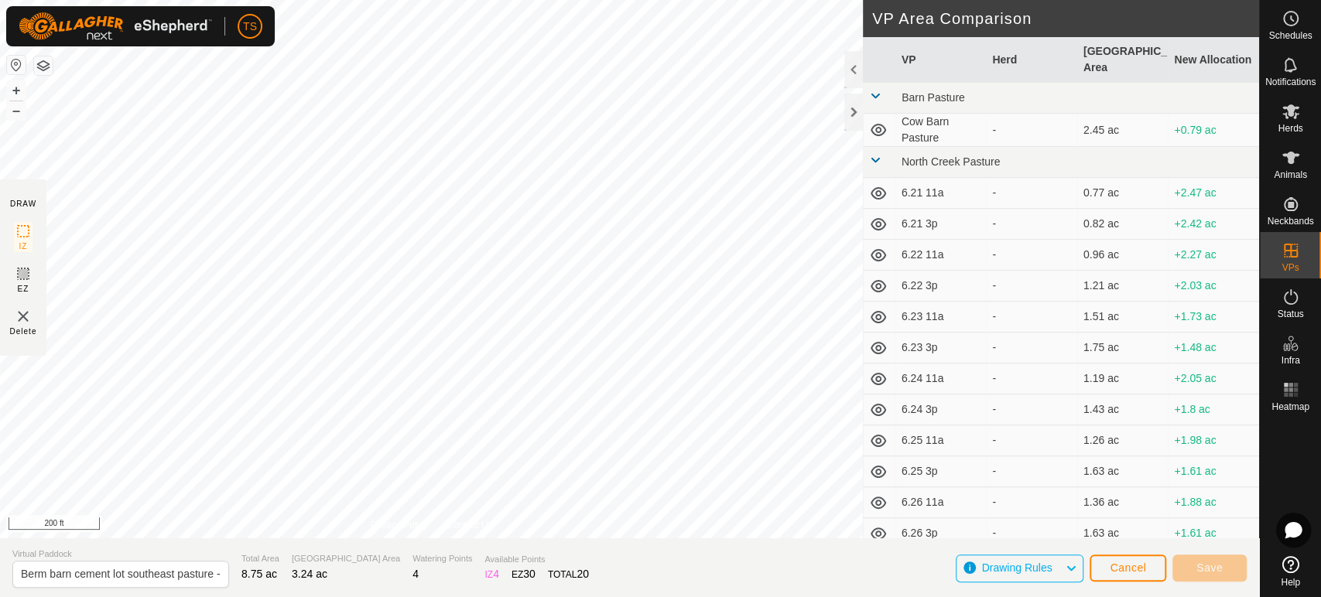
click at [481, 0] on html "TS Schedules Notifications Herds Animals Neckbands VPs Status Infra Heatmap Hel…" at bounding box center [660, 298] width 1321 height 597
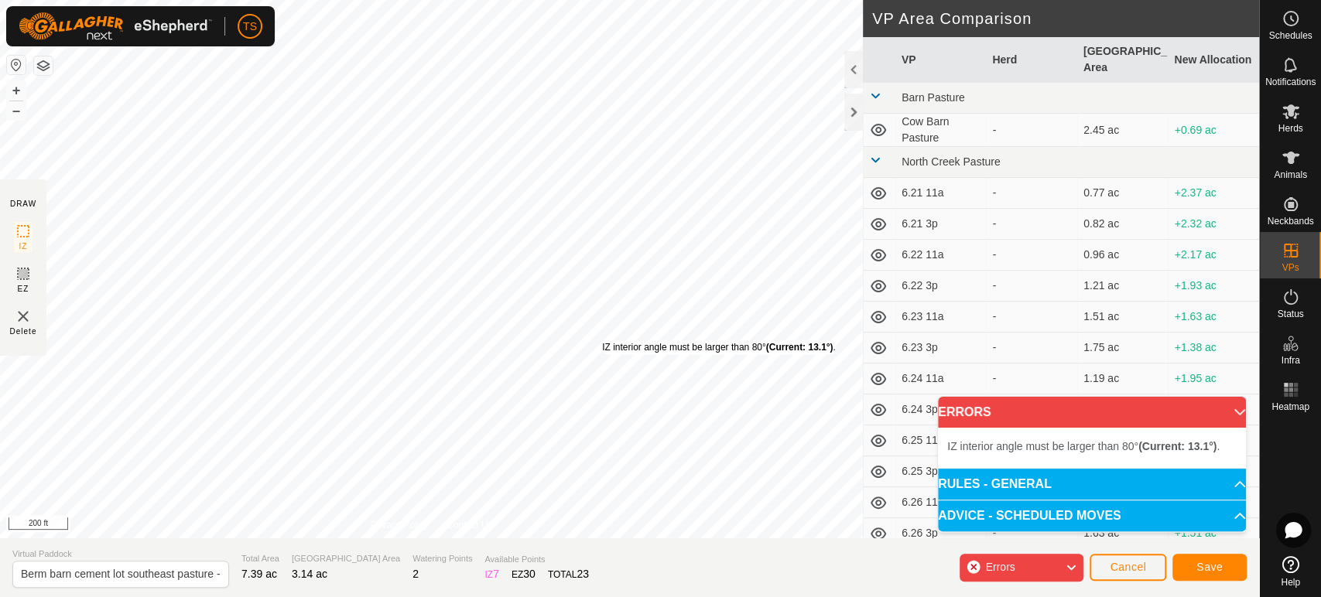
drag, startPoint x: 758, startPoint y: 345, endPoint x: 601, endPoint y: 341, distance: 156.4
click at [602, 341] on div "IZ interior angle must be larger than 80° (Current: 13.1°) ." at bounding box center [719, 348] width 234 height 14
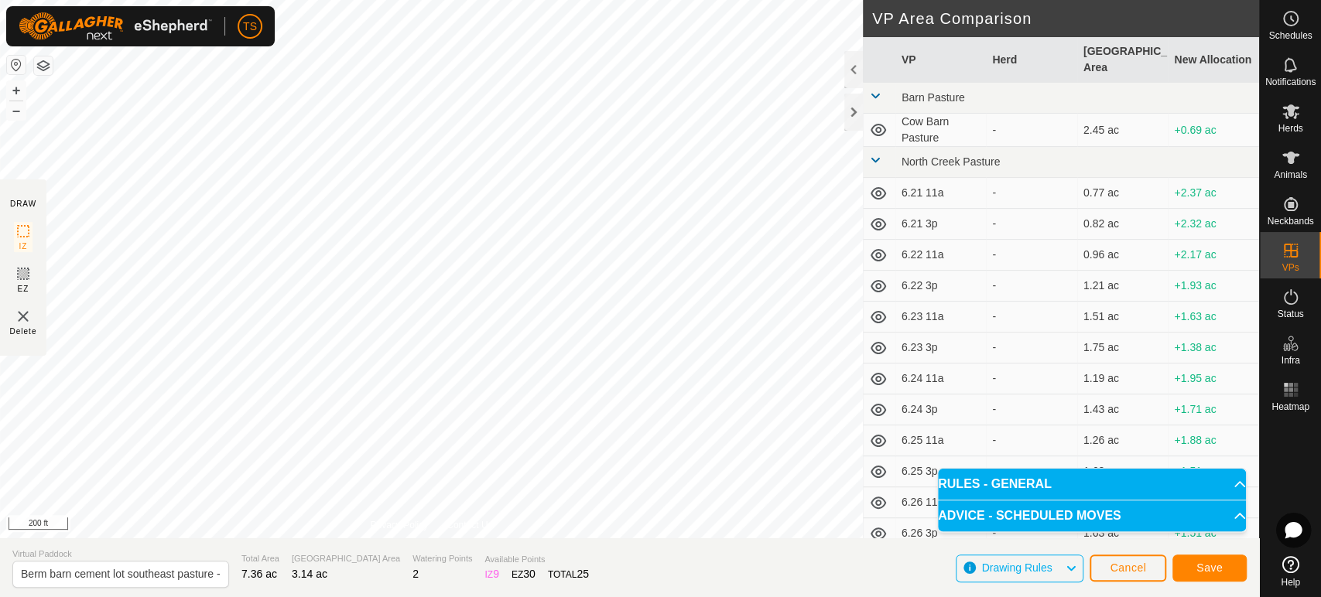
click at [607, 314] on div "IZ interior angle must be larger than 80° (Current: 13.1°) . + – ⇧ i 200 ft" at bounding box center [431, 269] width 863 height 539
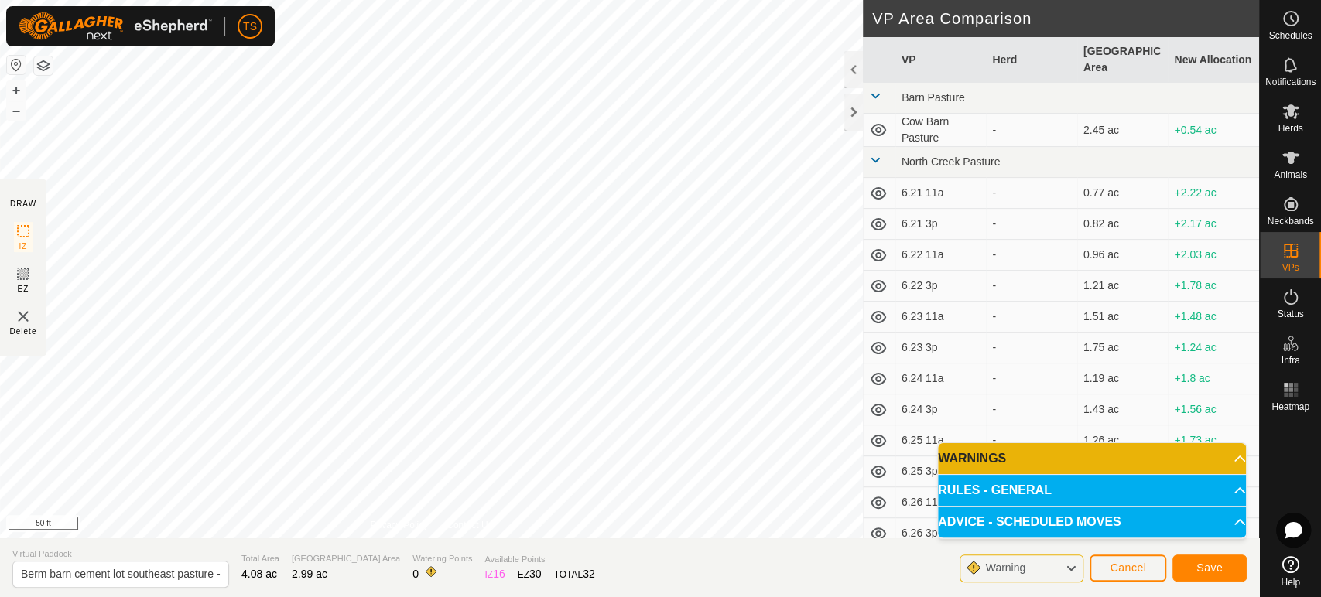
click at [537, 0] on html "TS Schedules Notifications Herds Animals Neckbands VPs Status Infra Heatmap Hel…" at bounding box center [660, 298] width 1321 height 597
click at [76, 574] on input "Berm barn cement lot southeast pasture - COPY" at bounding box center [120, 574] width 217 height 27
type input "O"
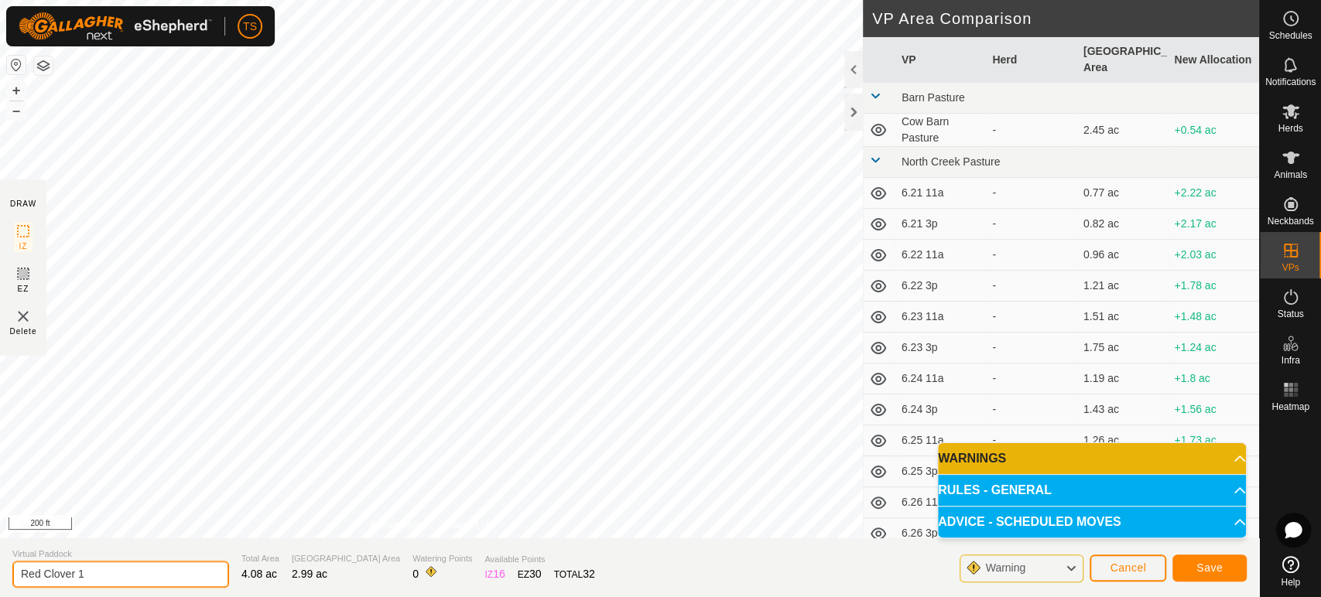
type input "Red Clover 1"
click at [1224, 563] on button "Save" at bounding box center [1209, 568] width 74 height 27
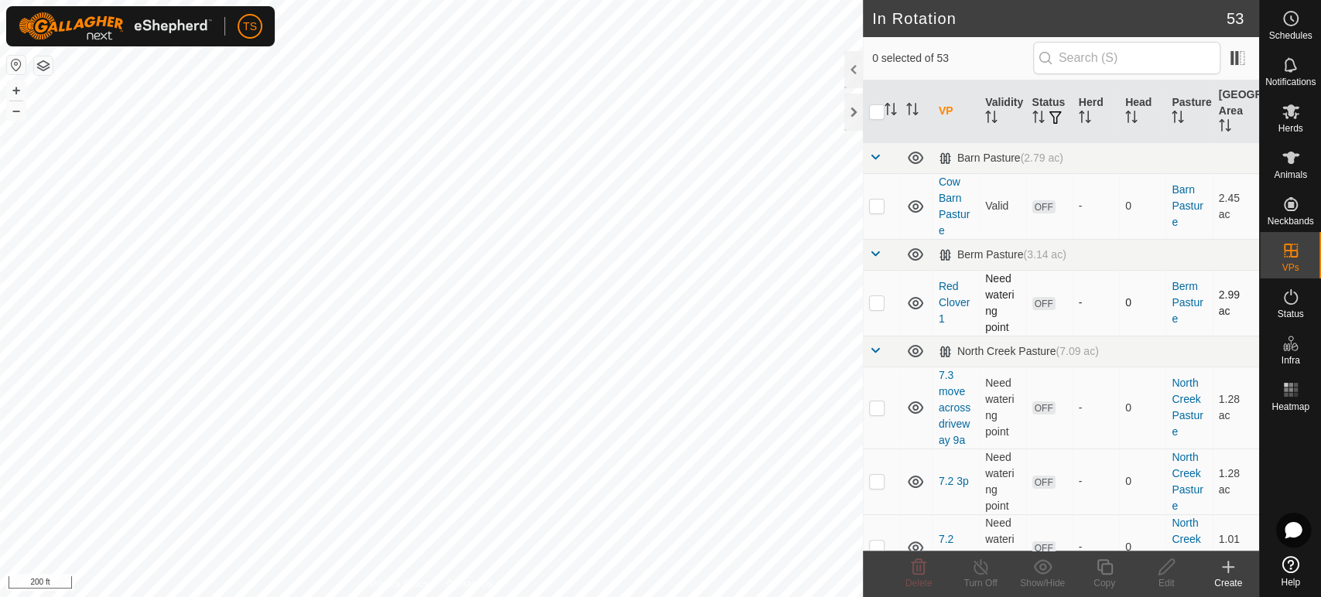
click at [877, 308] on p-checkbox at bounding box center [876, 302] width 15 height 12
checkbox input "true"
click at [1166, 574] on icon at bounding box center [1166, 567] width 19 height 19
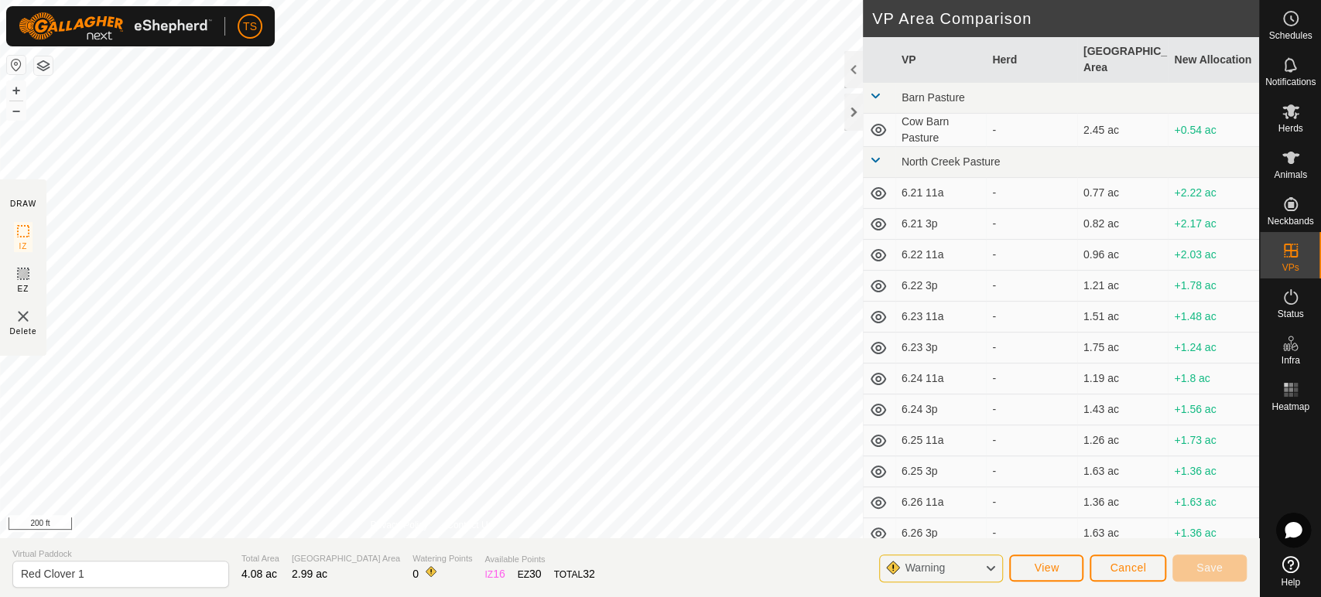
click at [960, 581] on div "Warning" at bounding box center [941, 569] width 124 height 28
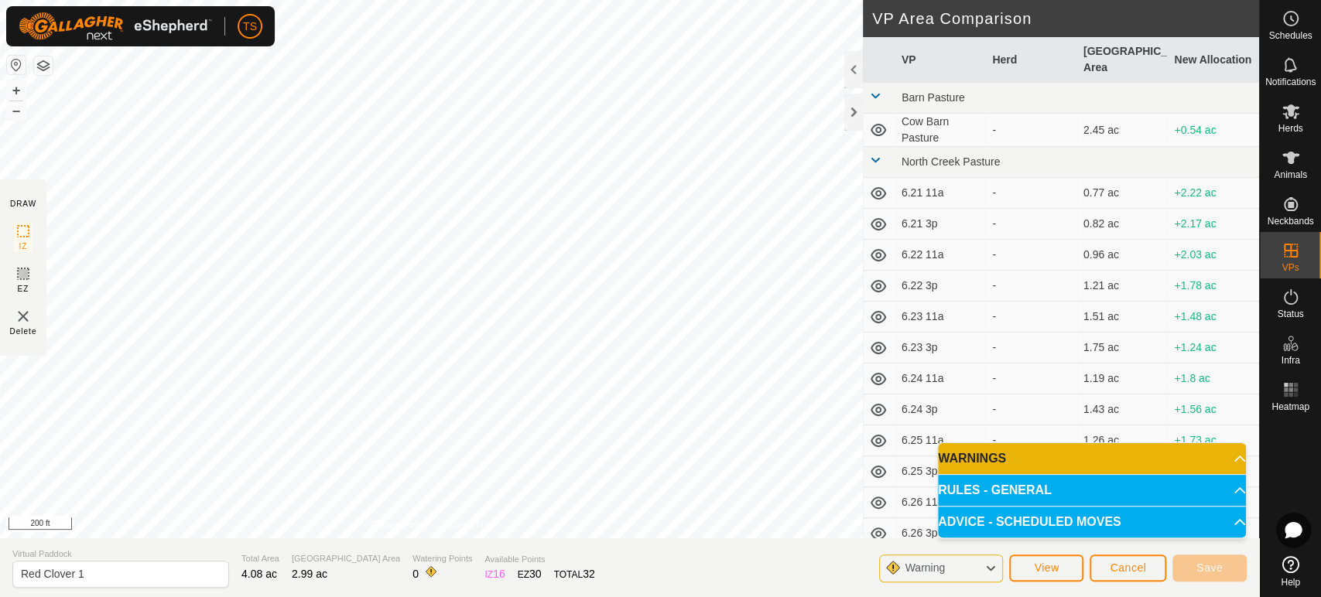
click at [1014, 457] on p-accordion-header "WARNINGS" at bounding box center [1092, 458] width 308 height 31
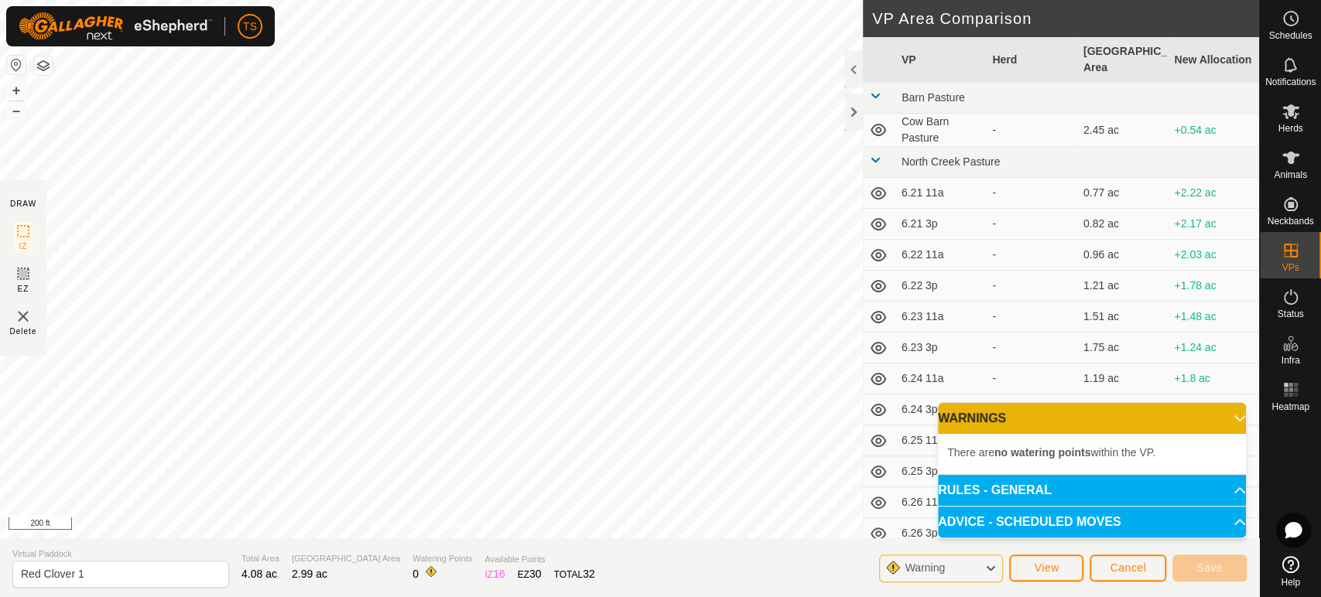
click at [1233, 414] on p-accordion-header "WARNINGS" at bounding box center [1092, 418] width 308 height 31
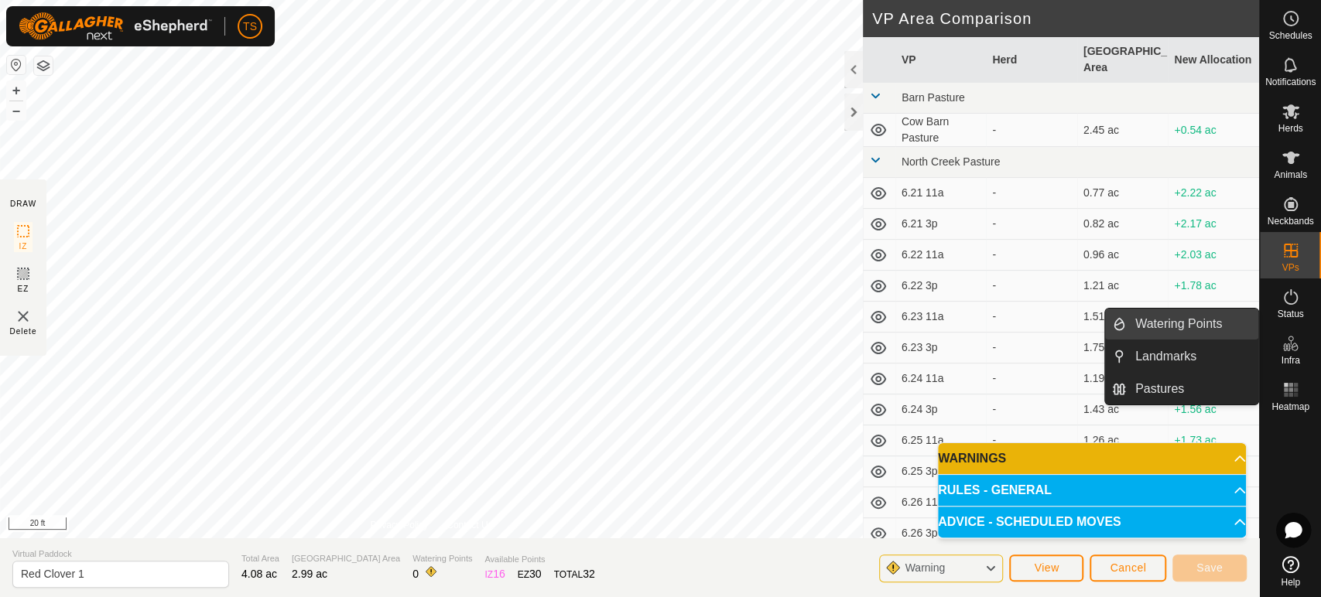
click at [1164, 329] on link "Watering Points" at bounding box center [1192, 324] width 132 height 31
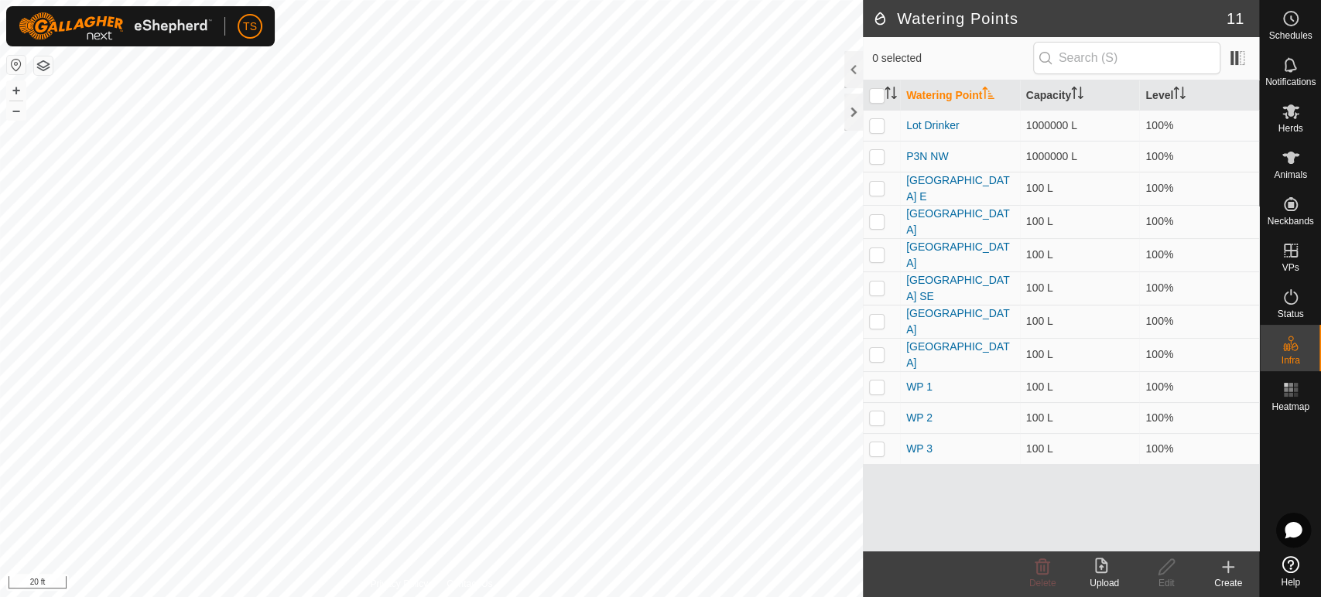
click at [1223, 573] on icon at bounding box center [1228, 567] width 19 height 19
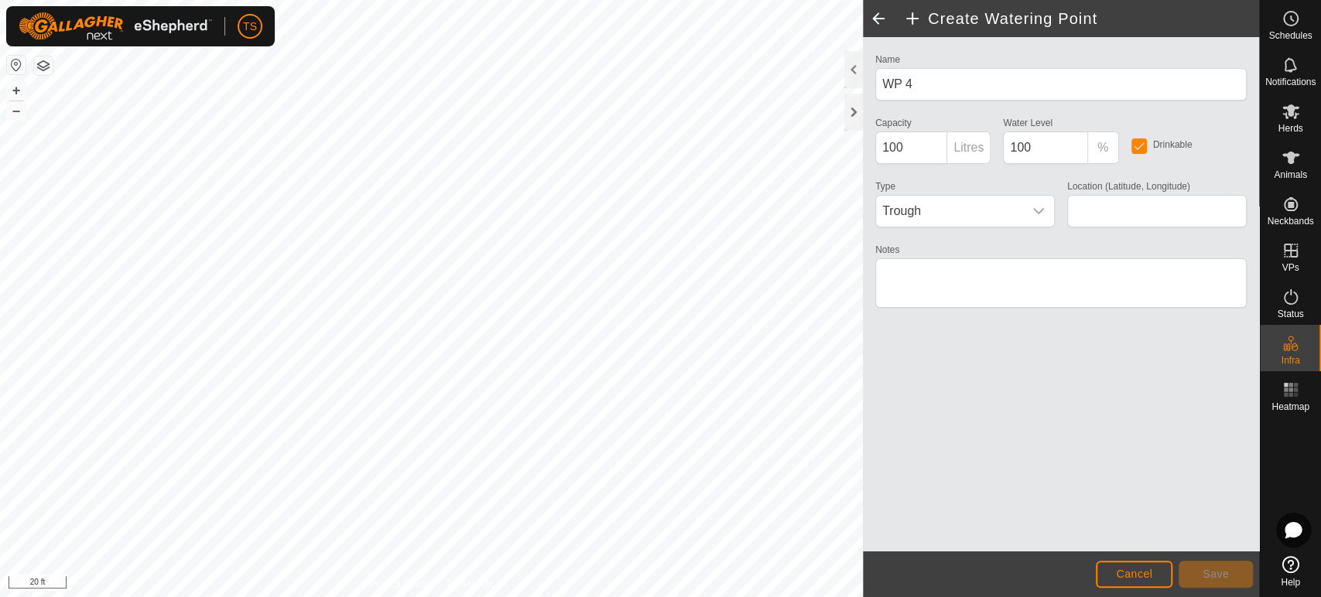
type input "42.017409, -88.882144"
click at [1206, 572] on span "Save" at bounding box center [1216, 574] width 26 height 12
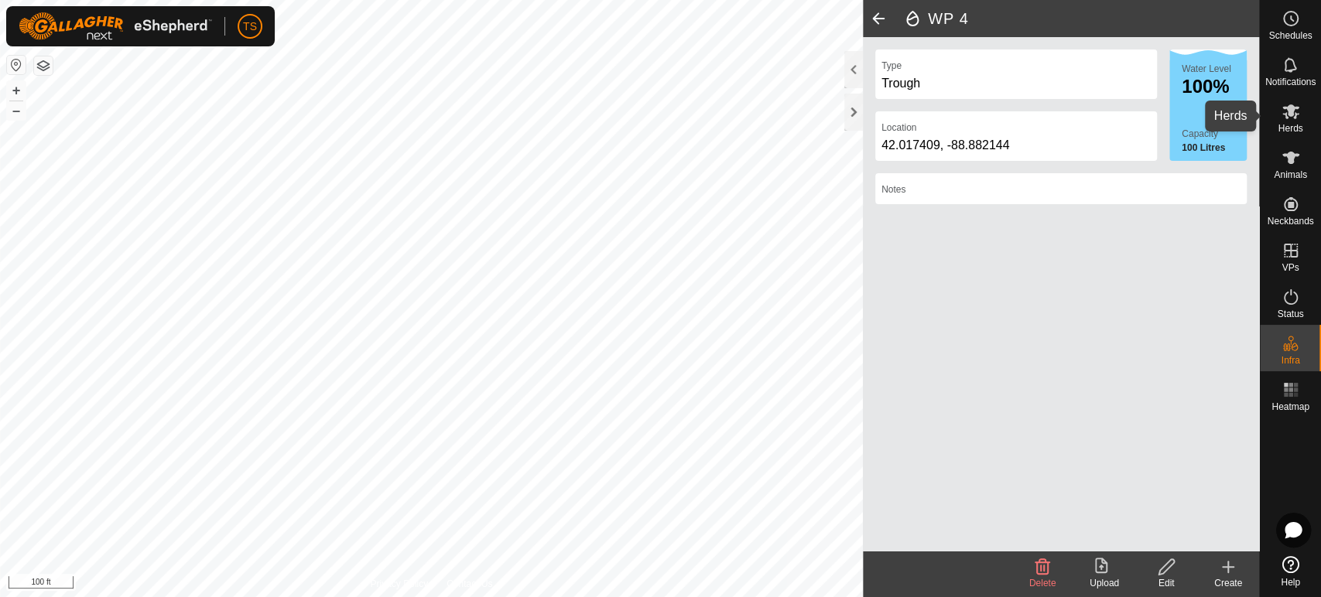
click at [1292, 114] on icon at bounding box center [1290, 111] width 17 height 15
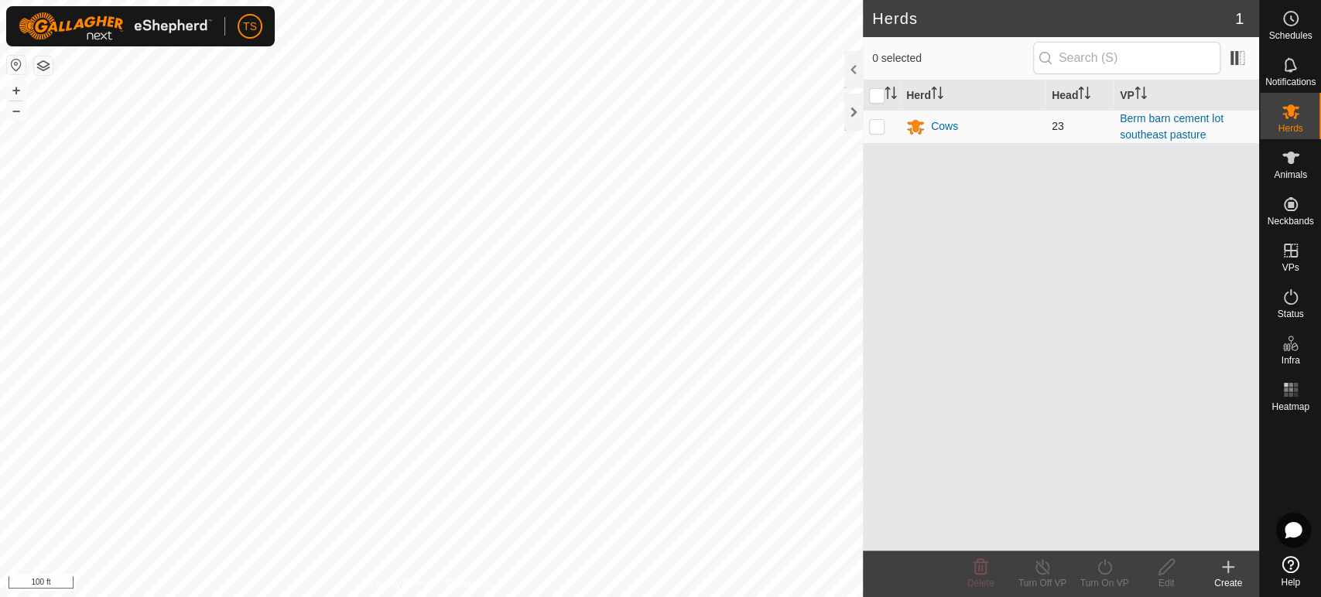
click at [878, 132] on td at bounding box center [881, 126] width 37 height 33
checkbox input "true"
click at [1041, 568] on line at bounding box center [1042, 568] width 12 height 12
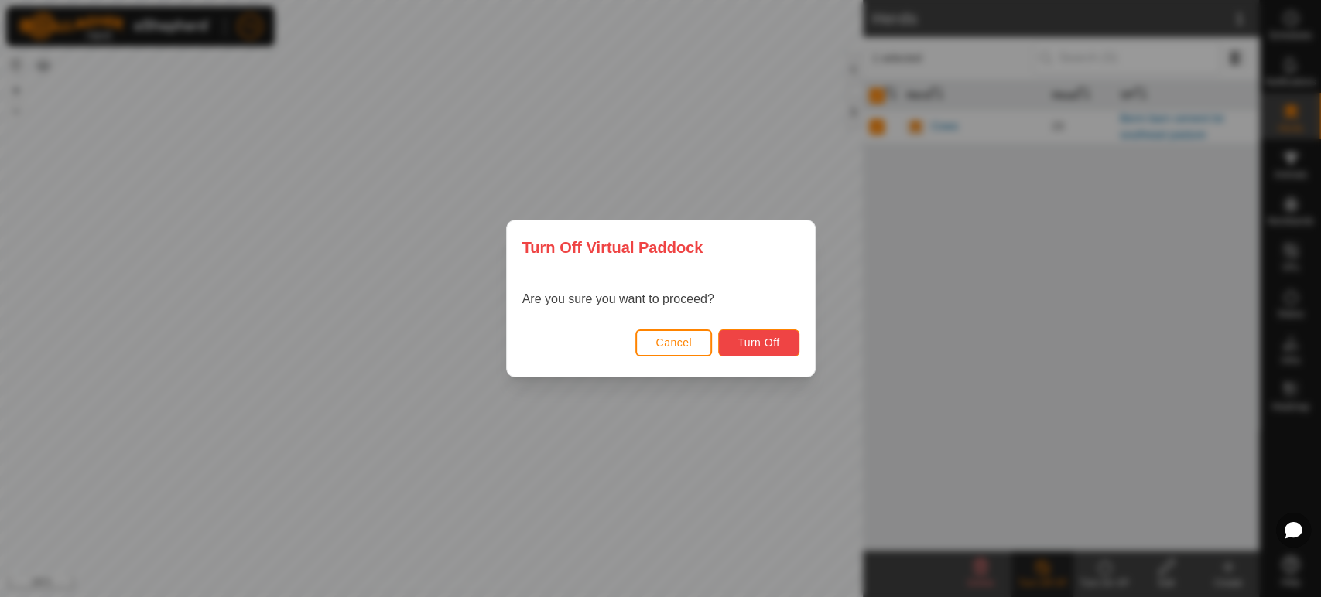
click at [743, 346] on span "Turn Off" at bounding box center [759, 343] width 43 height 12
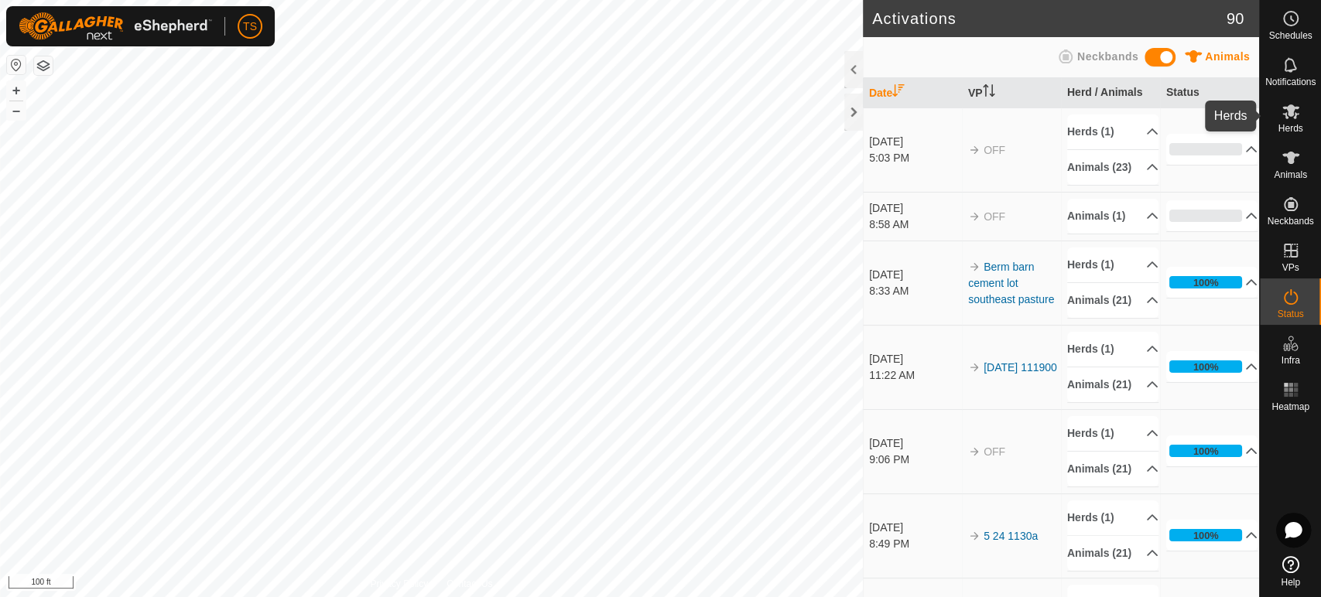
click at [1302, 115] on es-mob-svg-icon at bounding box center [1291, 111] width 28 height 25
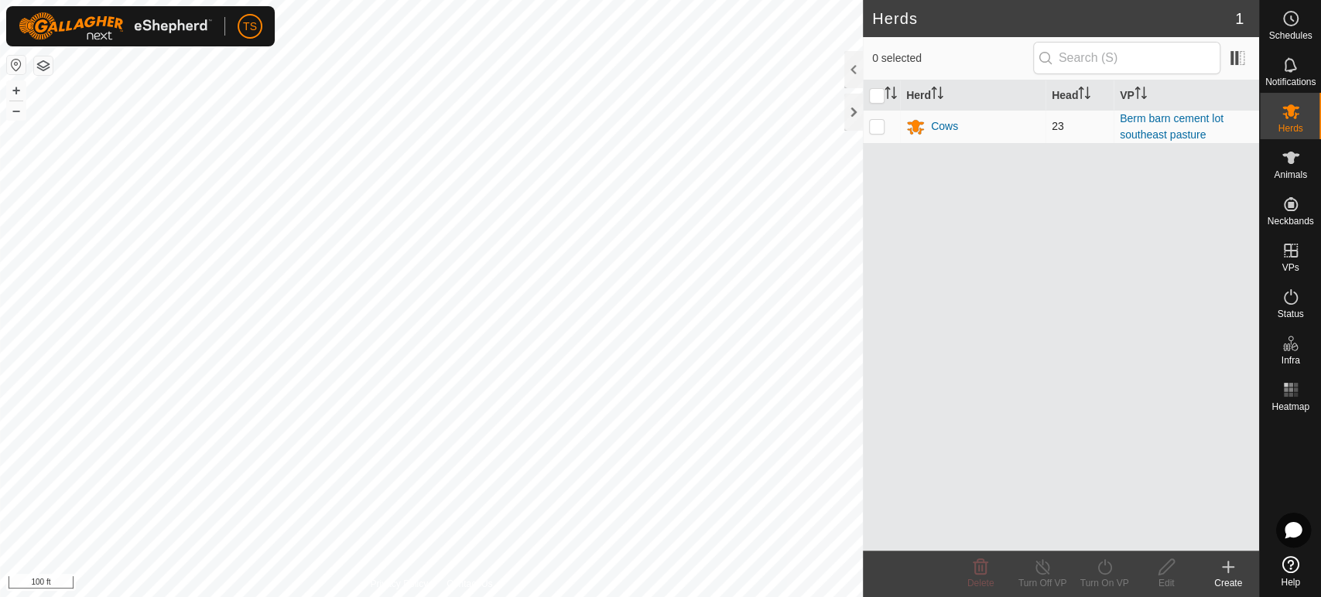
click at [874, 129] on p-checkbox at bounding box center [876, 126] width 15 height 12
checkbox input "true"
click at [1102, 571] on icon at bounding box center [1104, 567] width 19 height 19
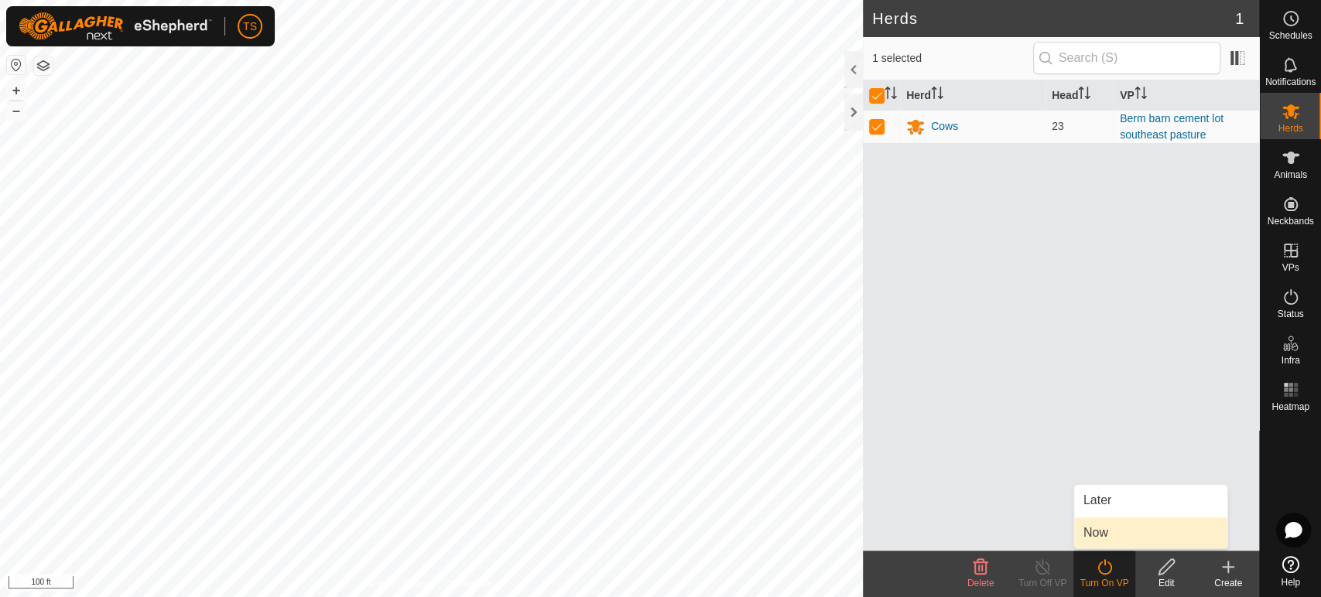
click at [1101, 542] on link "Now" at bounding box center [1150, 533] width 153 height 31
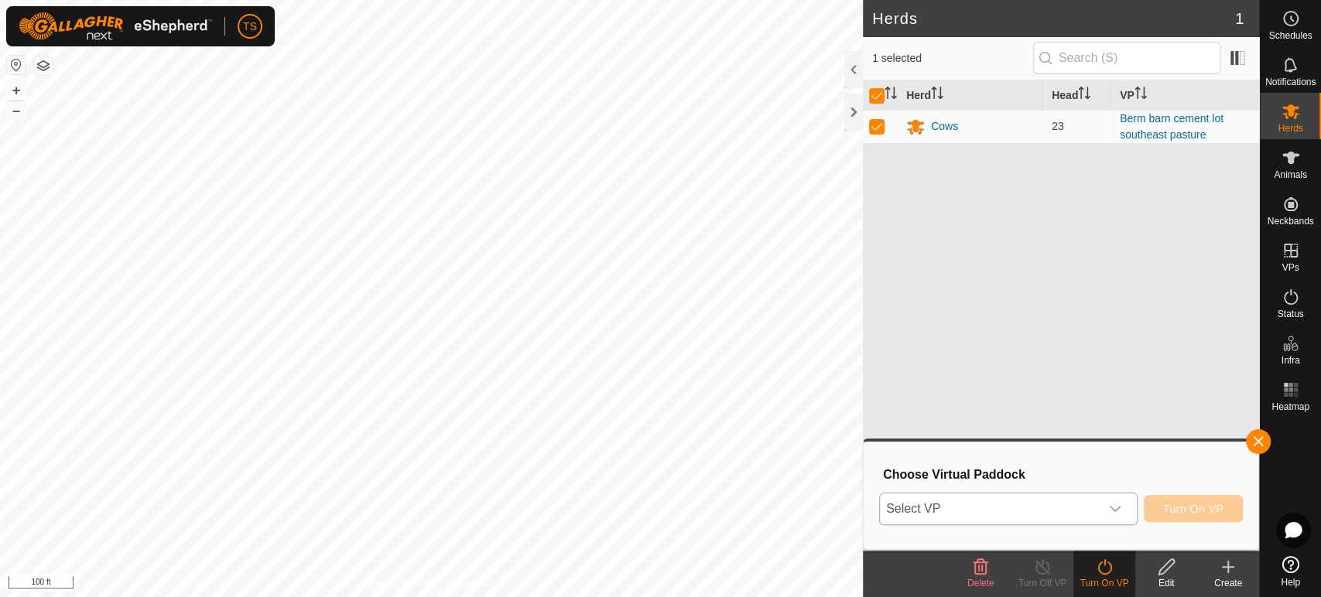
click at [1106, 513] on div "dropdown trigger" at bounding box center [1115, 509] width 31 height 31
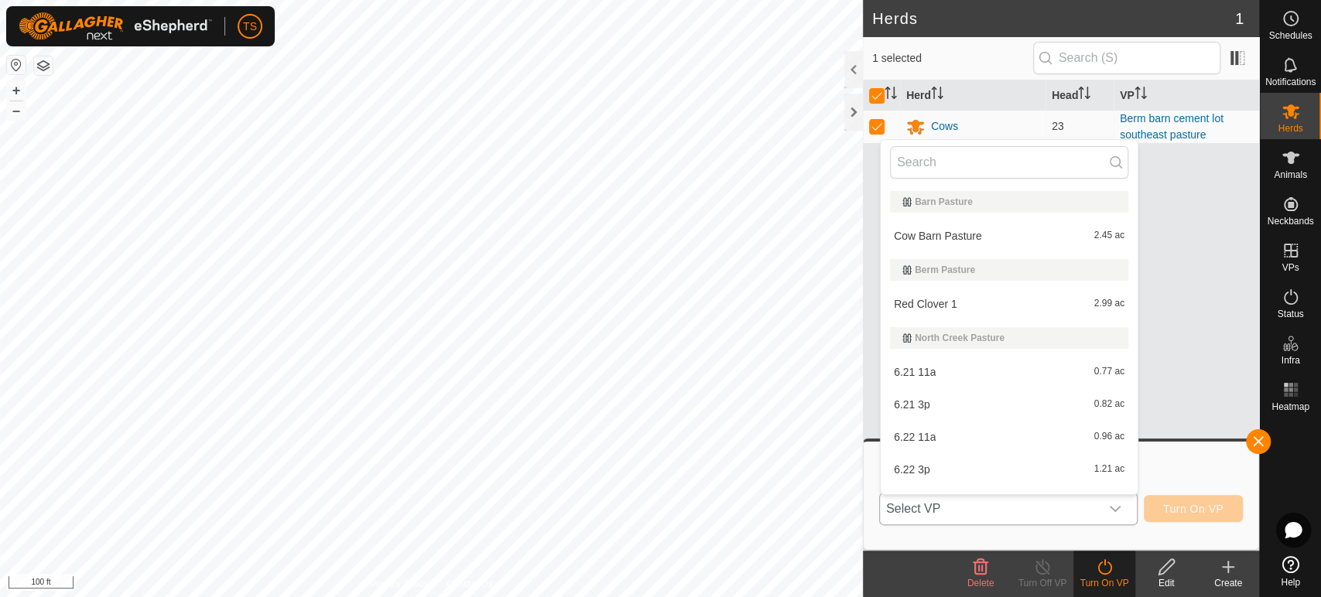
scroll to position [23, 0]
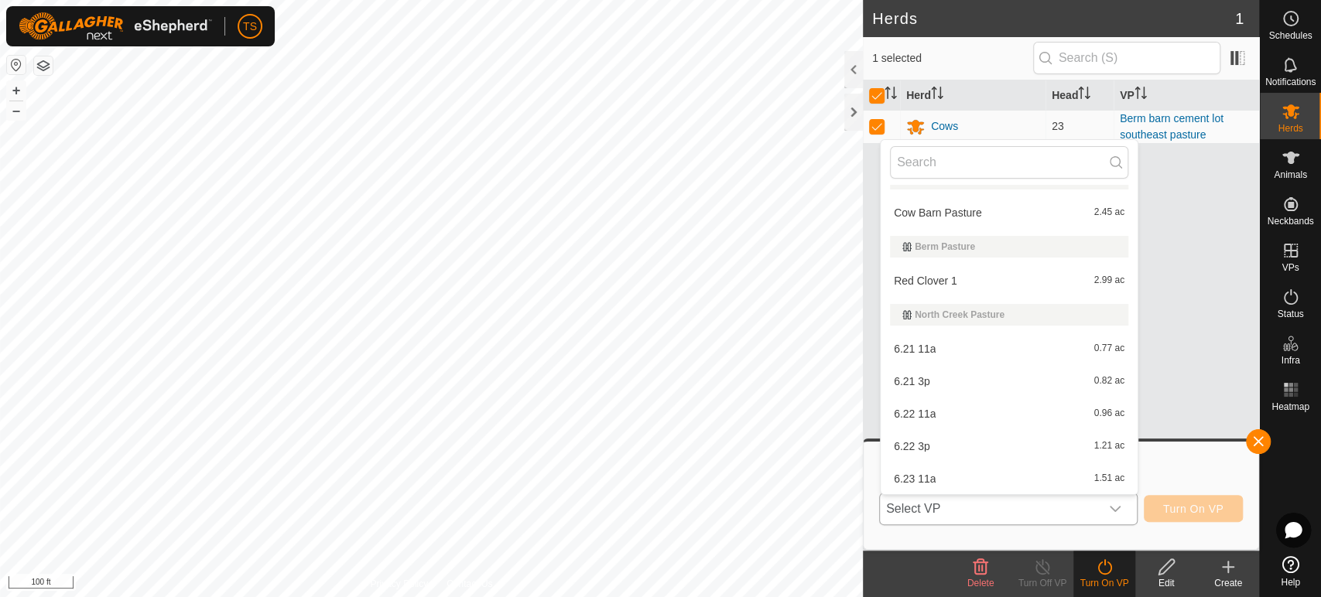
click at [972, 276] on li "Red Clover 1 2.99 ac" at bounding box center [1009, 280] width 257 height 31
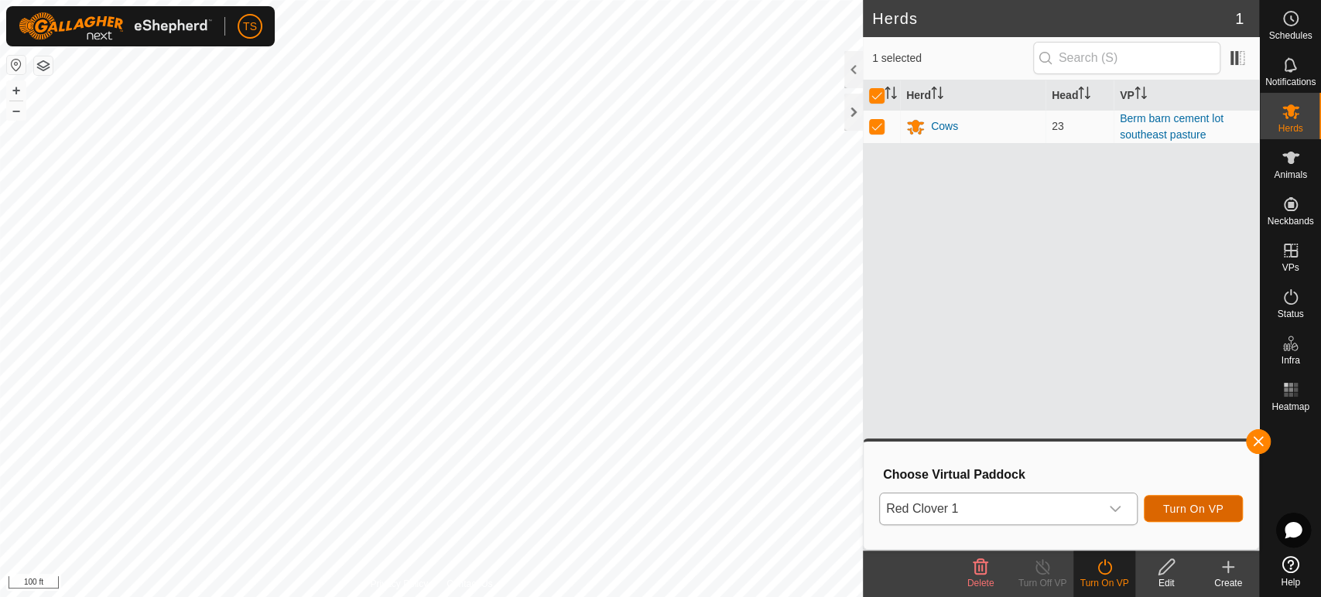
click at [1193, 514] on span "Turn On VP" at bounding box center [1193, 509] width 60 height 12
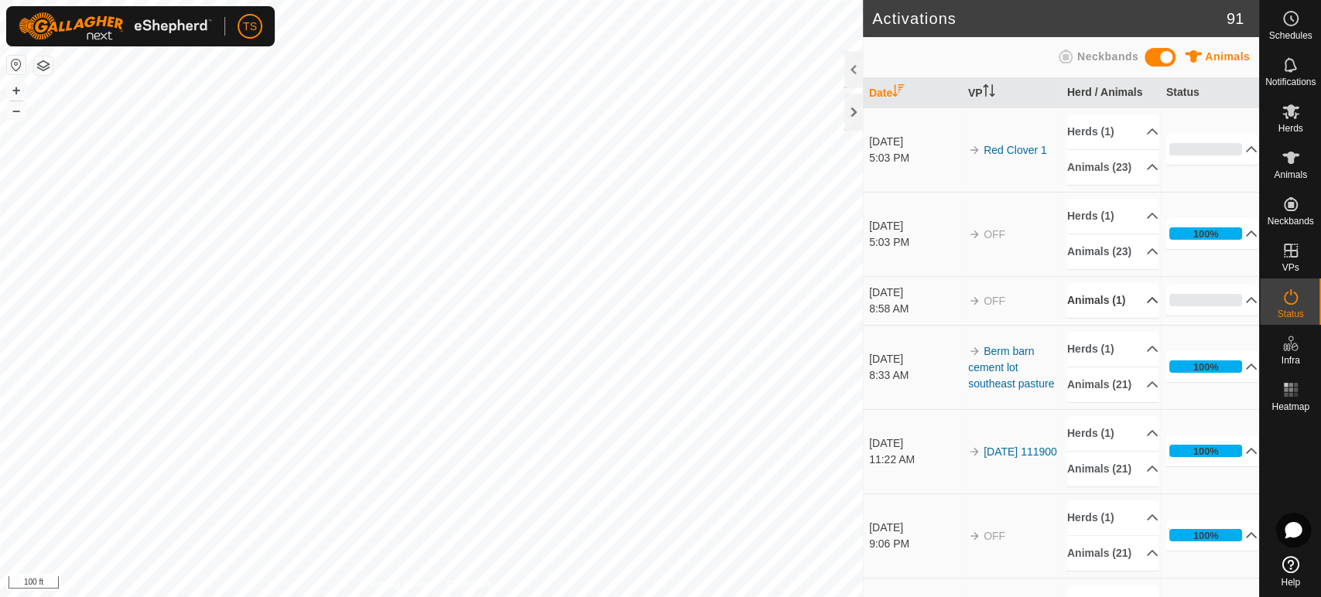
click at [1133, 318] on p-accordion-header "Animals (1)" at bounding box center [1112, 300] width 91 height 35
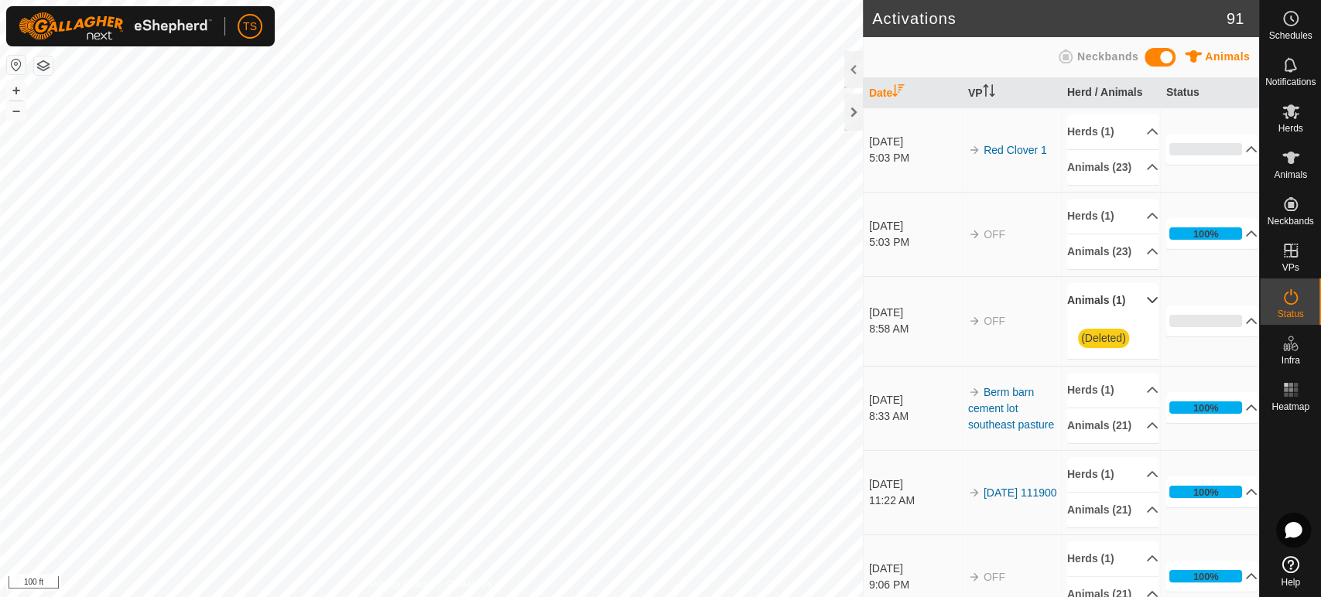
click at [1133, 318] on p-accordion-header "Animals (1)" at bounding box center [1112, 300] width 91 height 35
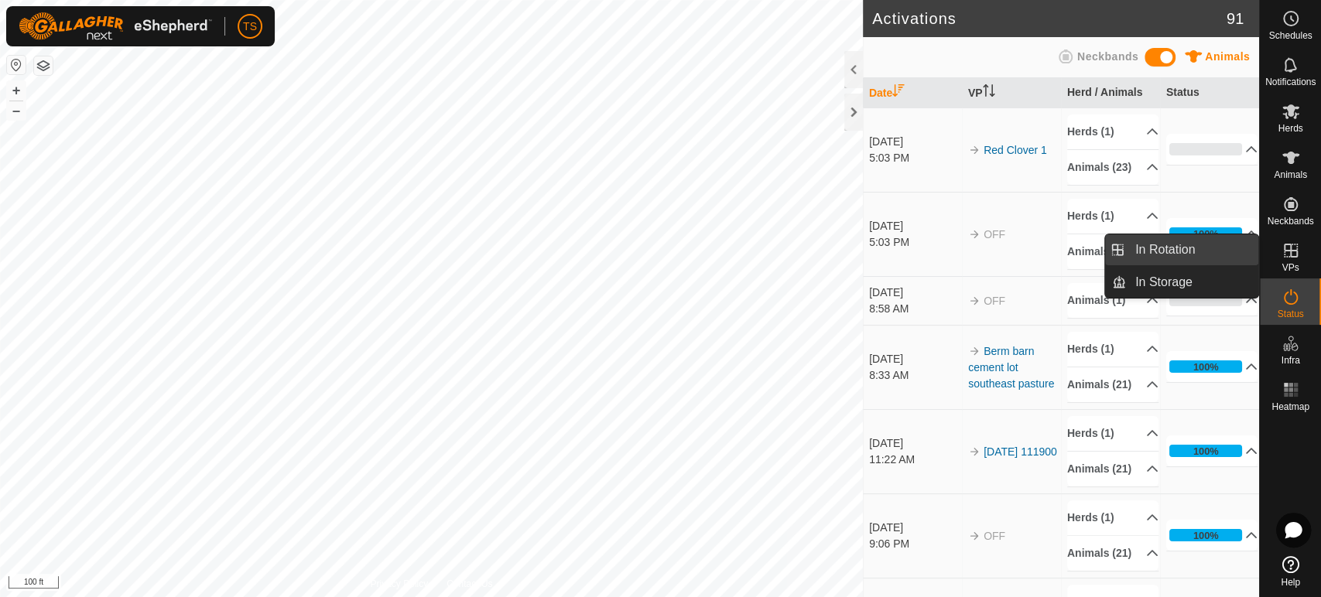
click at [1175, 252] on link "In Rotation" at bounding box center [1192, 249] width 132 height 31
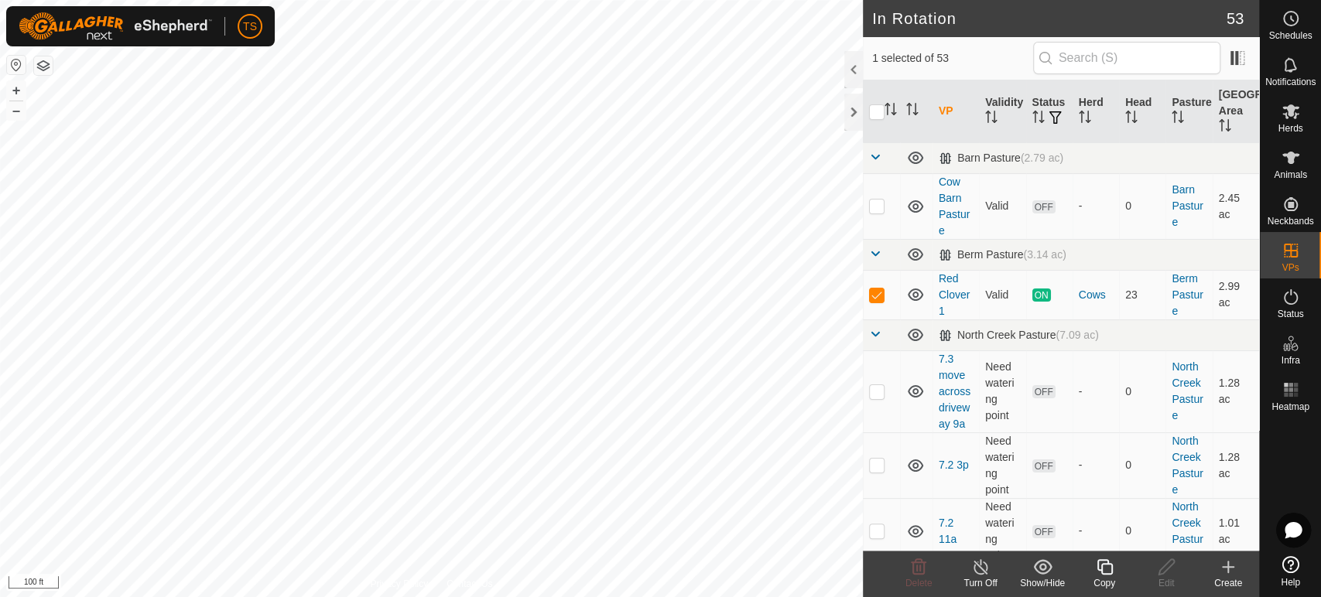
click at [1106, 568] on icon at bounding box center [1104, 567] width 19 height 19
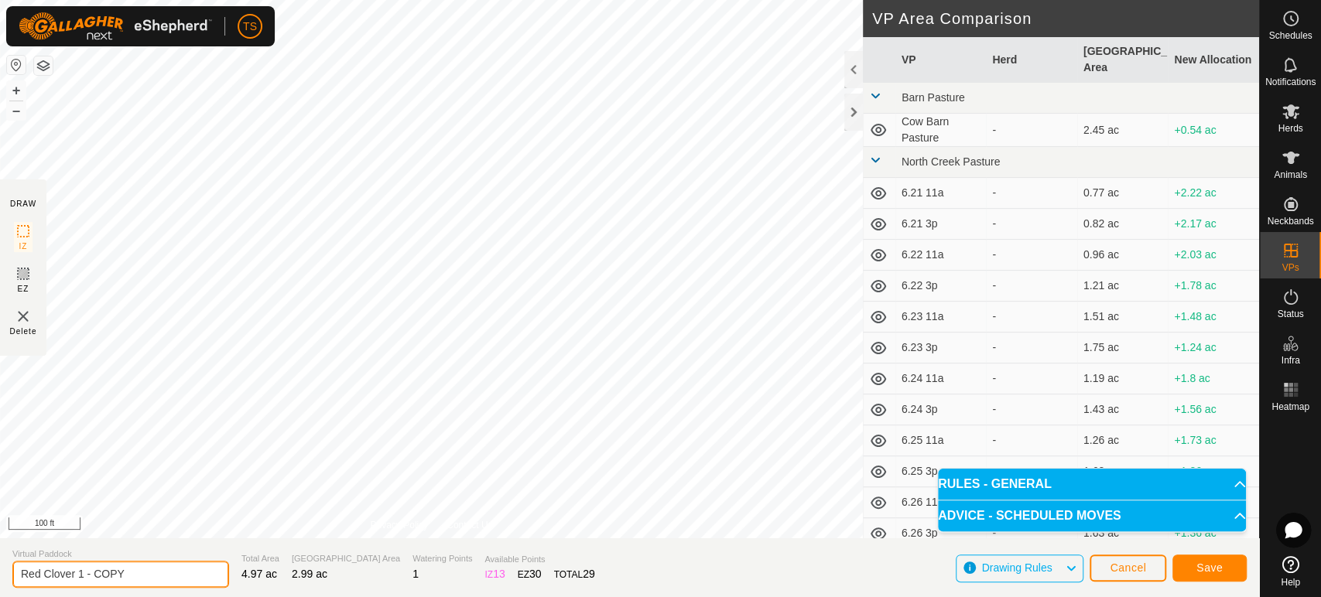
click at [140, 570] on input "Red Clover 1 - COPY" at bounding box center [120, 574] width 217 height 27
type input "Red Clover 2"
click at [1210, 559] on button "Save" at bounding box center [1209, 568] width 74 height 27
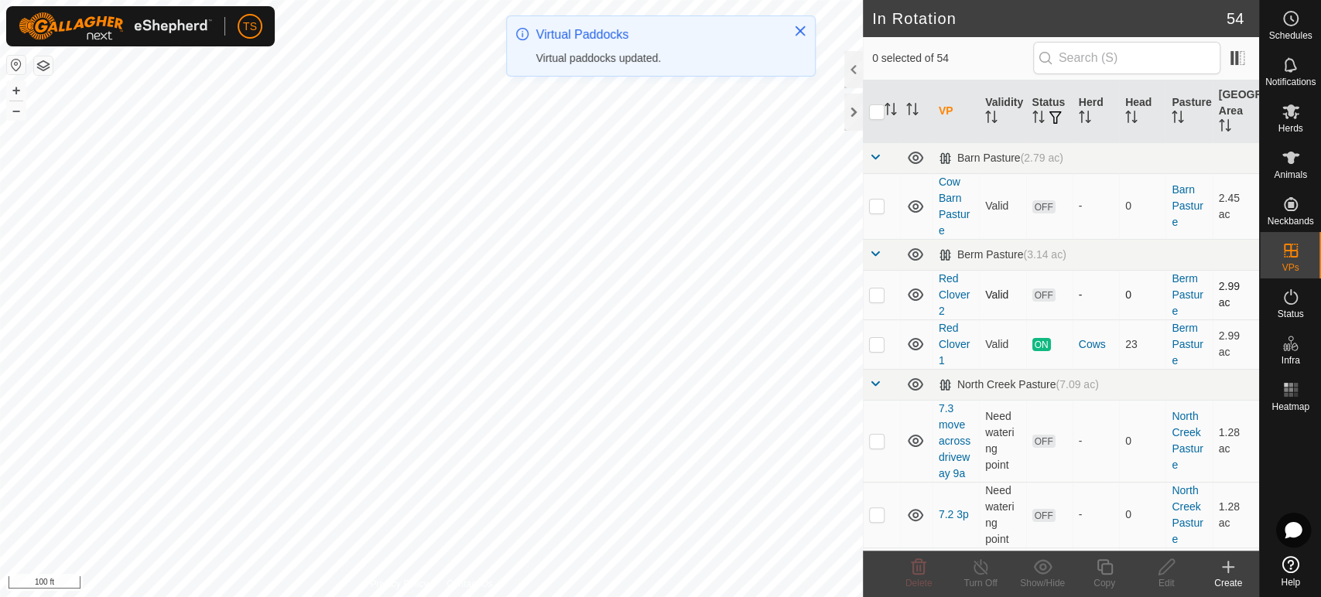
click at [878, 296] on p-checkbox at bounding box center [876, 295] width 15 height 12
checkbox input "true"
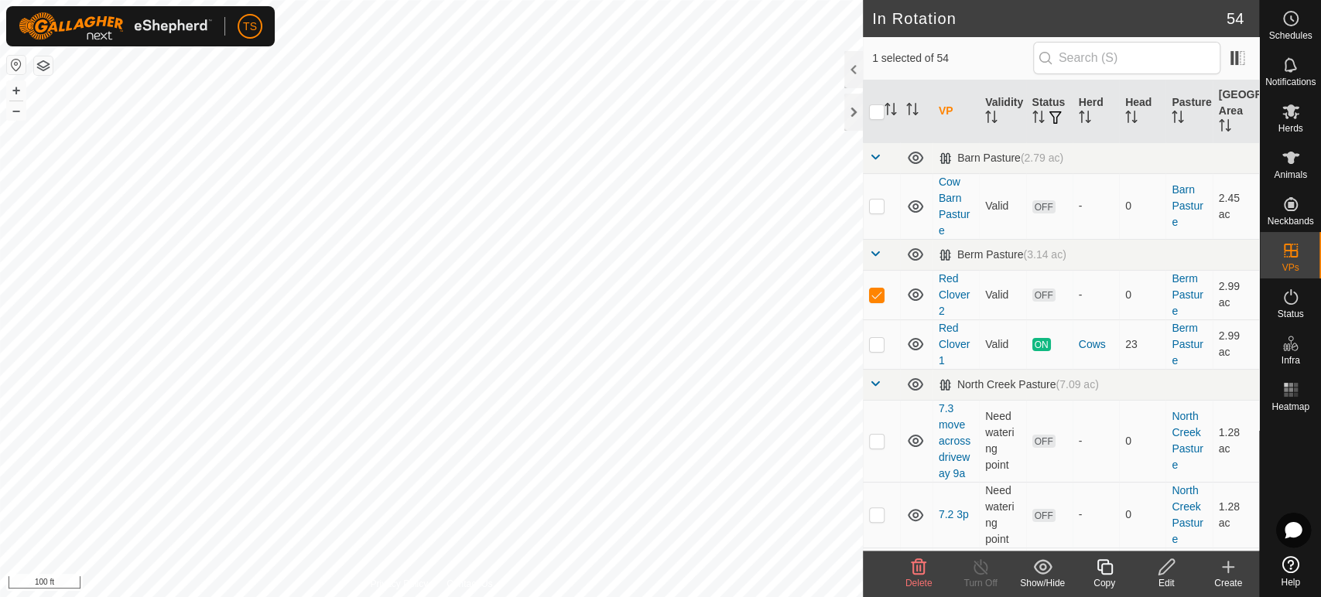
click at [1109, 577] on div "Copy" at bounding box center [1104, 584] width 62 height 14
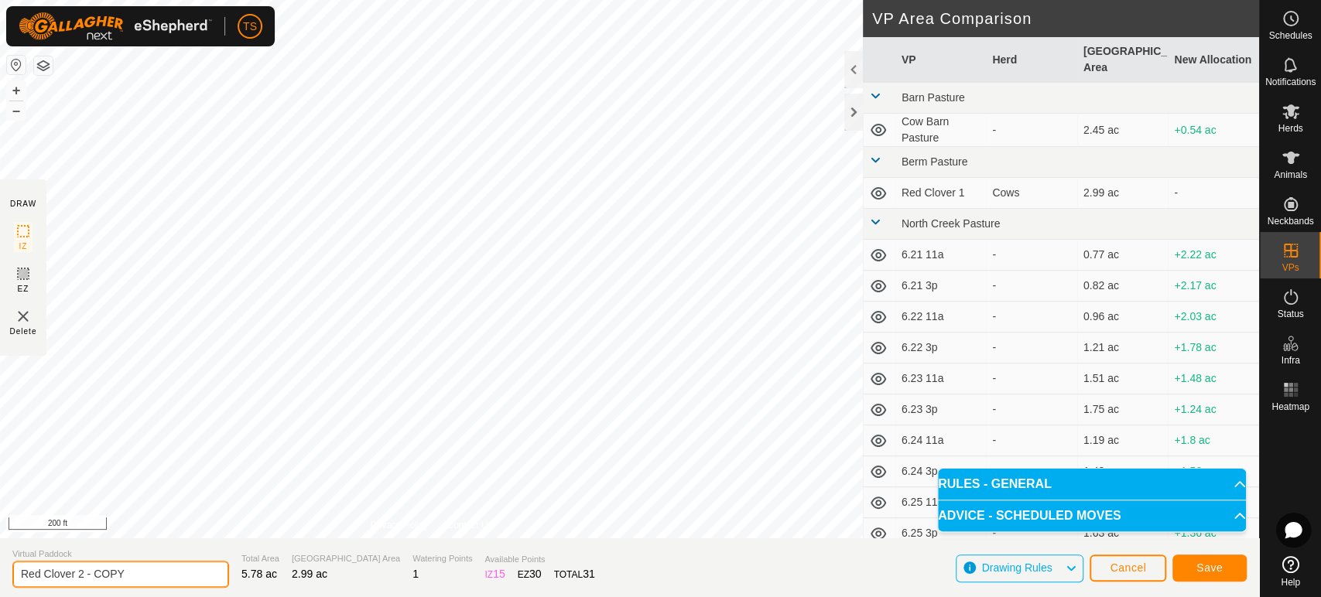
click at [180, 567] on input "Red Clover 2 - COPY" at bounding box center [120, 574] width 217 height 27
type input "Red Clover 3"
click at [1226, 562] on button "Save" at bounding box center [1209, 568] width 74 height 27
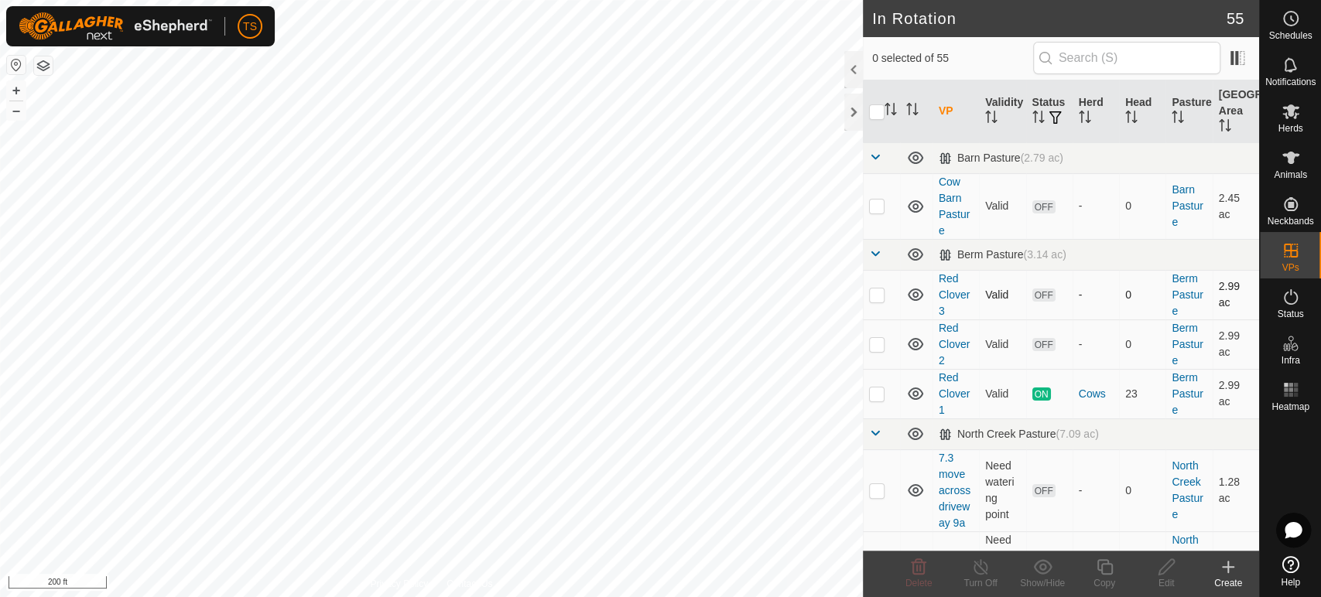
click at [878, 294] on p-checkbox at bounding box center [876, 295] width 15 height 12
checkbox input "true"
click at [1102, 575] on icon at bounding box center [1104, 567] width 19 height 19
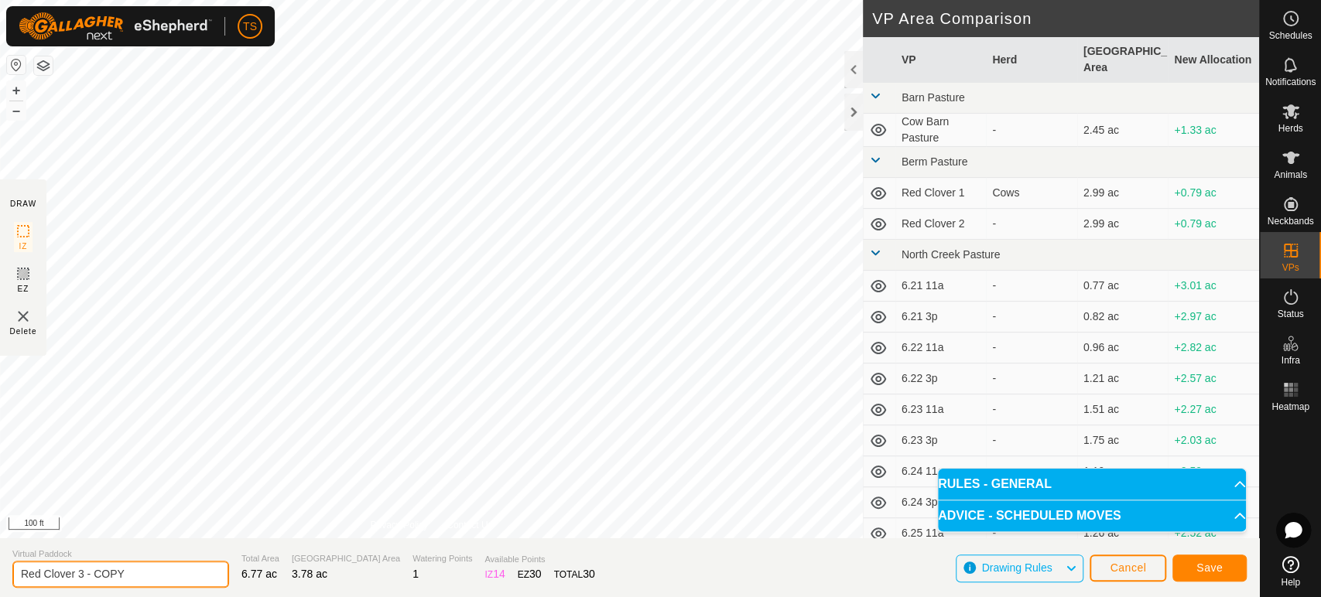
click at [124, 571] on input "Red Clover 3 - COPY" at bounding box center [120, 574] width 217 height 27
type input "Red Clover 4"
click at [1234, 572] on button "Save" at bounding box center [1209, 568] width 74 height 27
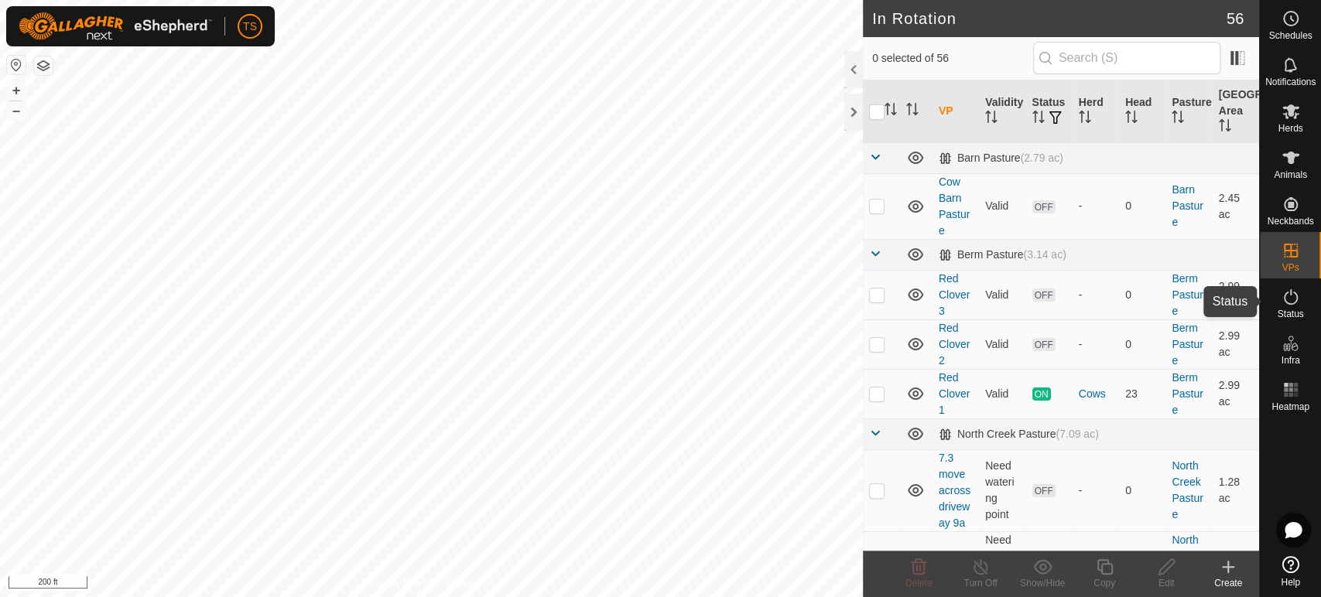
click at [1282, 296] on icon at bounding box center [1291, 297] width 19 height 19
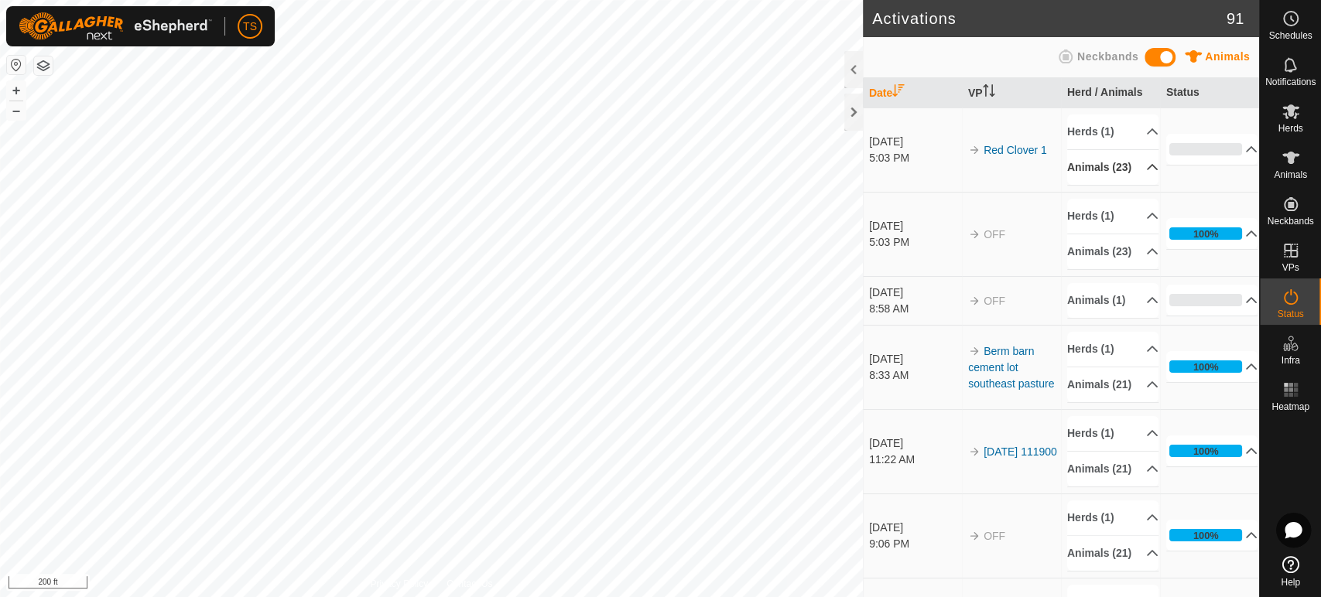
click at [1141, 175] on p-accordion-header "Animals (23)" at bounding box center [1112, 167] width 91 height 35
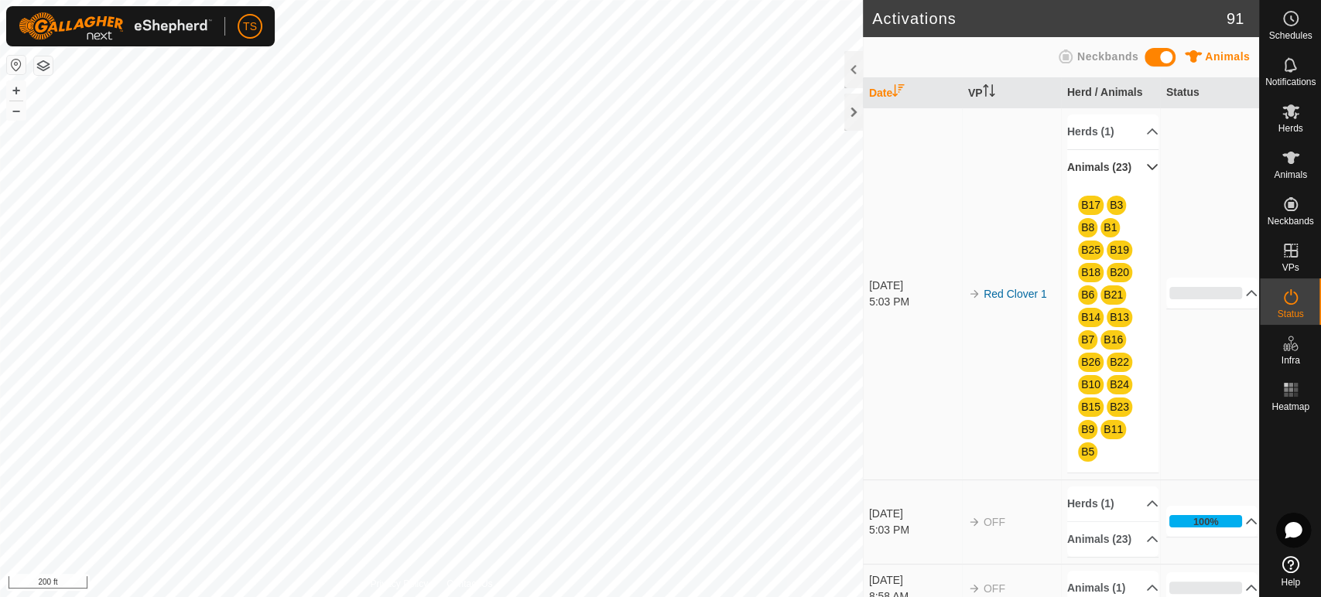
click at [1141, 175] on p-accordion-header "Animals (23)" at bounding box center [1112, 167] width 91 height 35
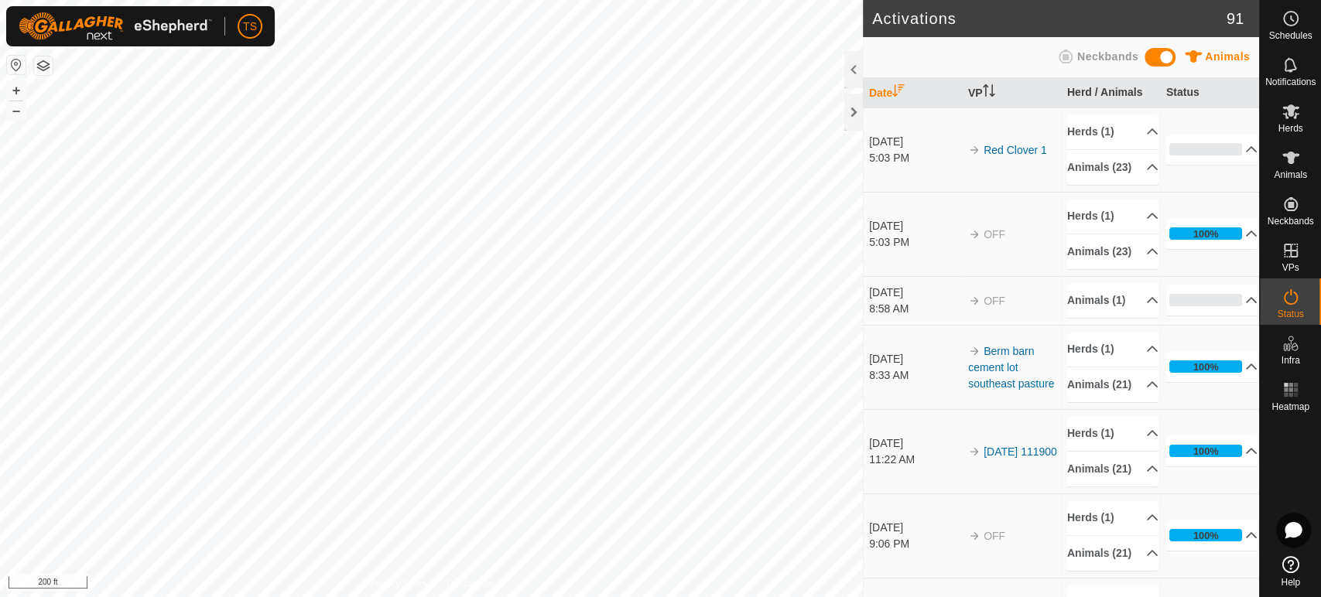
click at [1067, 53] on icon at bounding box center [1065, 56] width 19 height 19
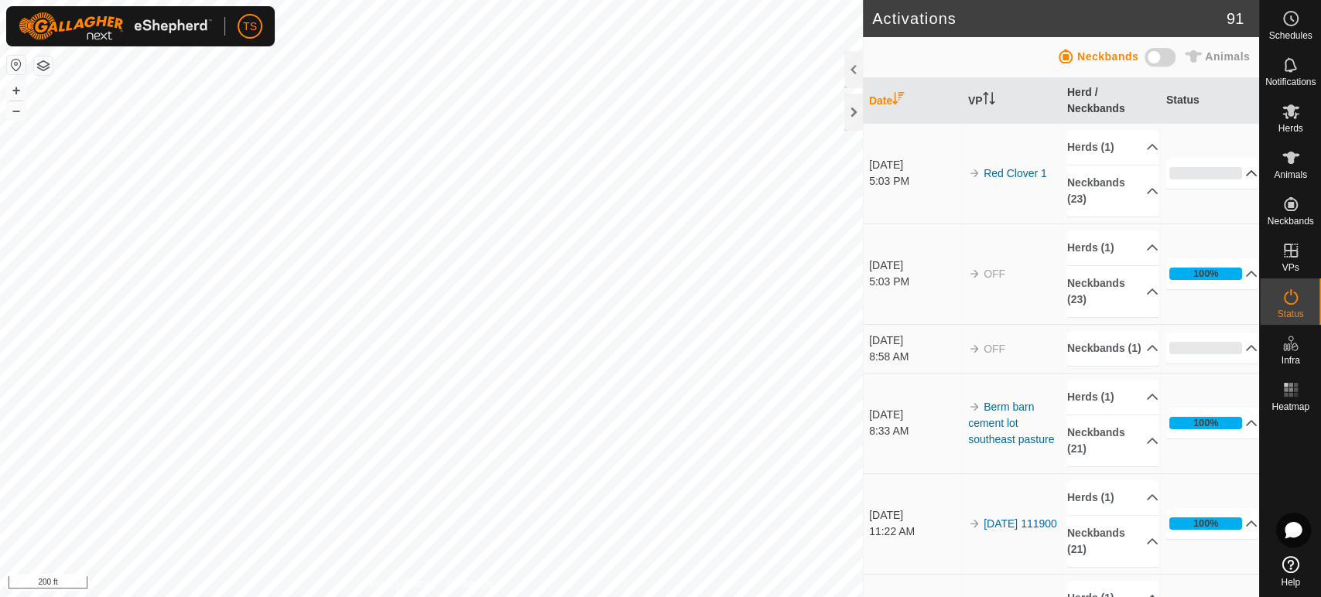
click at [1226, 172] on p-accordion-header "0%" at bounding box center [1211, 173] width 91 height 31
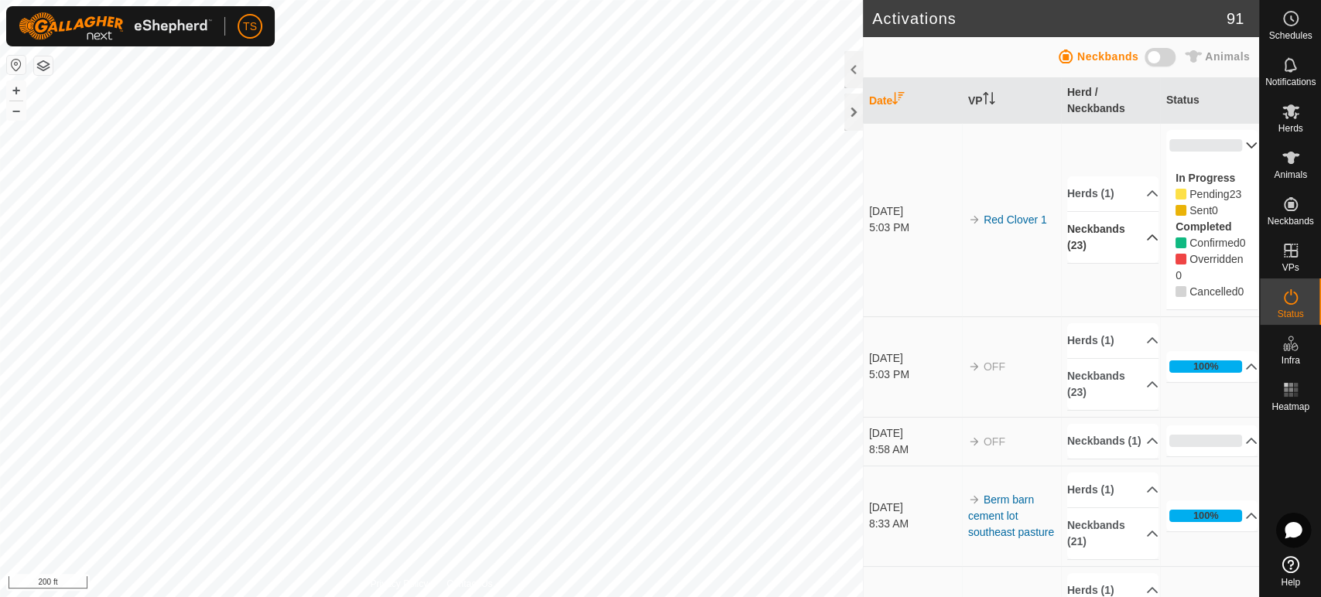
click at [1134, 252] on p-accordion-header "Neckbands (23)" at bounding box center [1112, 237] width 91 height 51
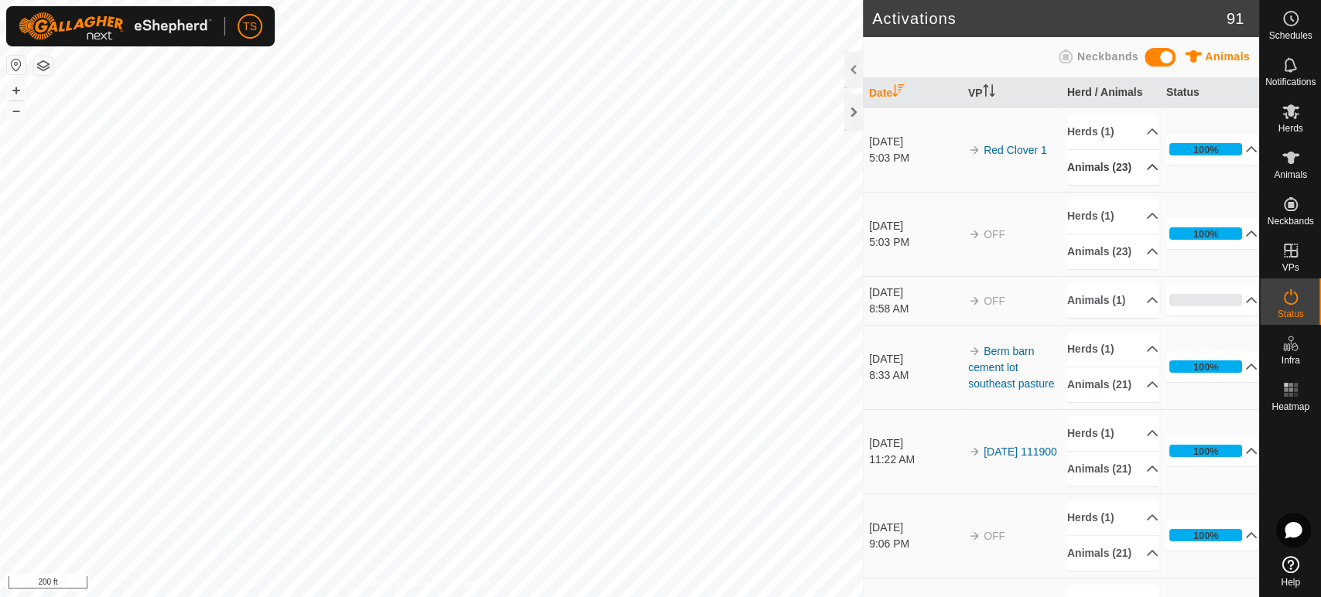
click at [1135, 173] on p-accordion-header "Animals (23)" at bounding box center [1112, 167] width 91 height 35
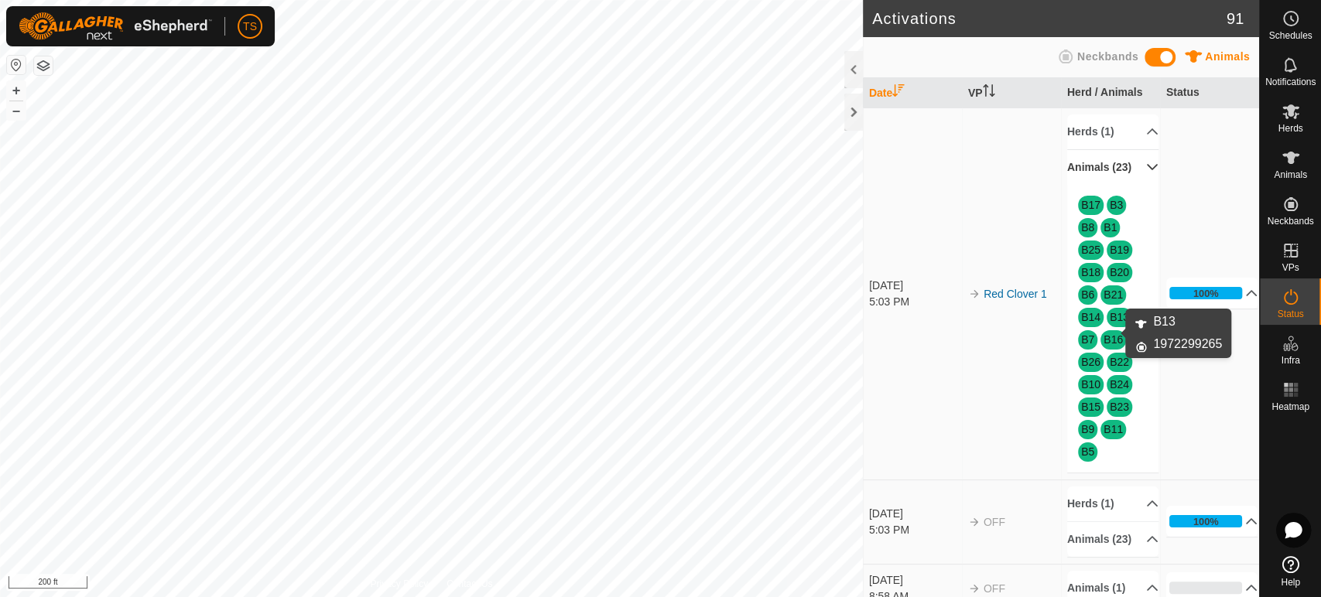
click at [1114, 324] on link "B13" at bounding box center [1119, 317] width 19 height 12
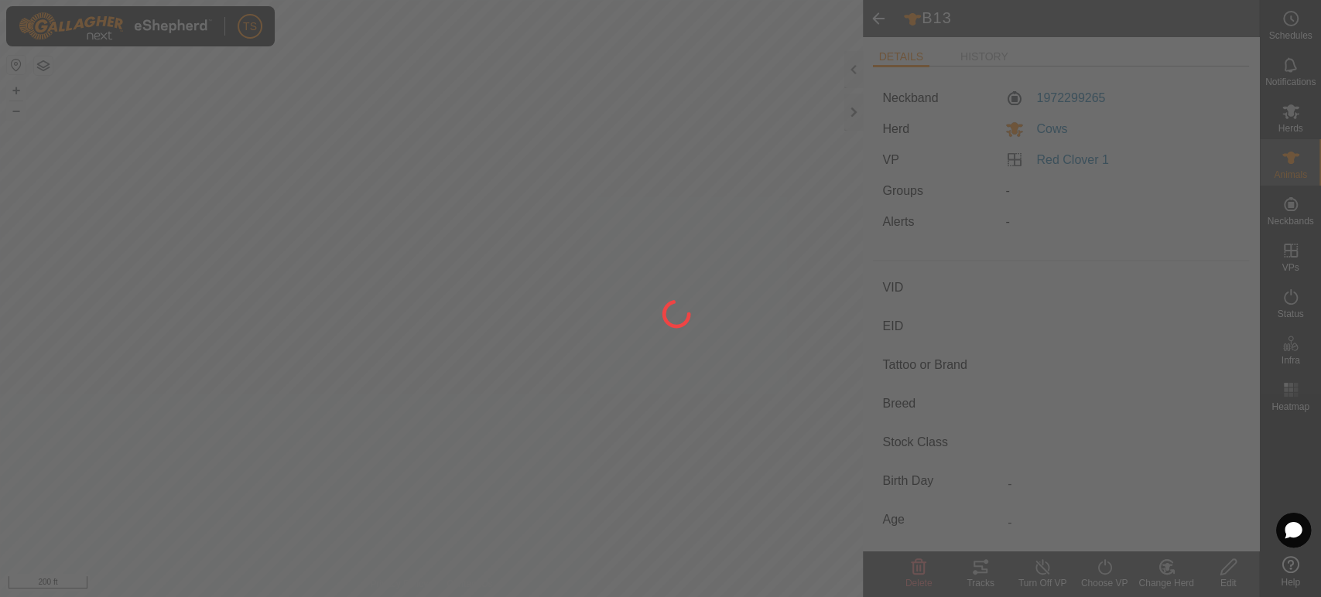
type input "B13"
type input "-"
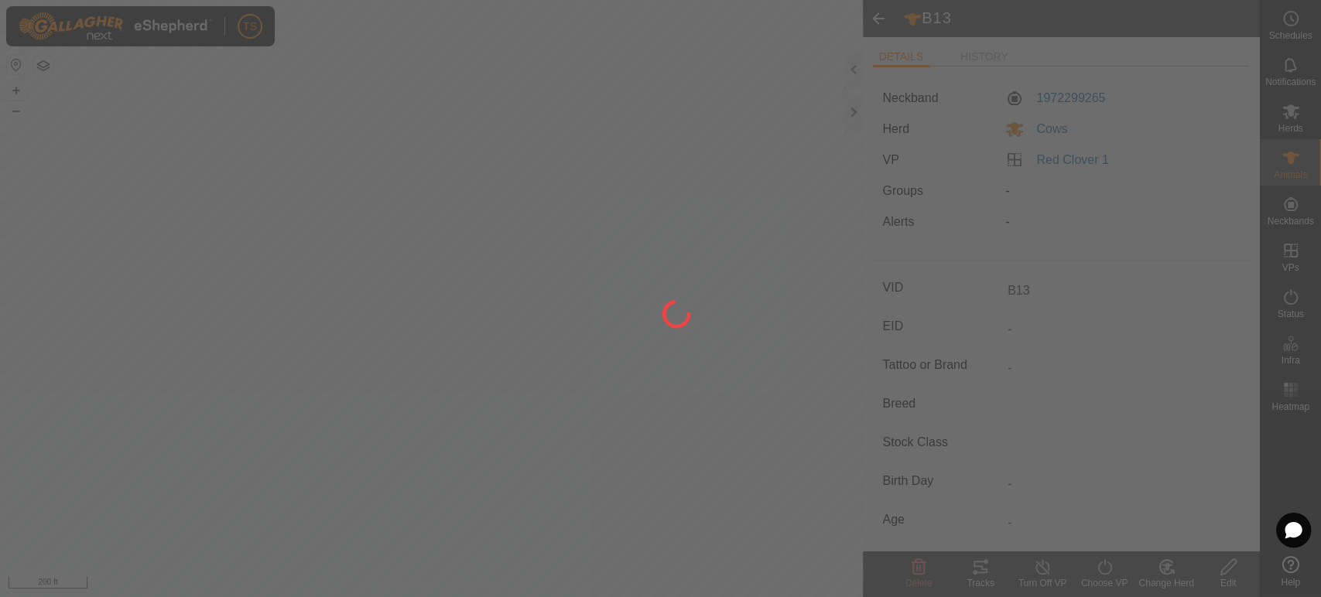
type input "0 kg"
type input "-"
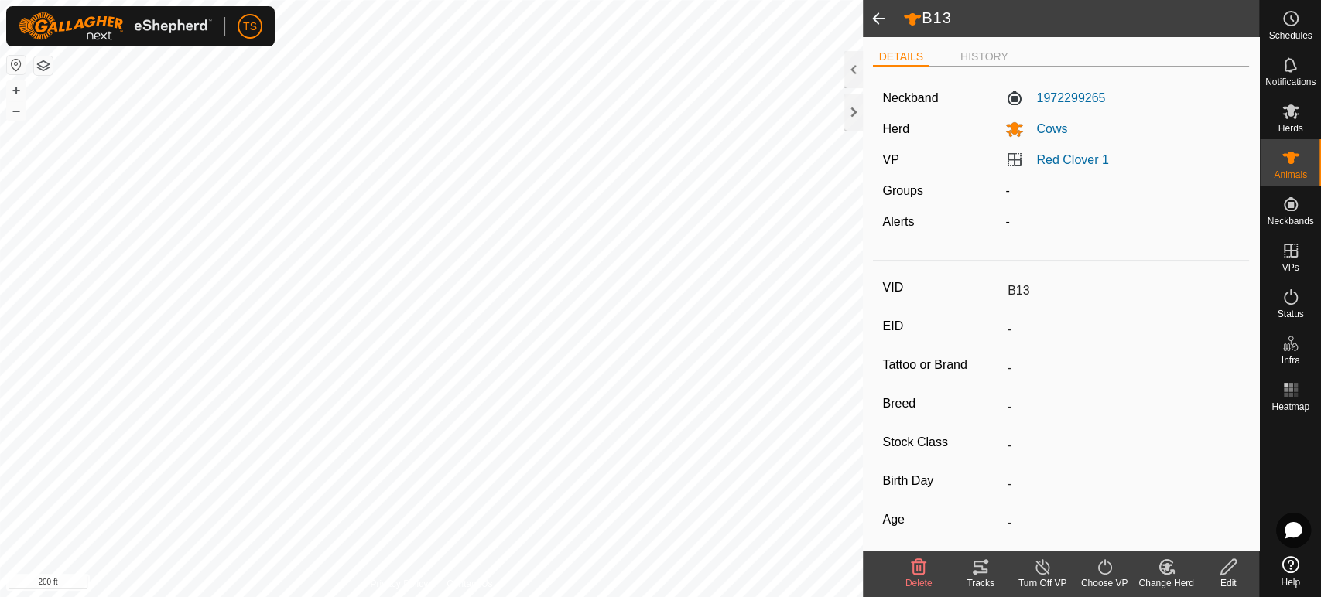
click at [875, 14] on span at bounding box center [878, 18] width 31 height 37
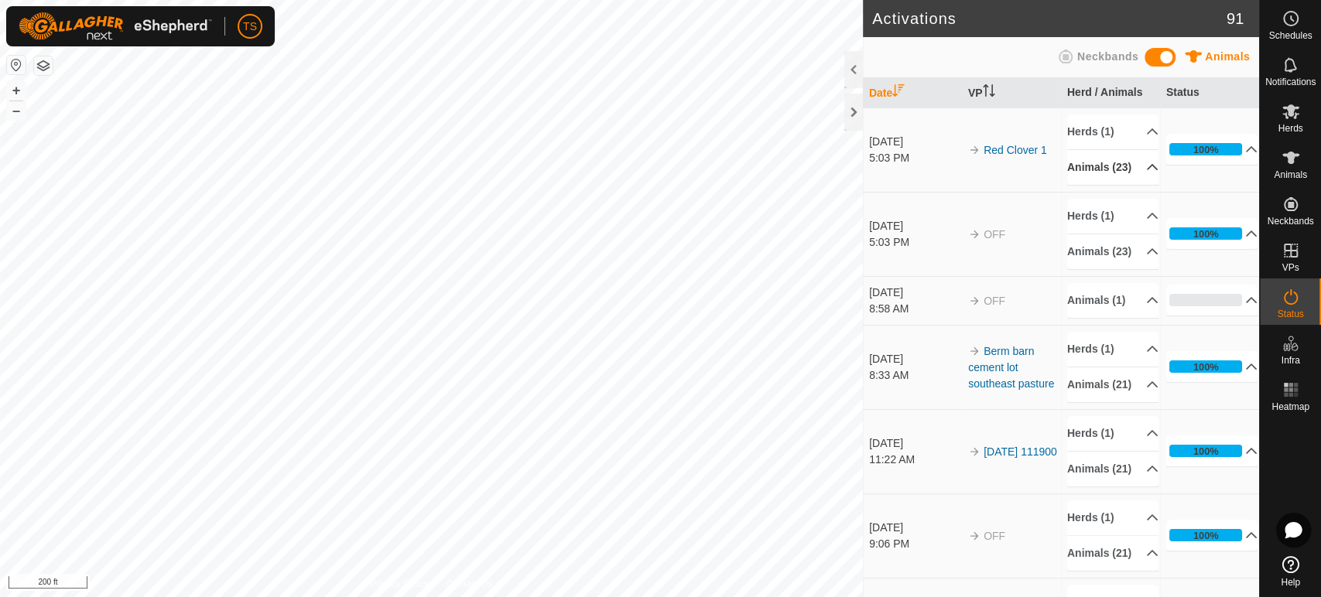
click at [1134, 169] on p-accordion-header "Animals (23)" at bounding box center [1112, 167] width 91 height 35
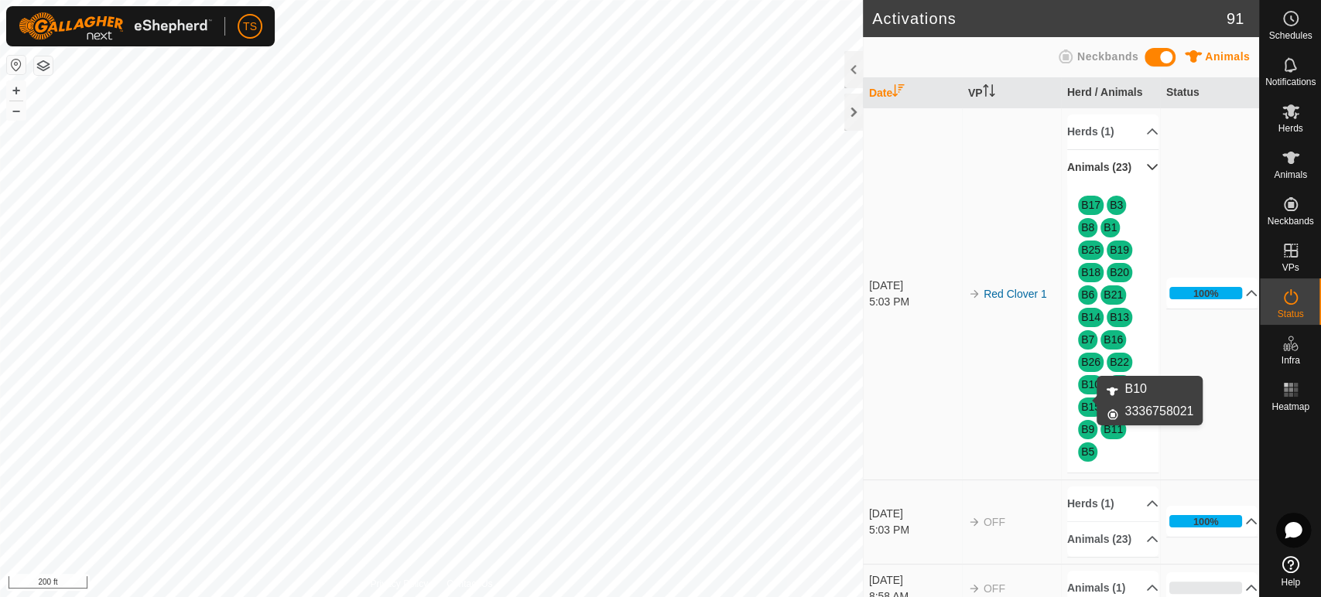
click at [1085, 391] on link "B10" at bounding box center [1090, 384] width 19 height 12
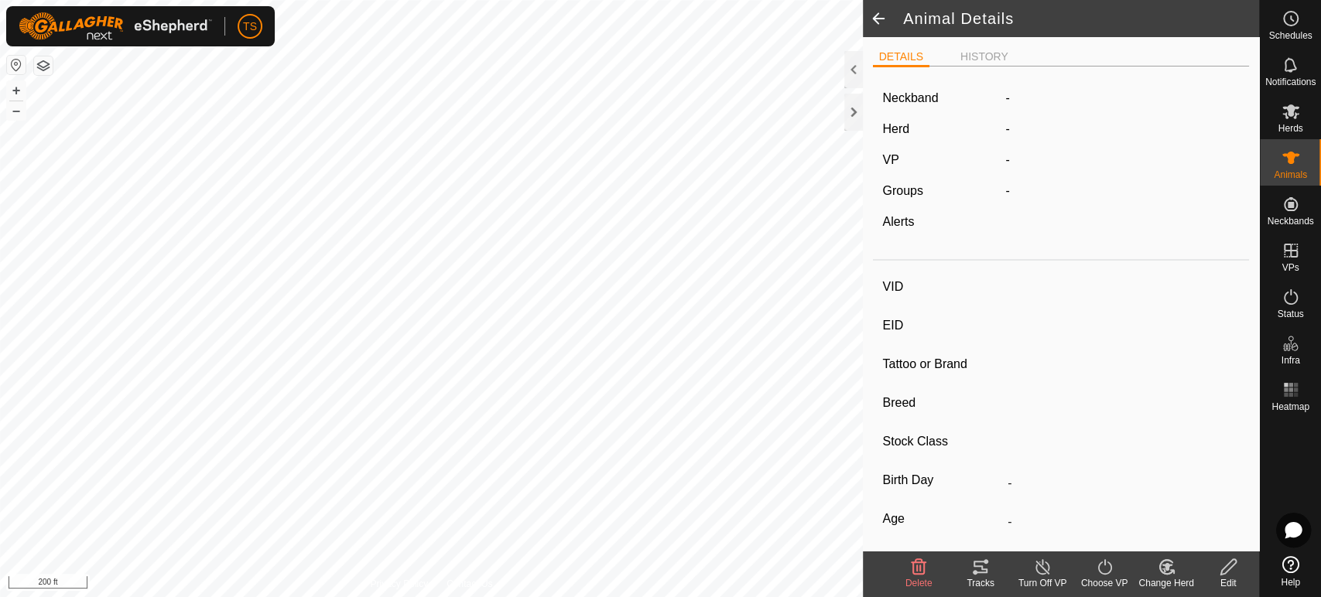
type input "B10"
type input "-"
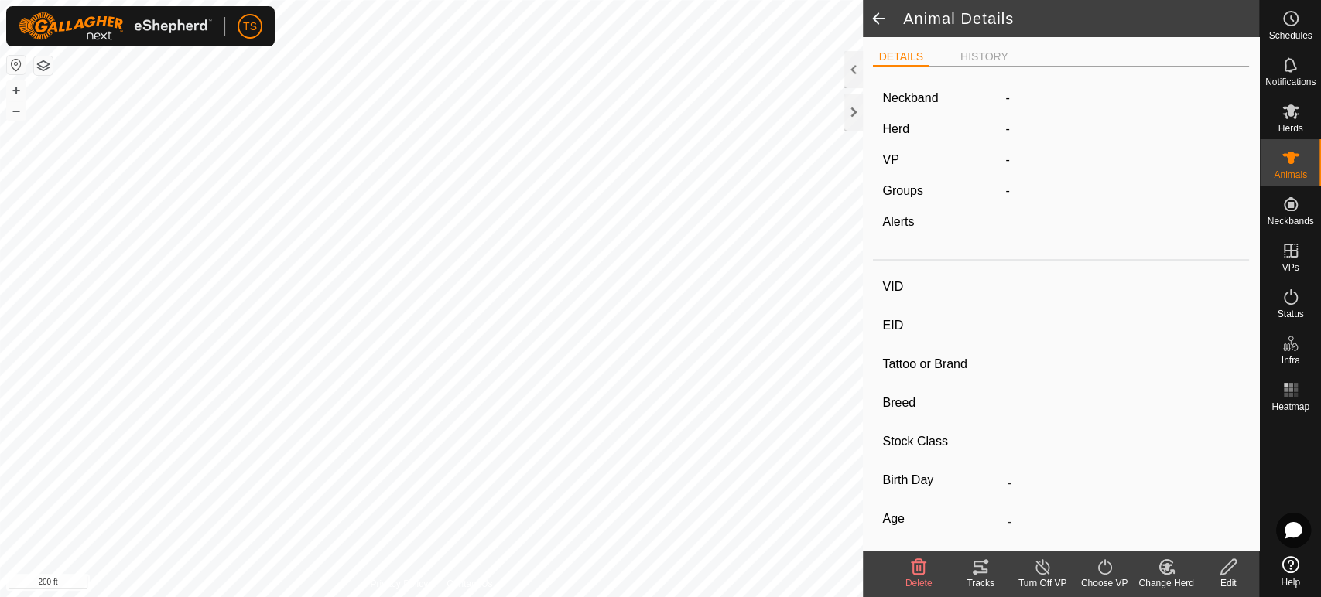
type input "0 kg"
type input "-"
click at [874, 20] on span at bounding box center [878, 18] width 31 height 37
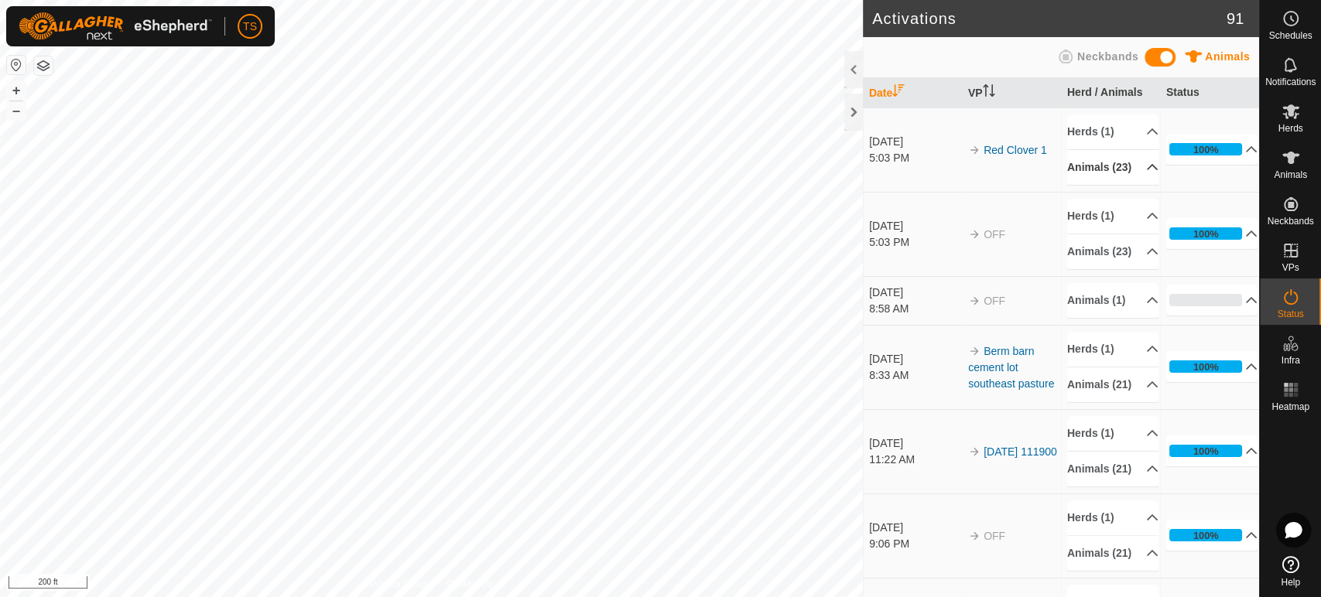
click at [1131, 175] on p-accordion-header "Animals (23)" at bounding box center [1112, 167] width 91 height 35
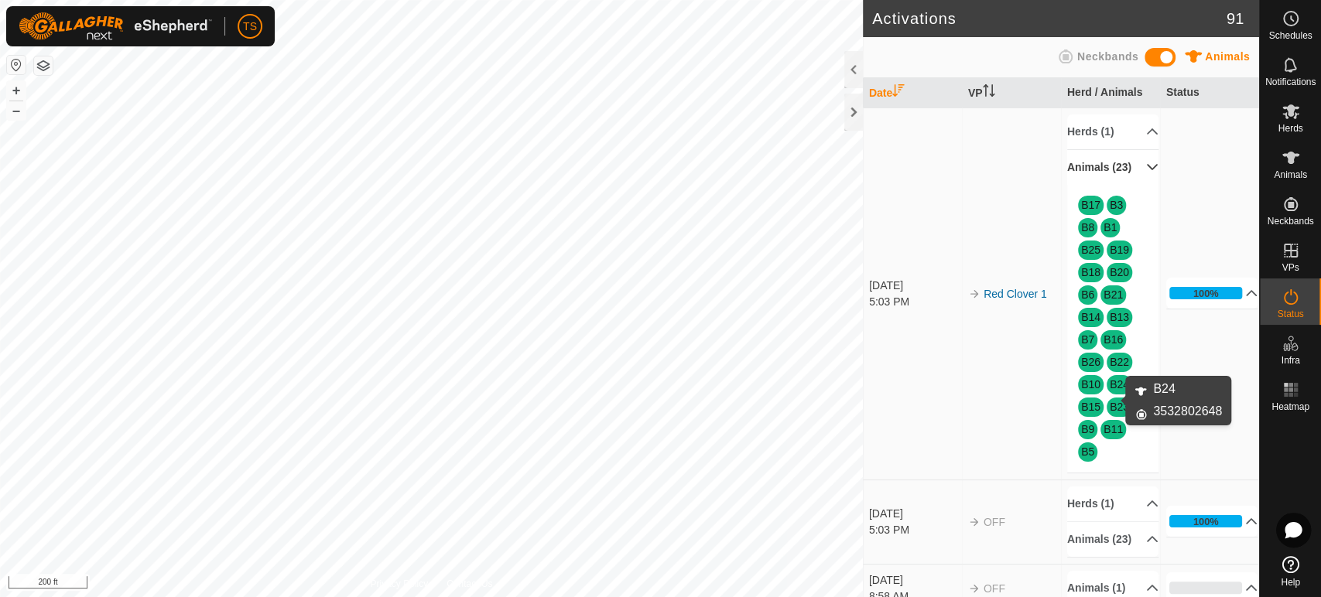
click at [1110, 391] on link "B24" at bounding box center [1119, 384] width 19 height 12
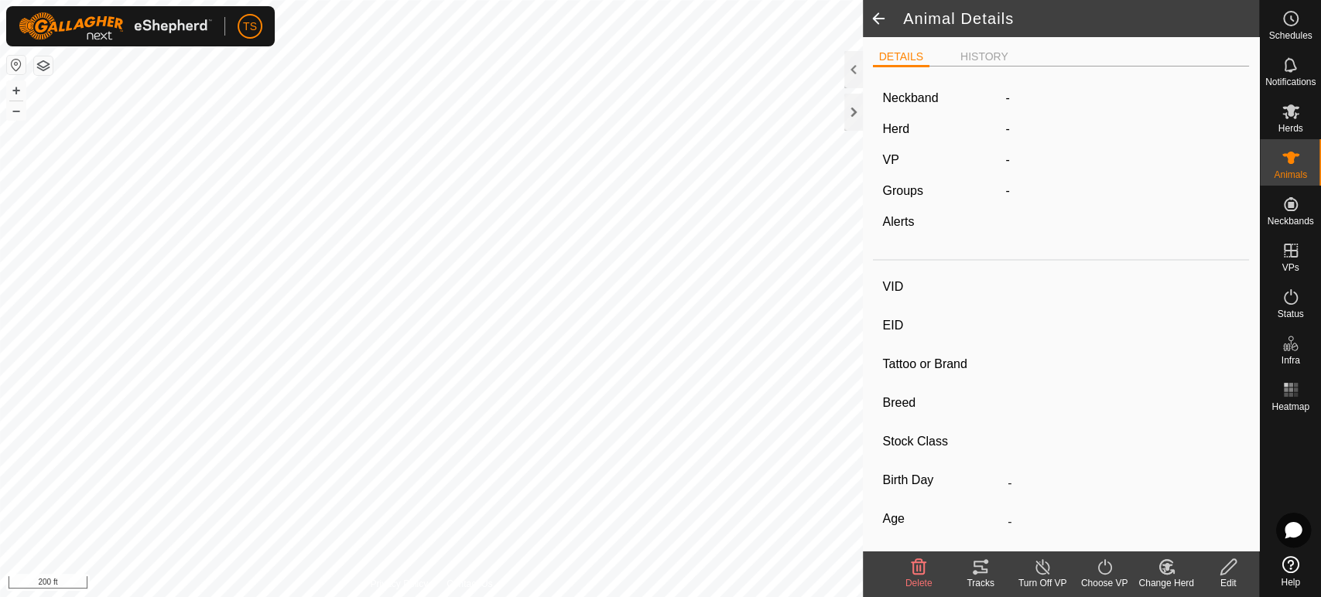
type input "B24"
type input "-"
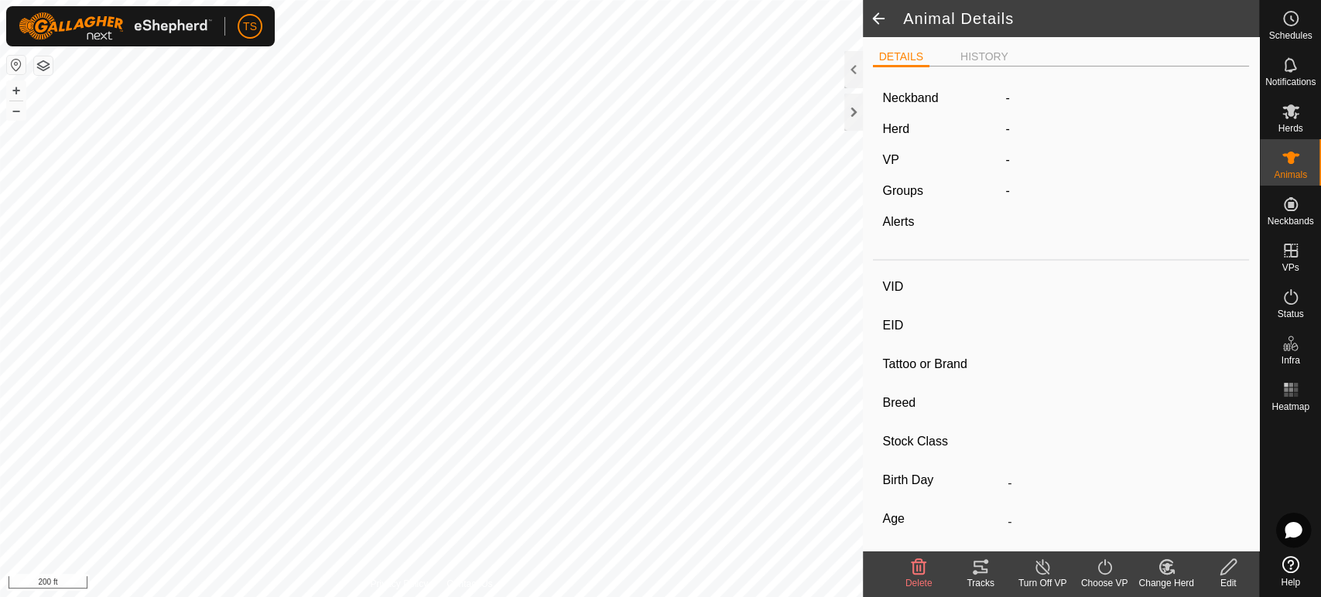
type input "0 kg"
type input "-"
click at [879, 17] on span at bounding box center [878, 18] width 31 height 37
